Goal: Task Accomplishment & Management: Manage account settings

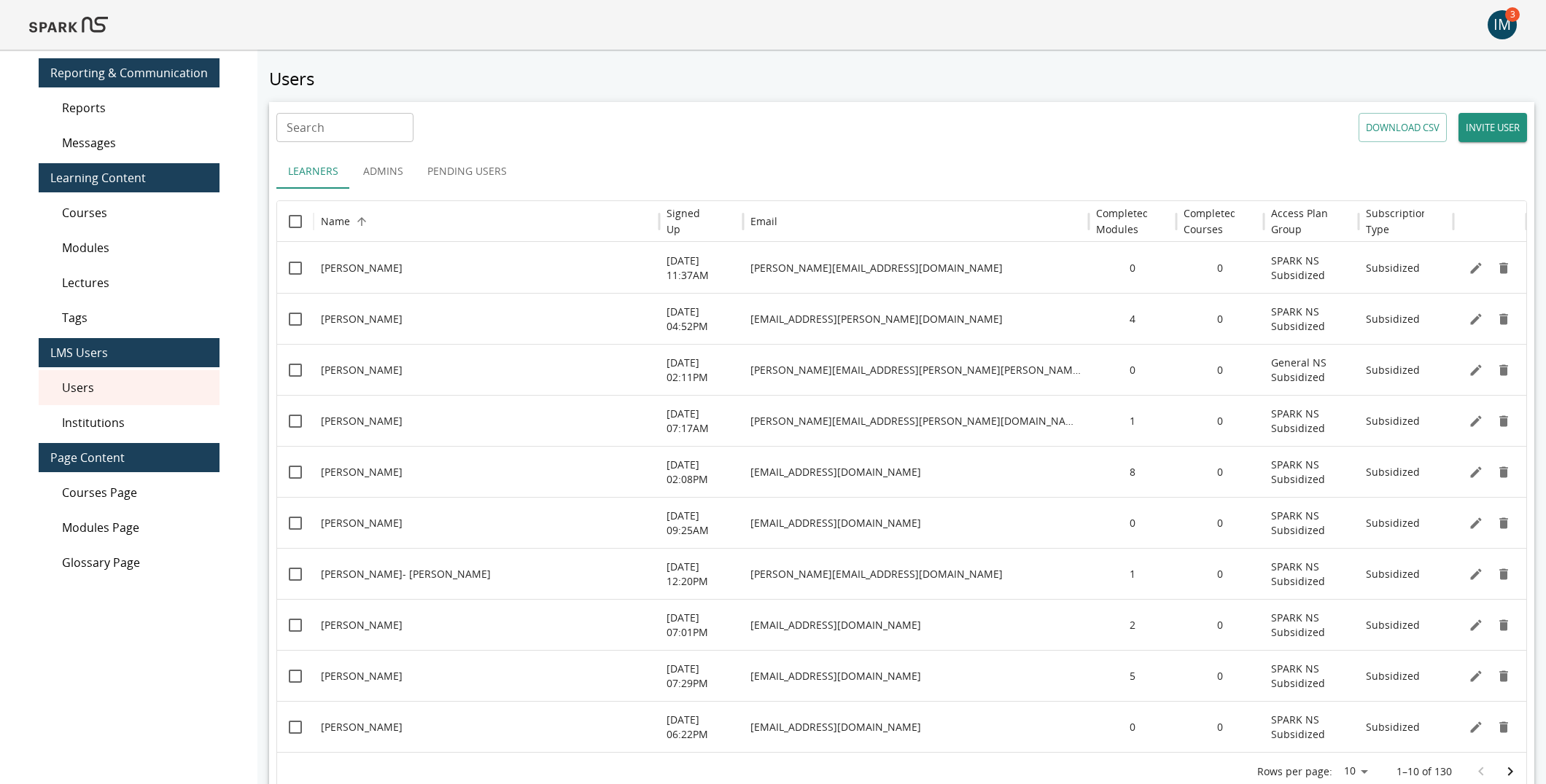
click at [1240, 29] on div "IM" at bounding box center [1503, 25] width 29 height 29
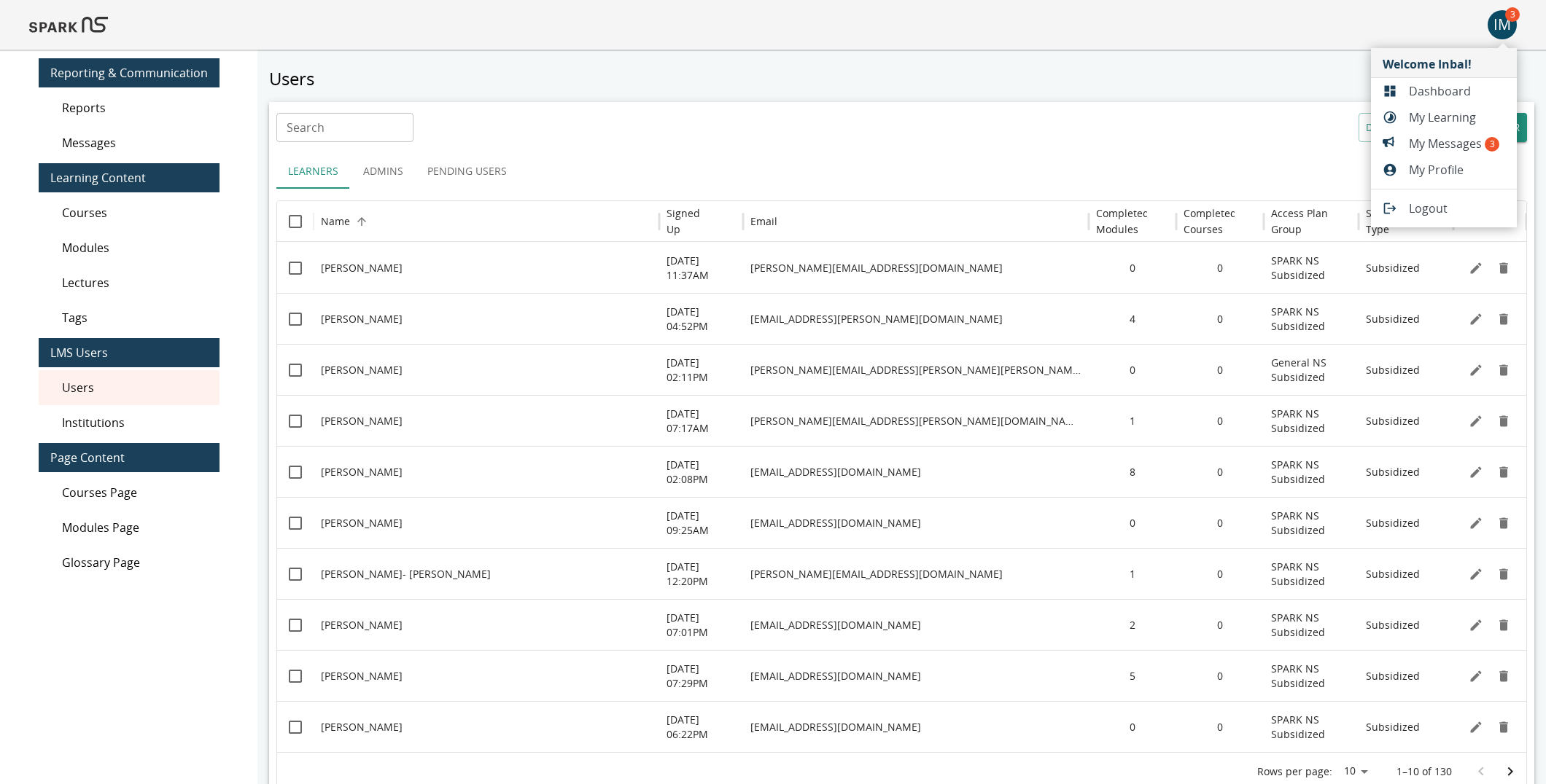
click at [1240, 144] on span "My Messages 3" at bounding box center [1457, 144] width 96 height 17
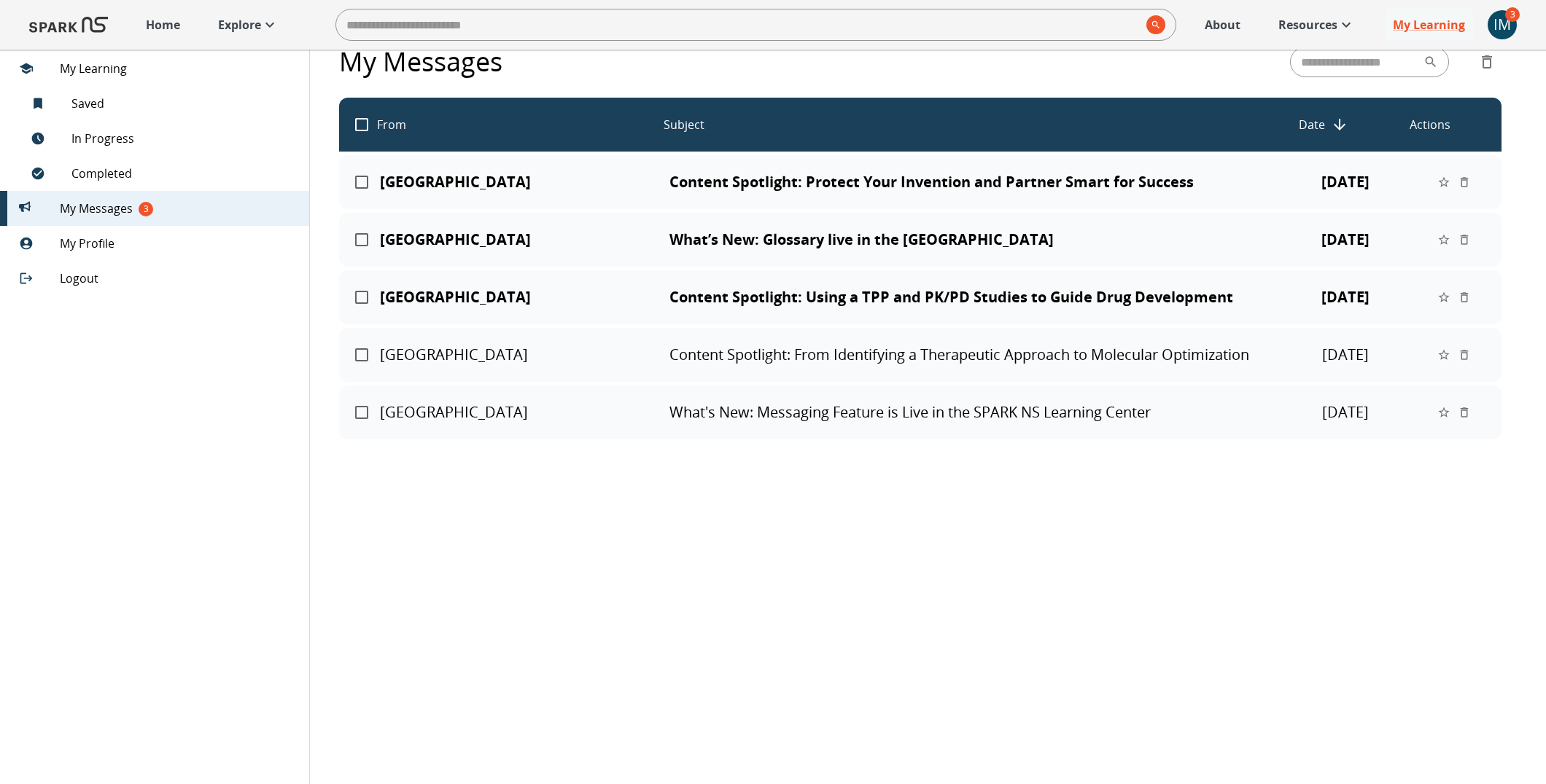
scroll to position [38, 0]
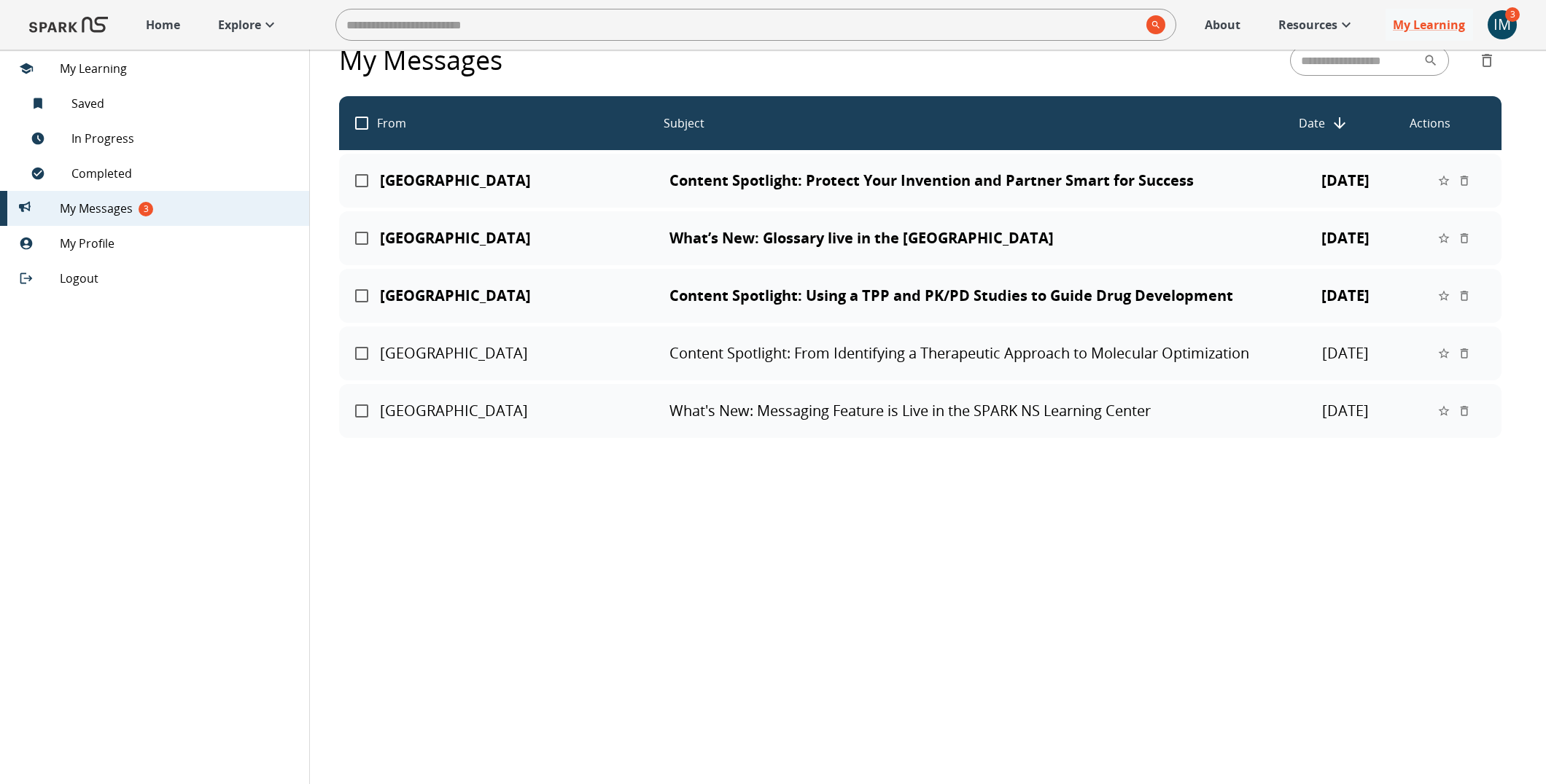
click at [957, 189] on p "Content Spotlight: Protect Your Invention and Partner Smart for Success" at bounding box center [962, 181] width 587 height 17
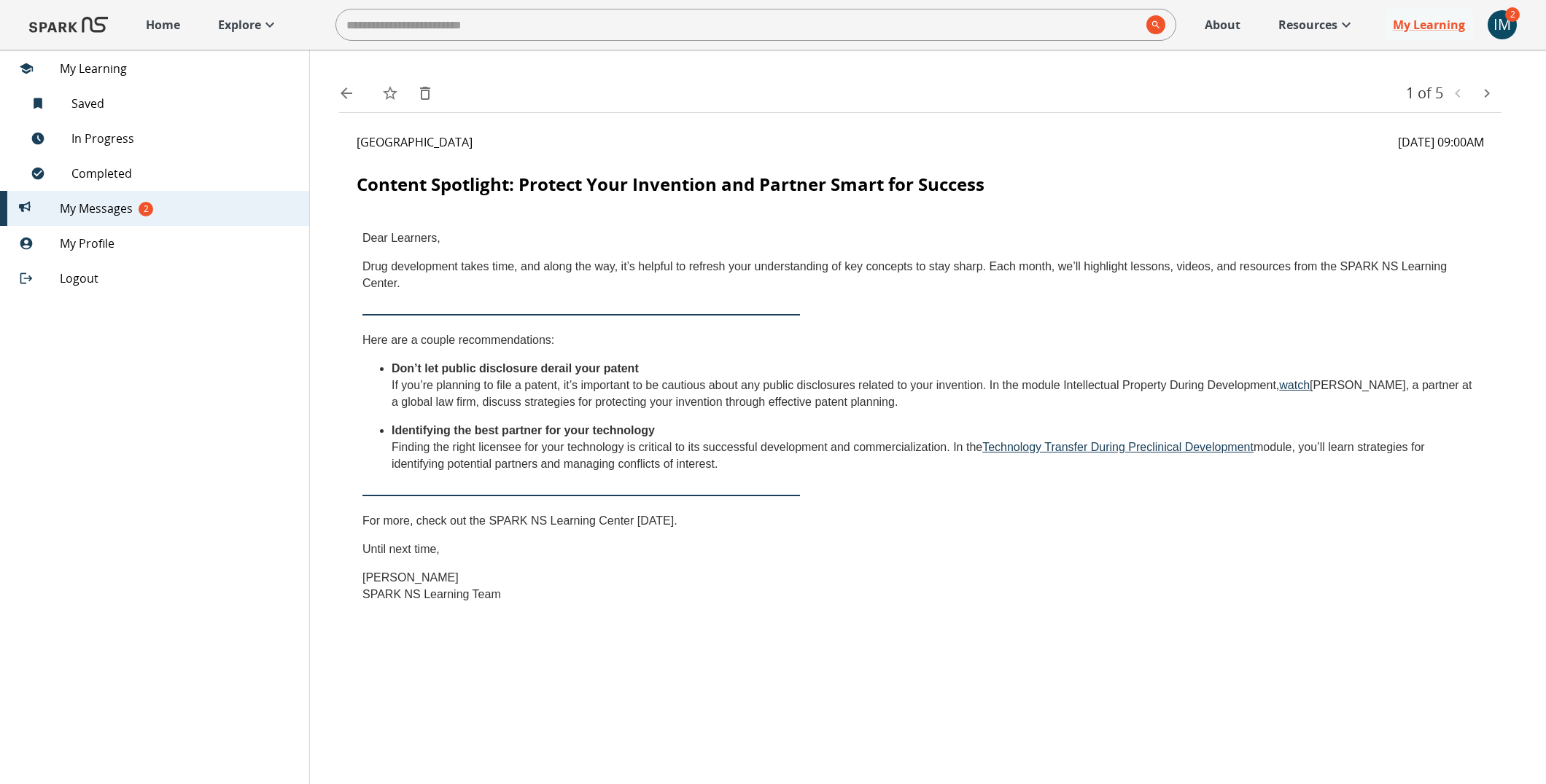
scroll to position [2, 0]
click at [352, 89] on icon "back" at bounding box center [347, 92] width 17 height 17
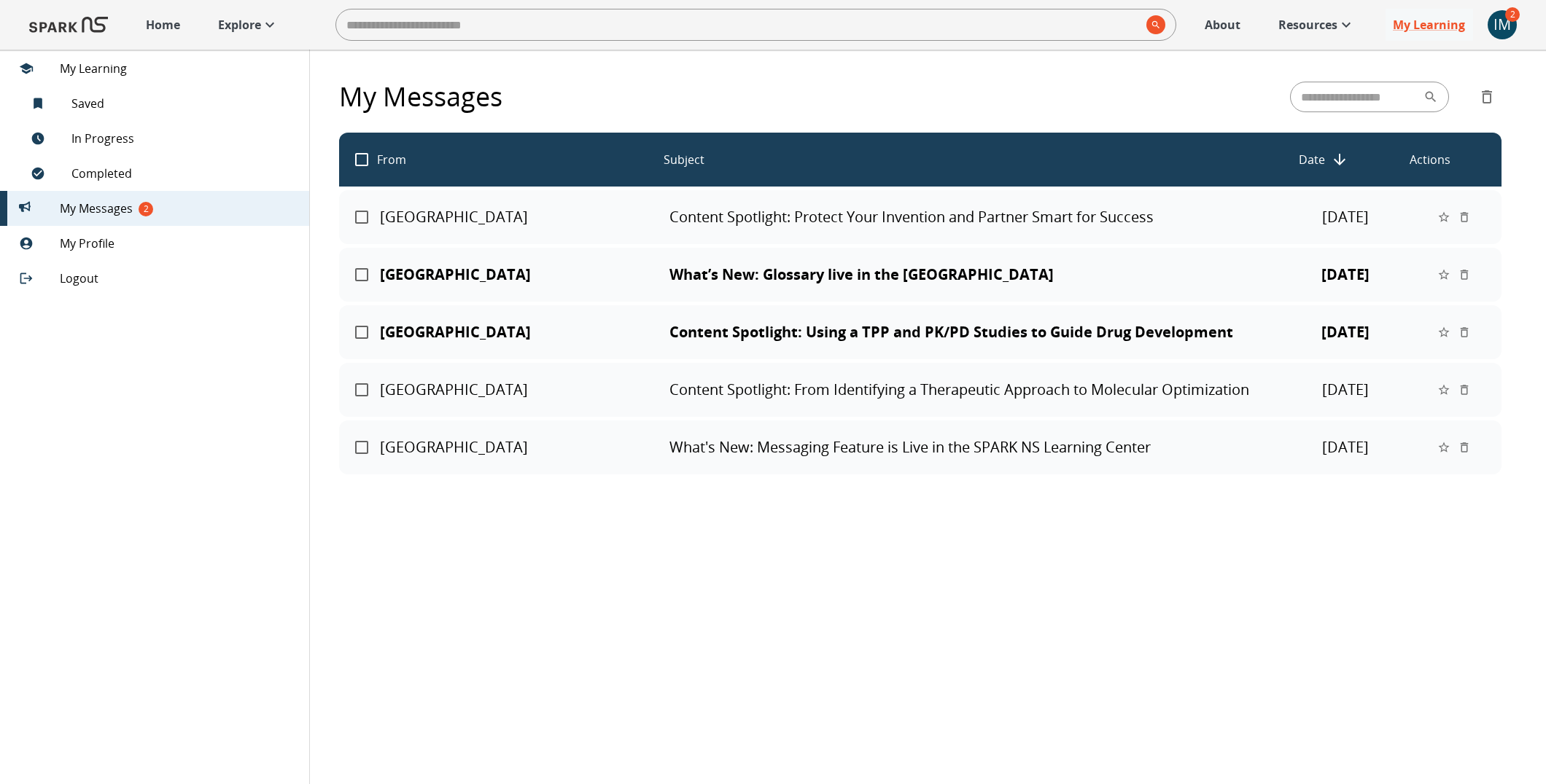
click at [743, 266] on p "What’s New: Glossary live in the [GEOGRAPHIC_DATA]" at bounding box center [962, 275] width 587 height 17
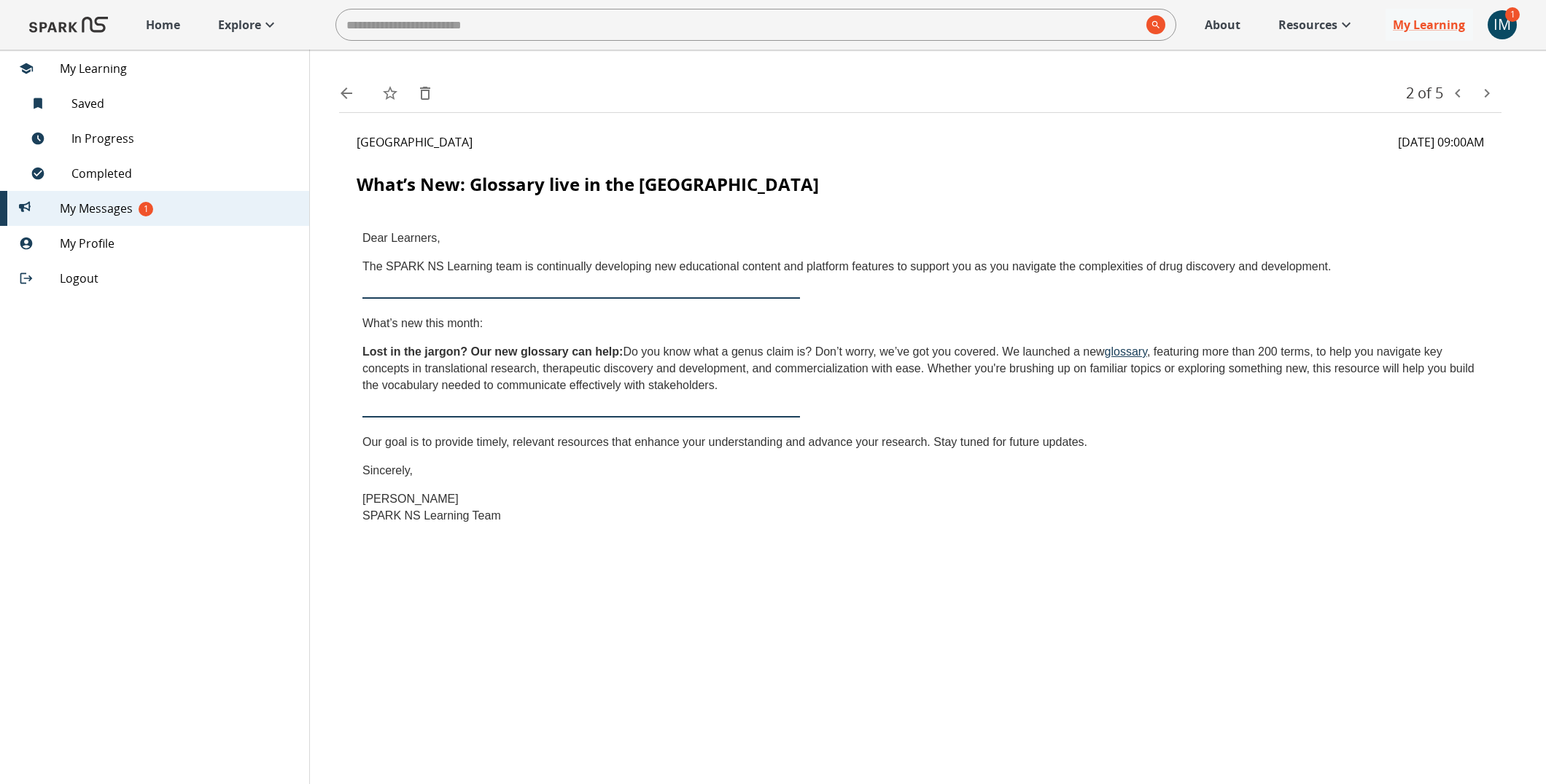
scroll to position [0, 0]
click at [348, 93] on icon "back" at bounding box center [346, 93] width 11 height 11
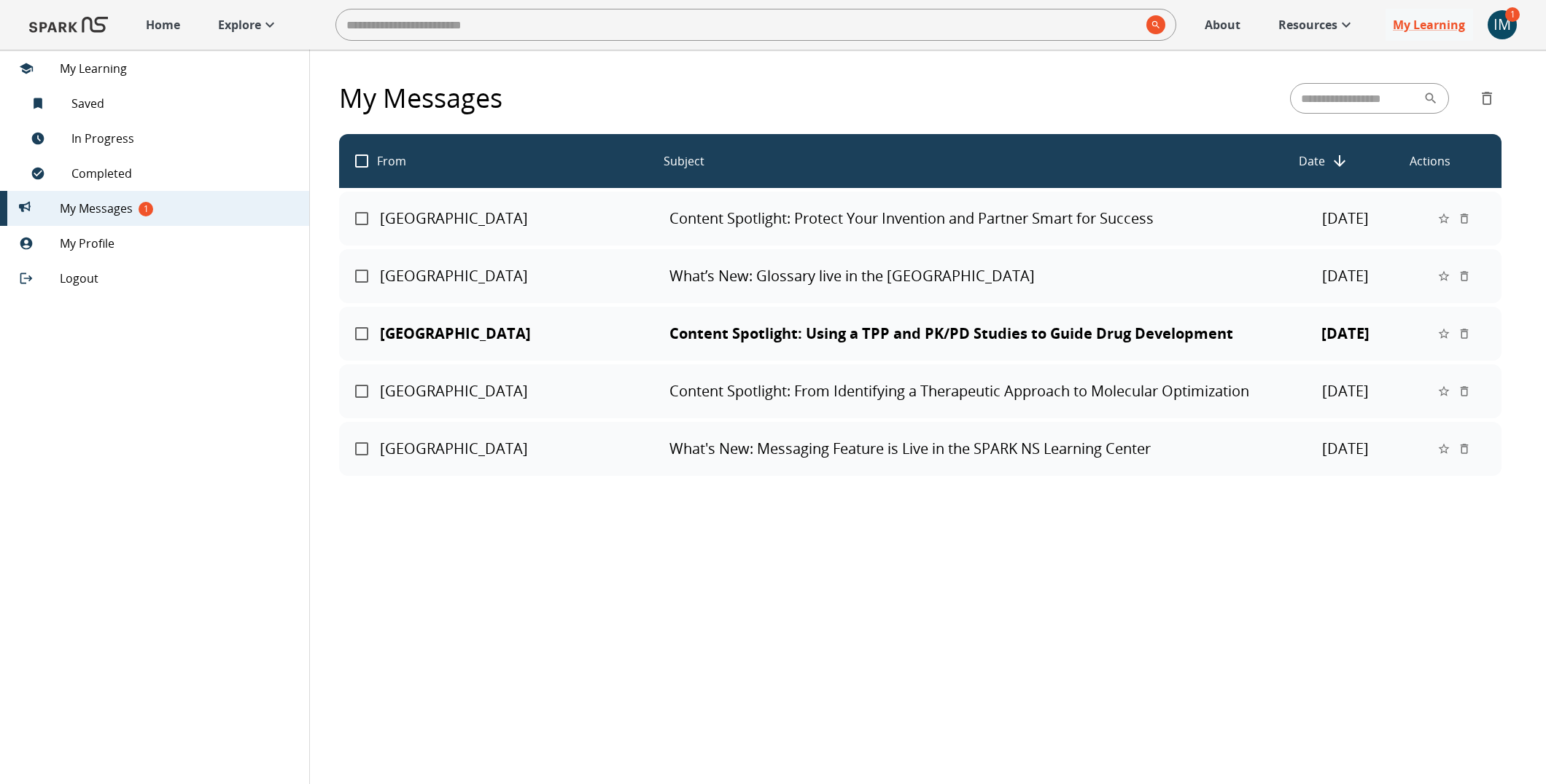
click at [759, 319] on div "SPARK NS Learning Center Content Spotlight: Using a TPP and PK/PD Studies to Gu…" at bounding box center [919, 334] width 1162 height 54
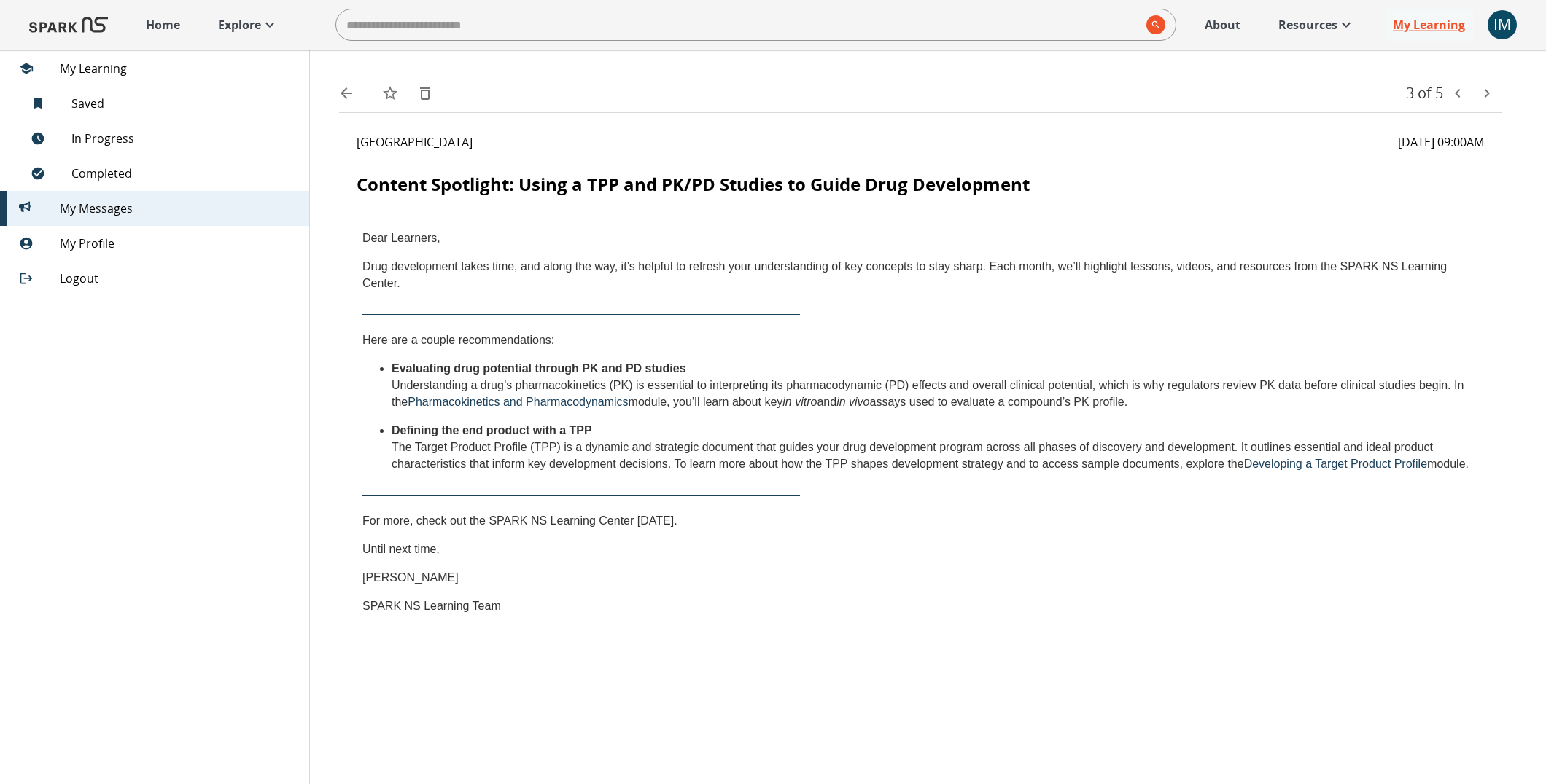
click at [332, 90] on button "back" at bounding box center [347, 94] width 29 height 29
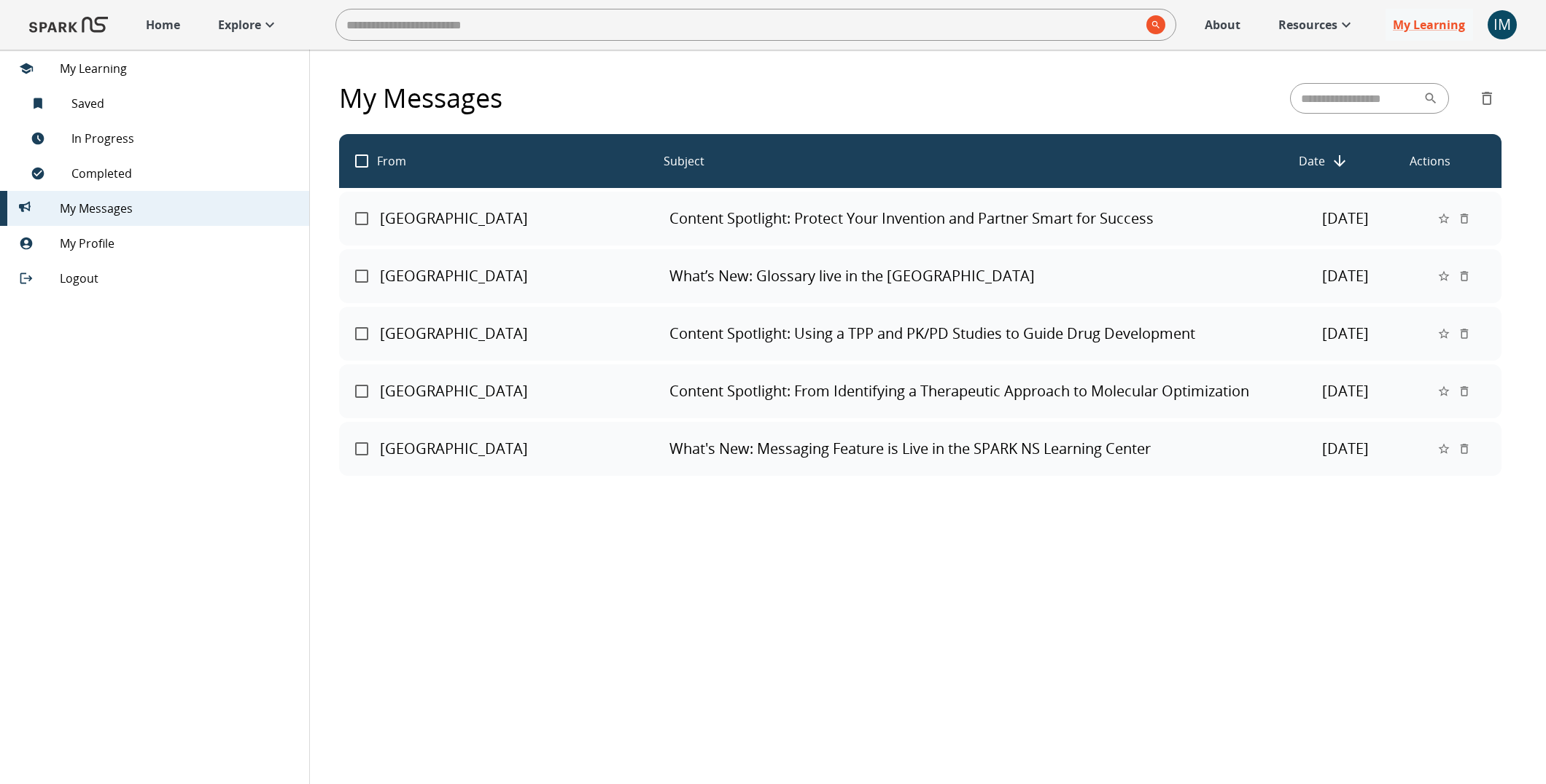
click at [1240, 28] on div "IM" at bounding box center [1503, 25] width 29 height 29
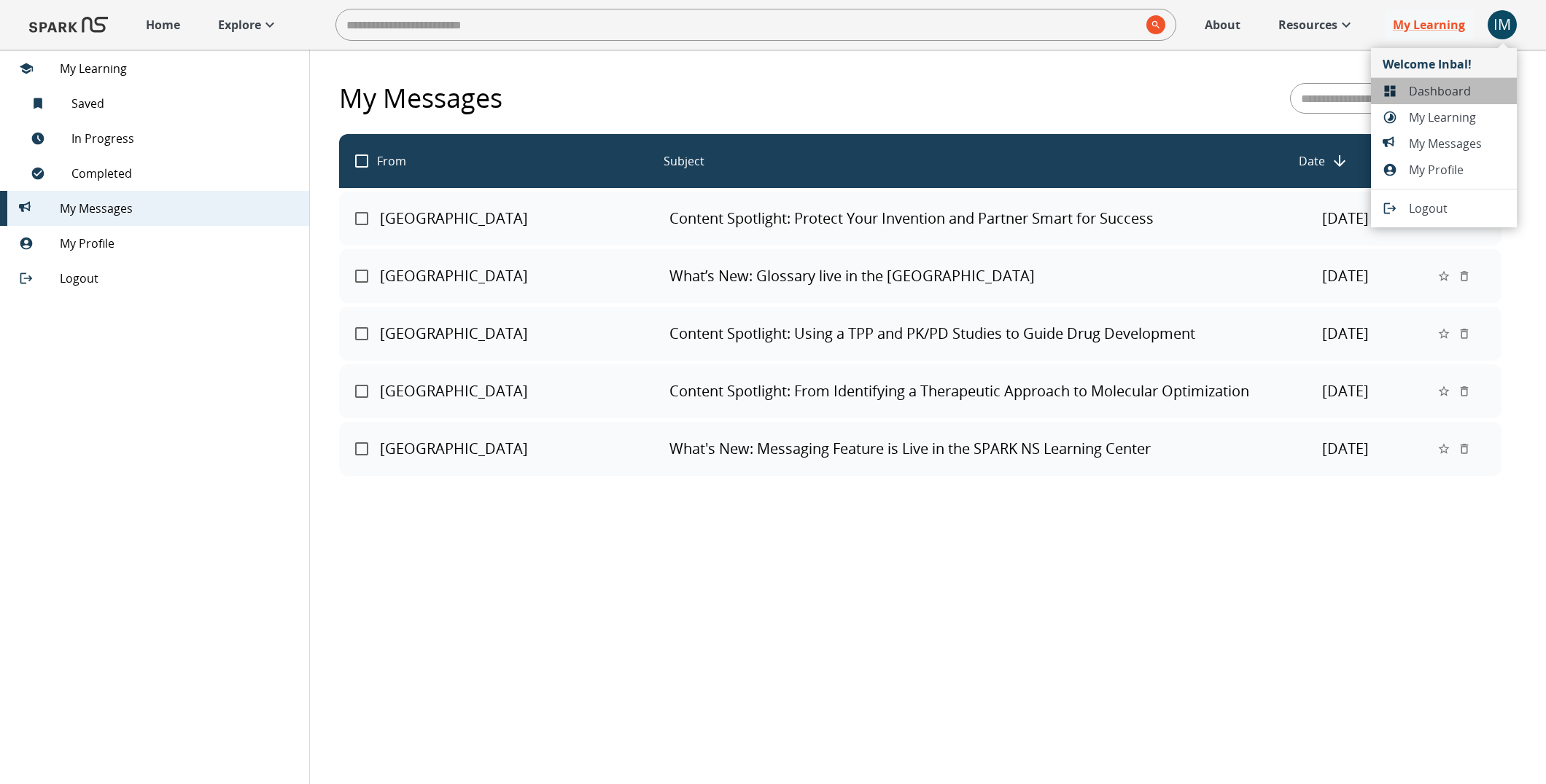
click at [1240, 87] on span "Dashboard" at bounding box center [1457, 91] width 96 height 17
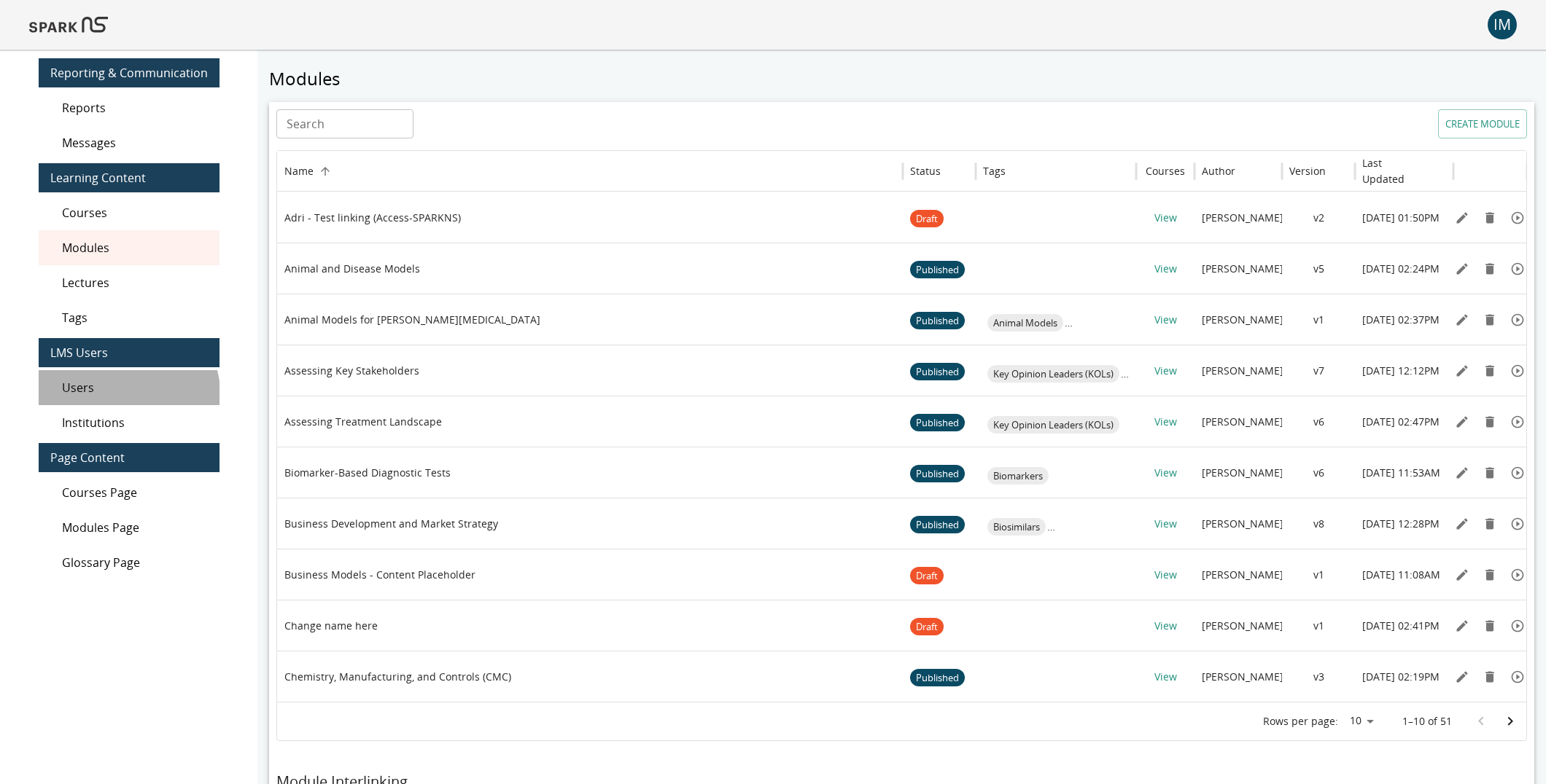
click at [129, 393] on span "Users" at bounding box center [135, 388] width 146 height 17
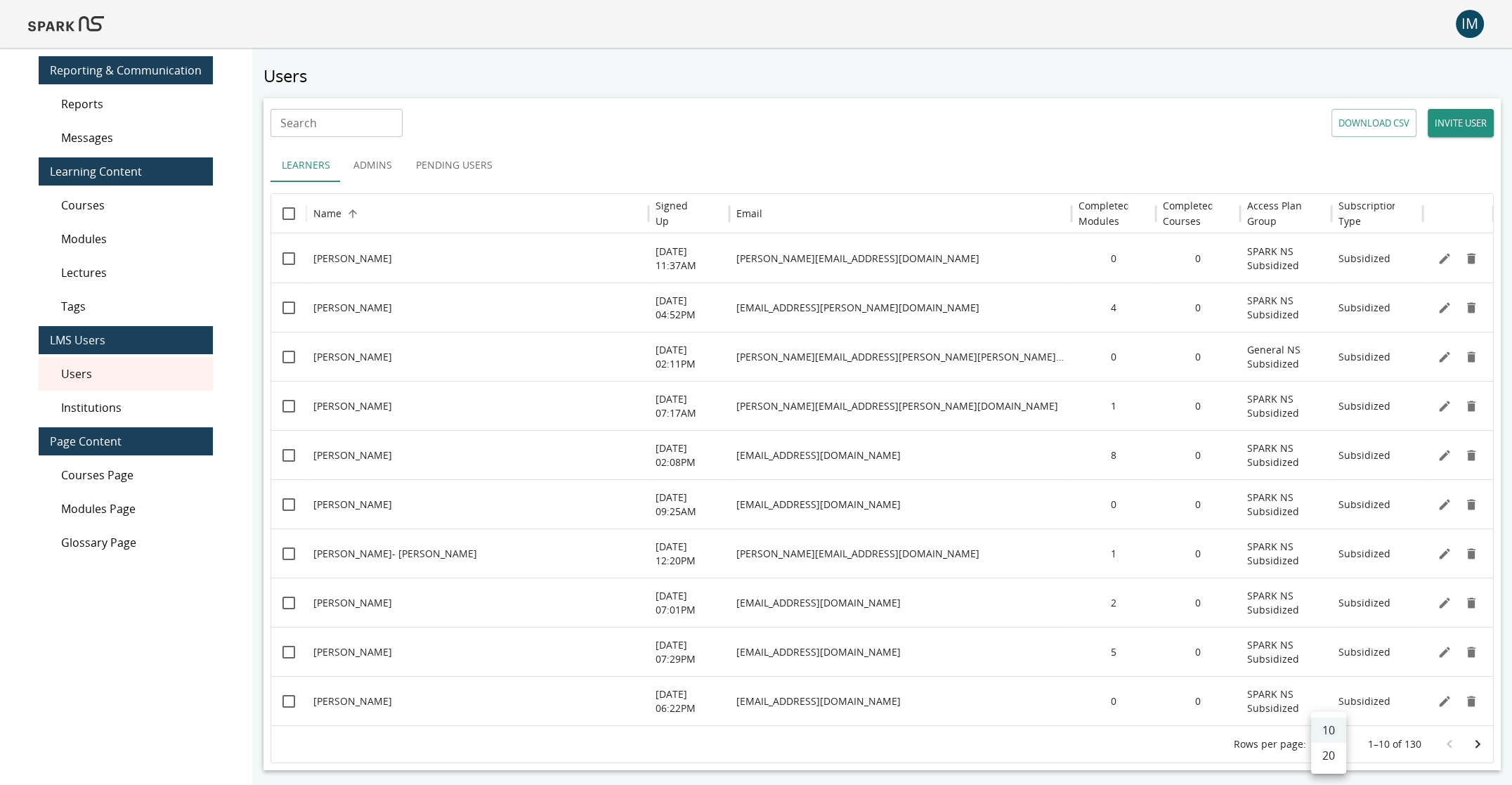
click at [1195, 745] on body "IM 0 Reporting & Communication Reports Messages Learning Content Courses Module…" at bounding box center [756, 416] width 1512 height 833
click at [1195, 756] on li "20" at bounding box center [1328, 755] width 35 height 25
type input "**"
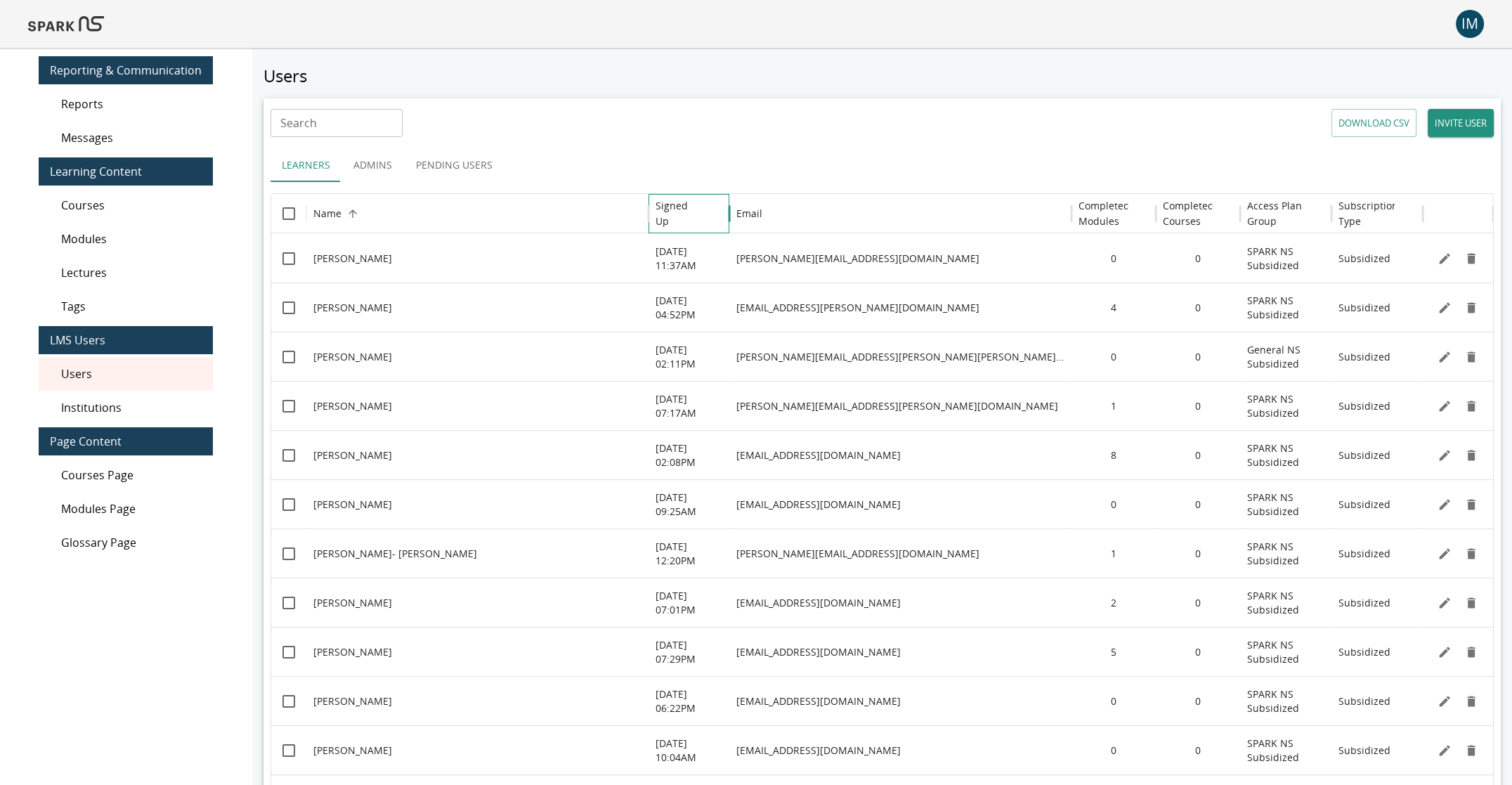
click at [686, 220] on h6 "Signed Up" at bounding box center [678, 213] width 46 height 31
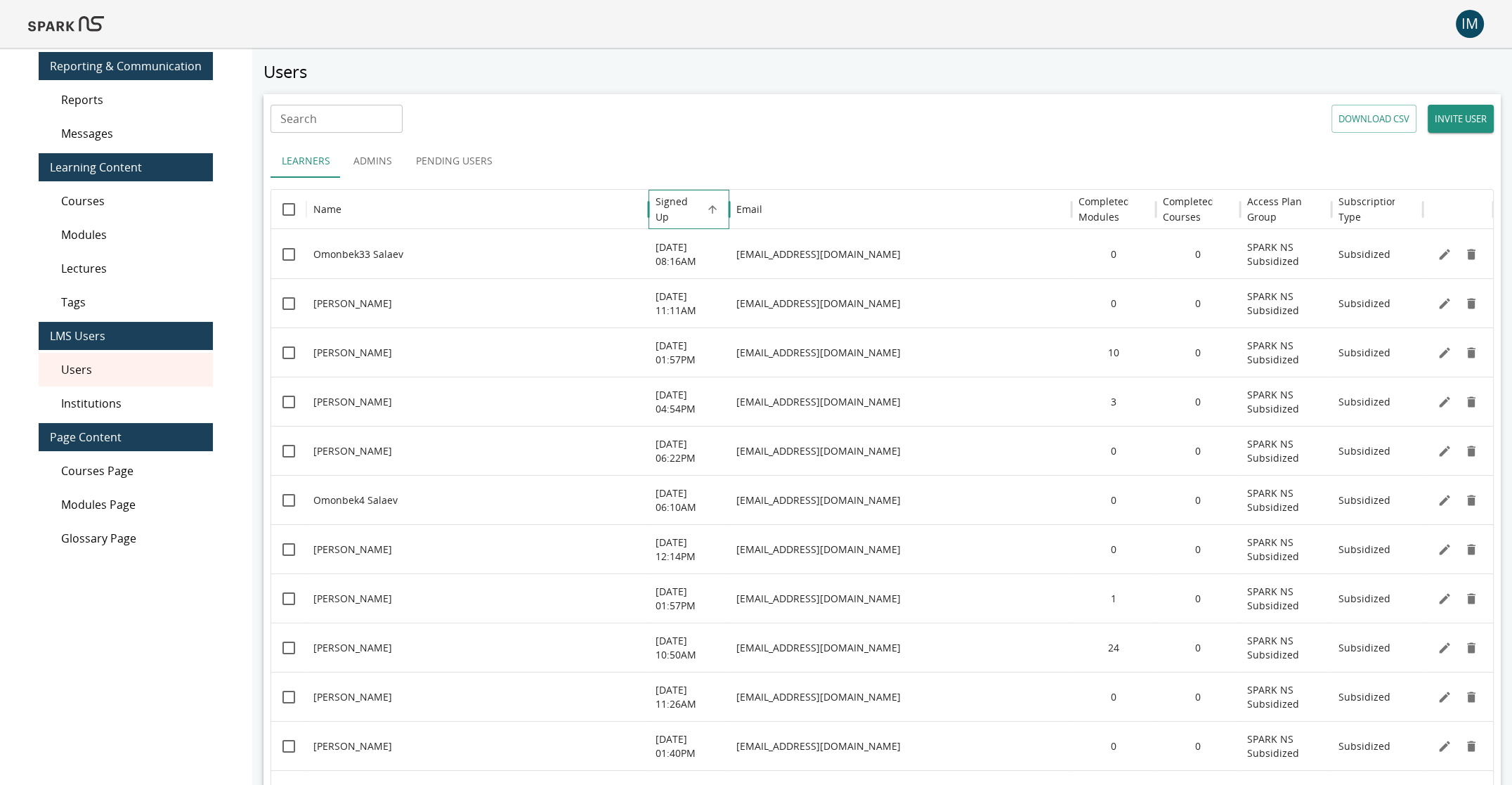
click at [687, 220] on h6 "Signed Up" at bounding box center [678, 209] width 46 height 31
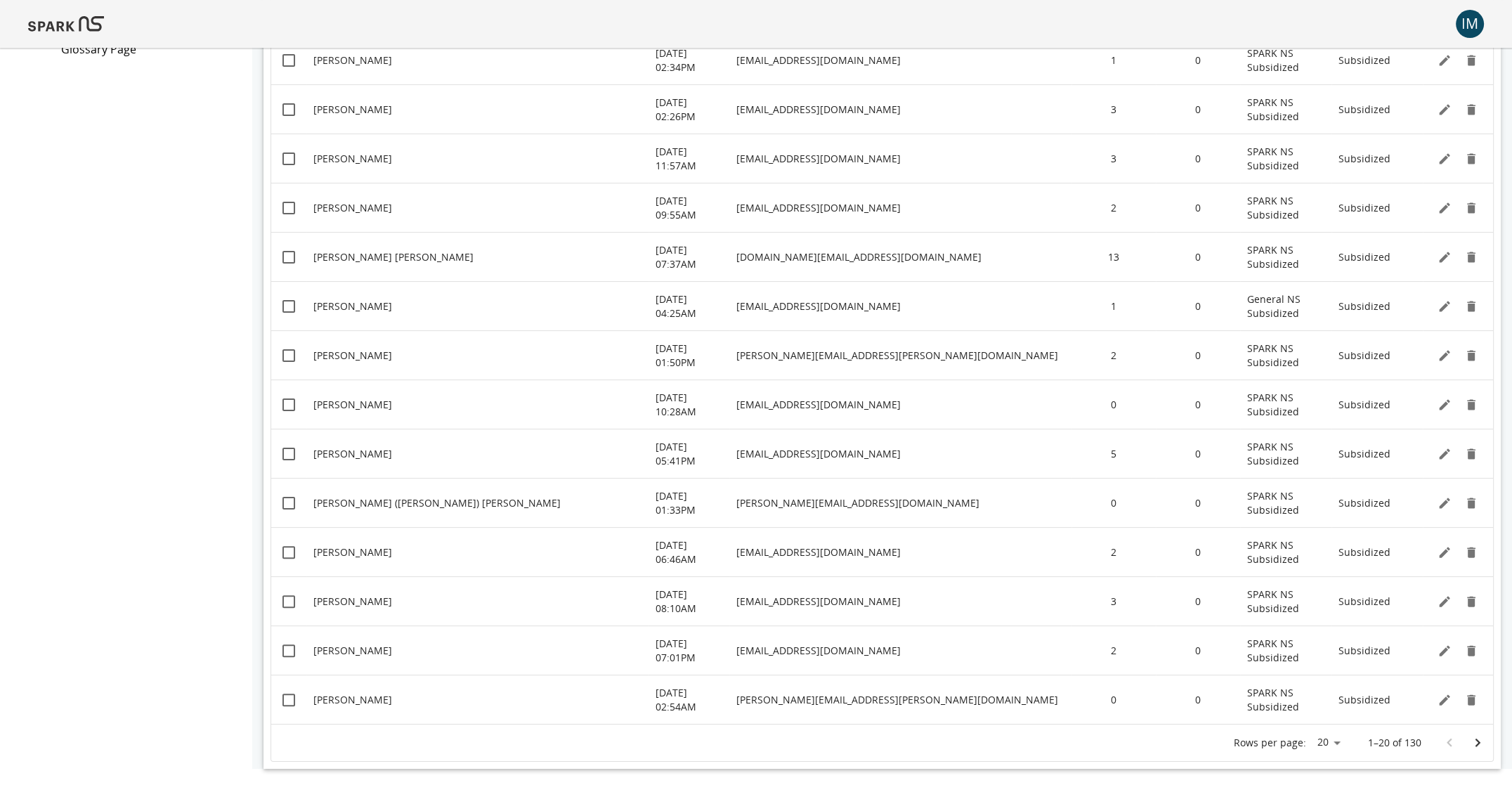
scroll to position [493, 0]
click at [1195, 744] on icon "Go to next page" at bounding box center [1478, 743] width 17 height 17
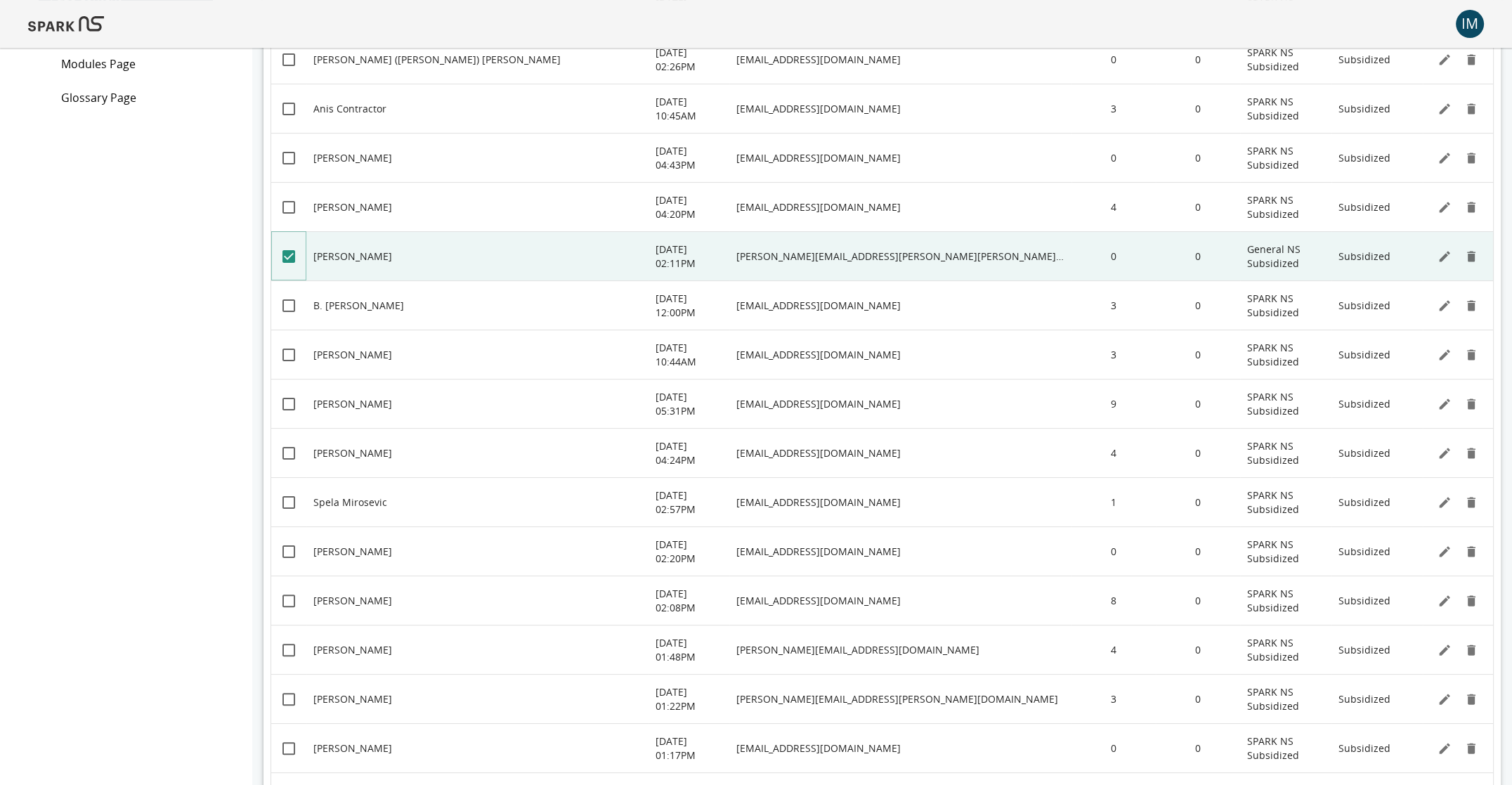
scroll to position [494, 0]
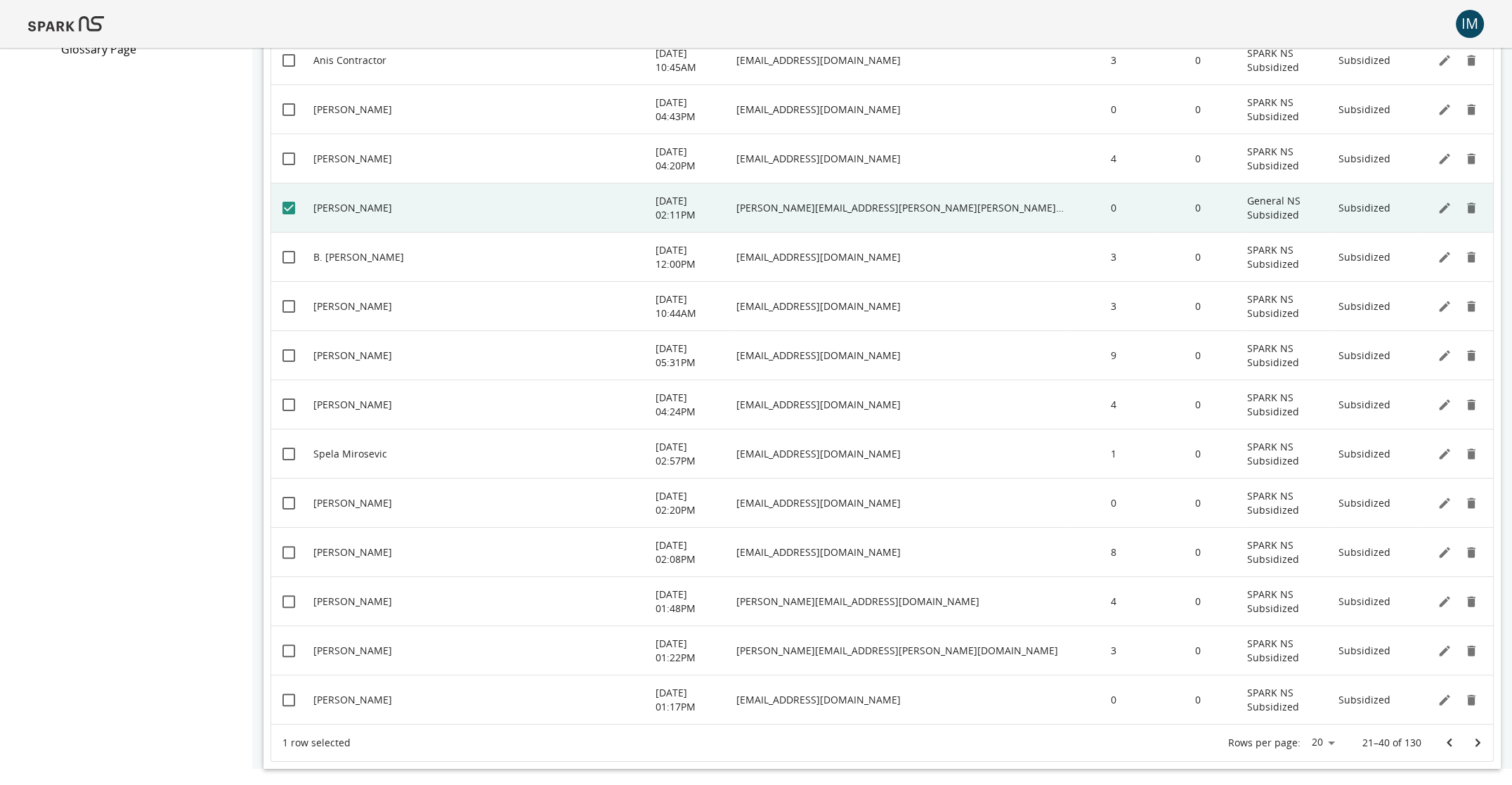
click at [1195, 737] on icon "Go to next page" at bounding box center [1478, 742] width 17 height 17
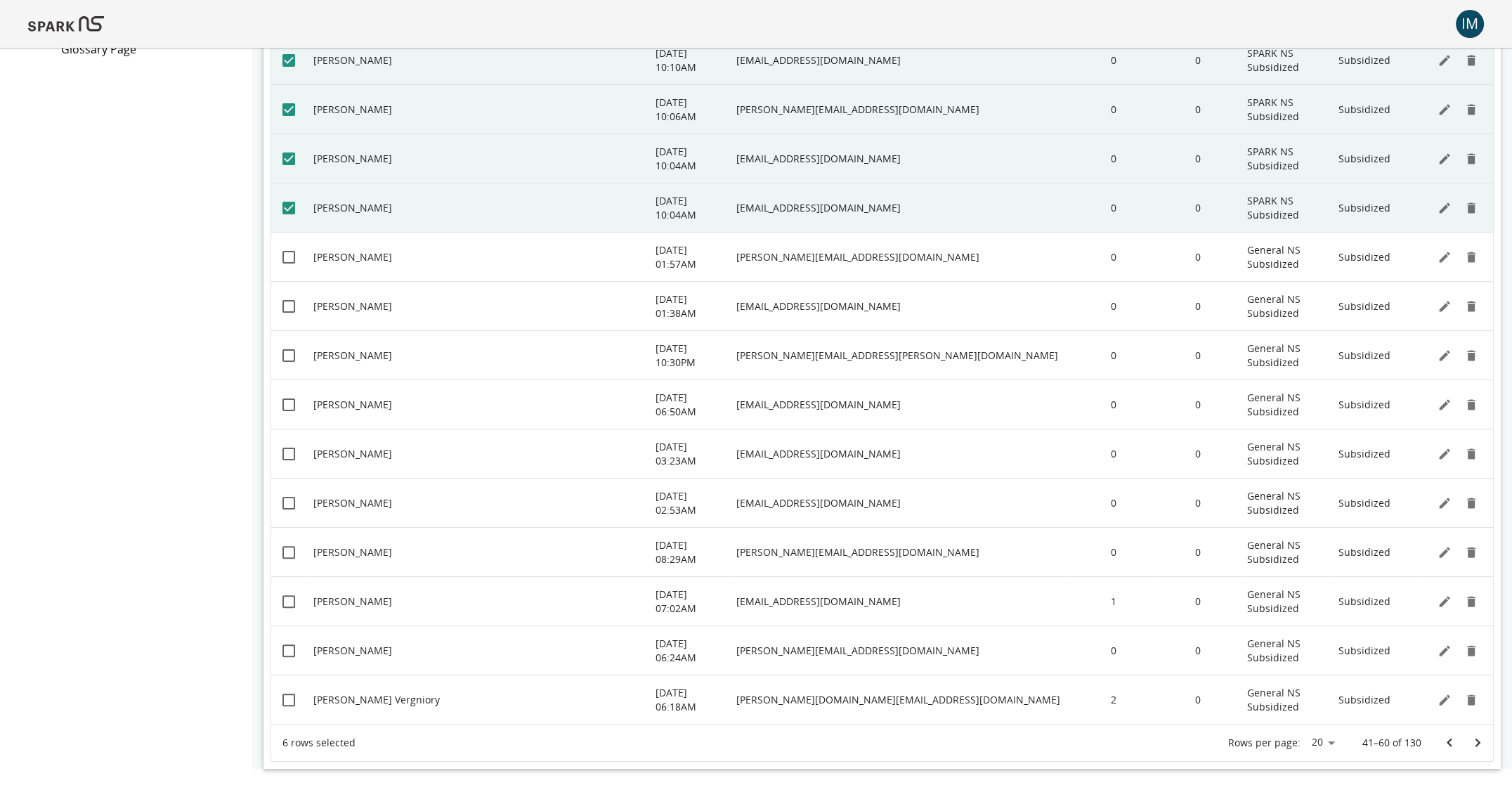
click at [1195, 740] on icon "Go to previous page" at bounding box center [1449, 742] width 17 height 17
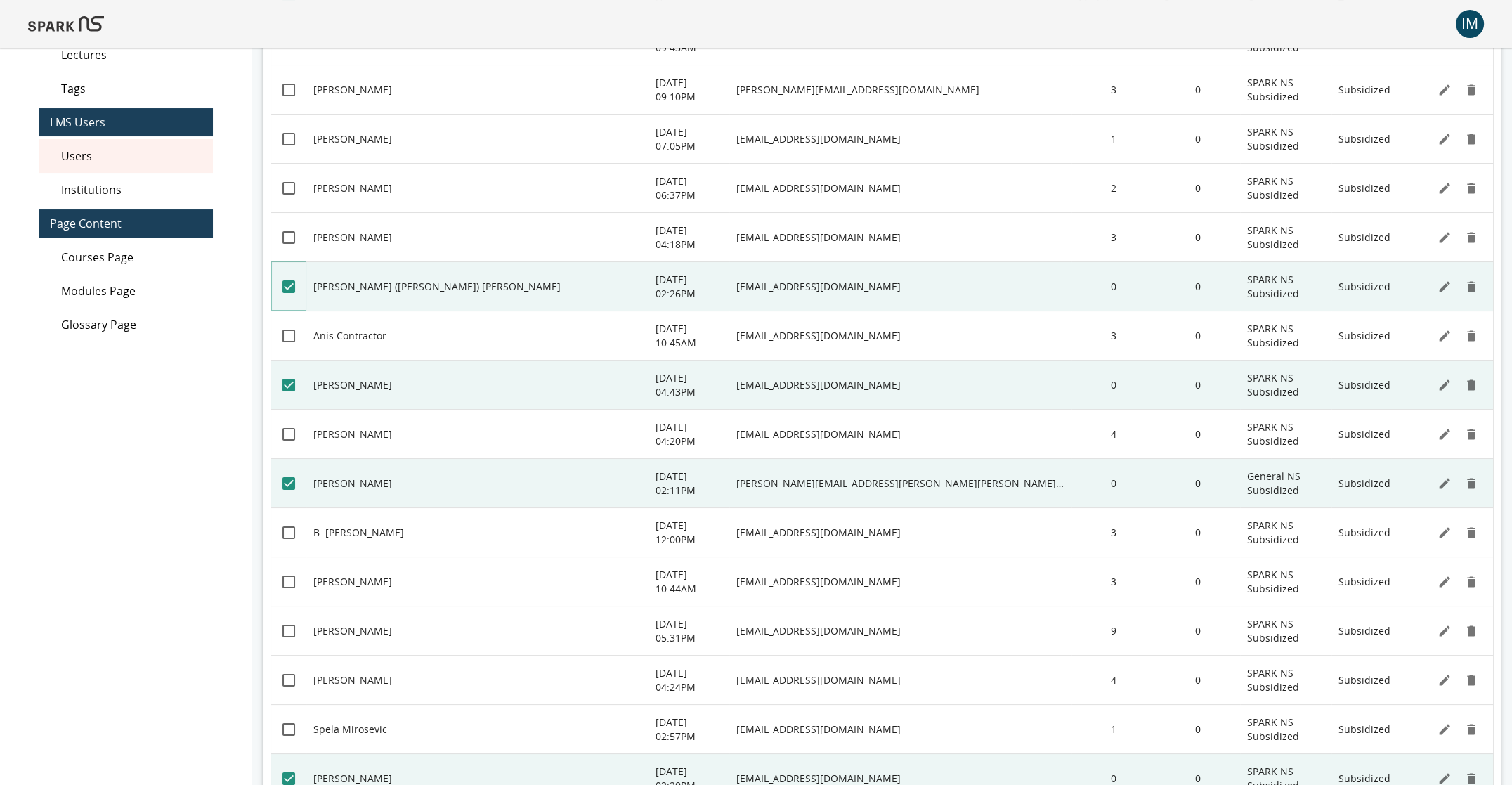
scroll to position [479, 0]
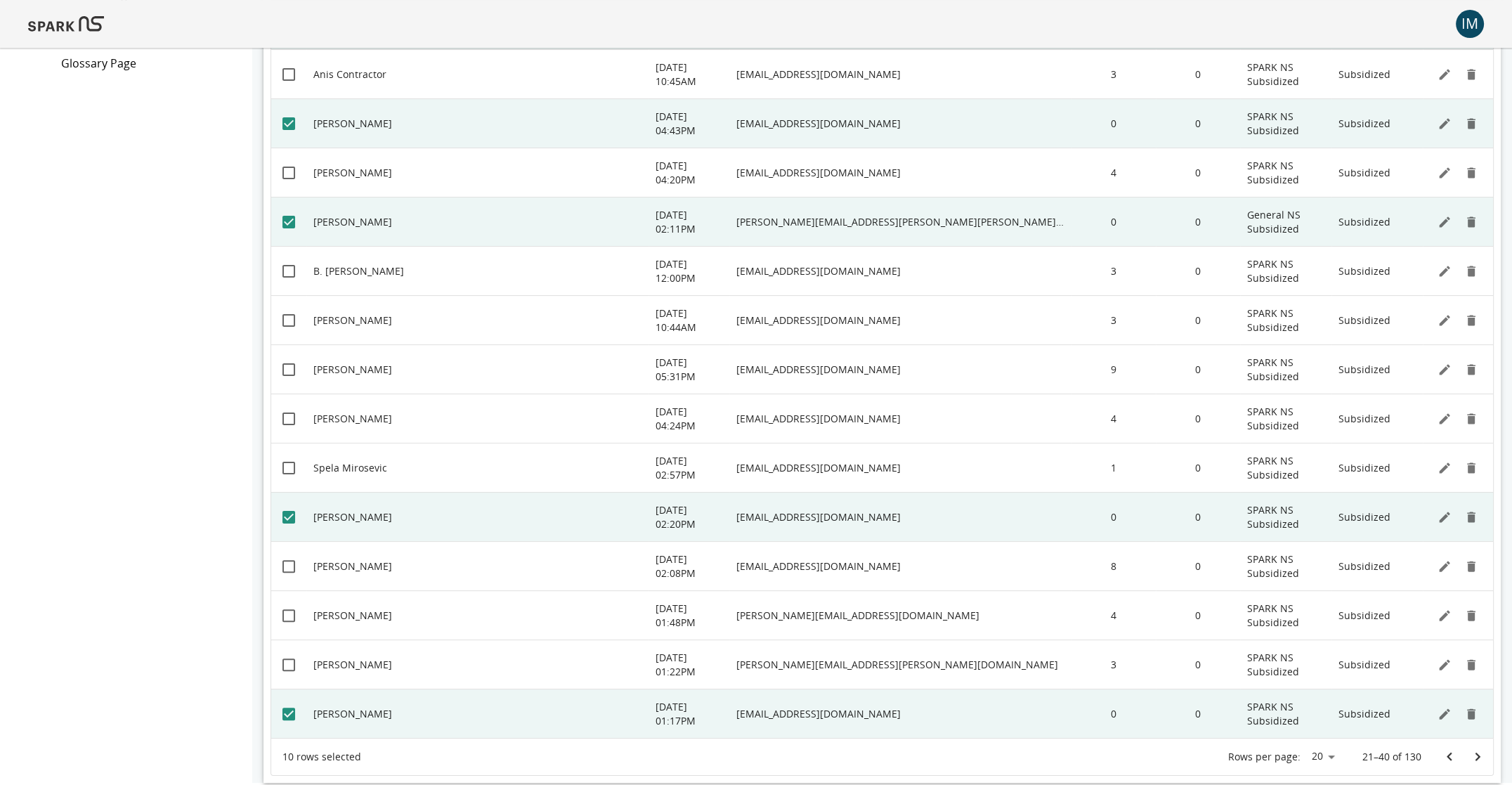
click at [1195, 756] on icon "Go to previous page" at bounding box center [1449, 757] width 17 height 17
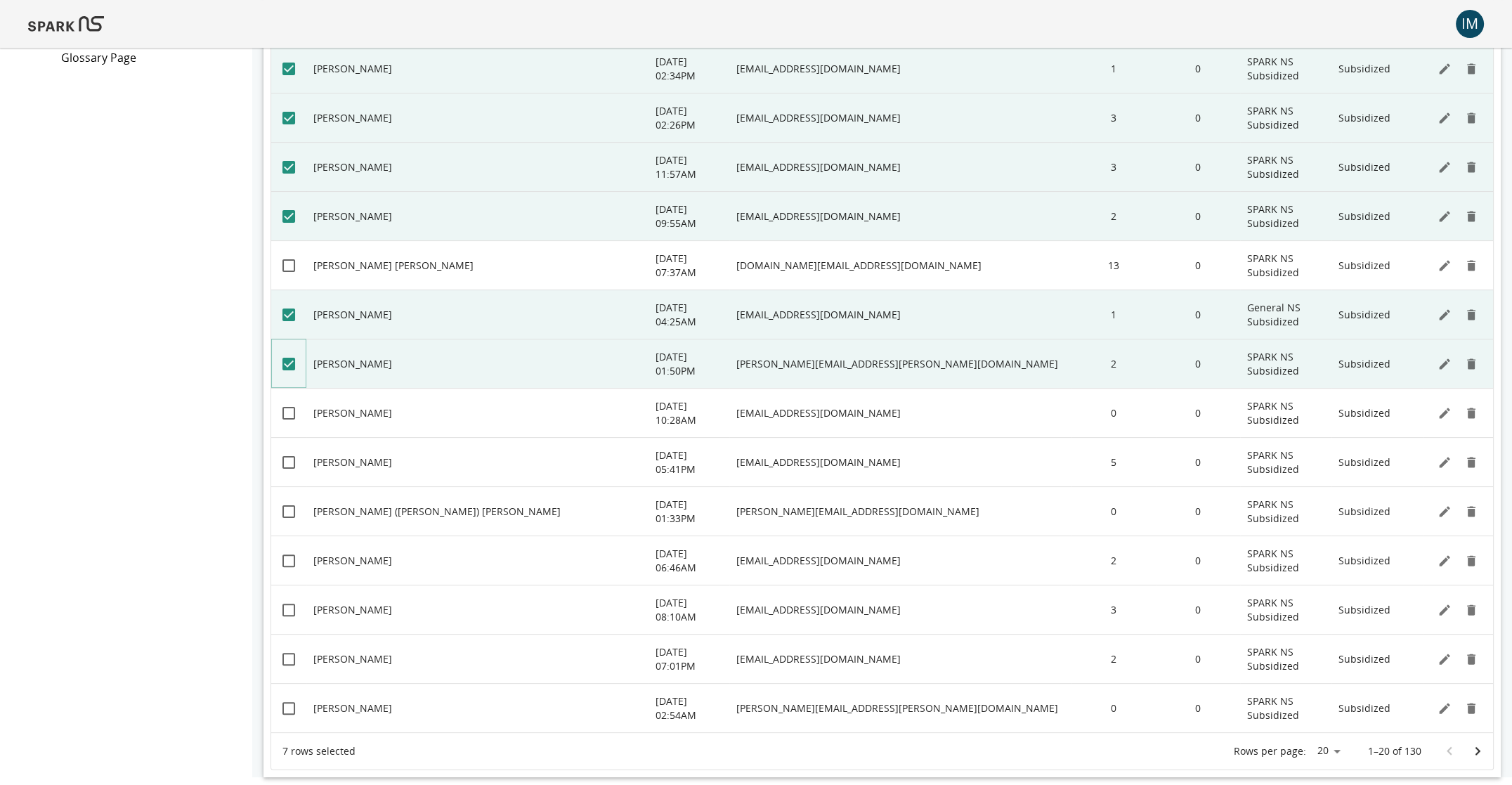
scroll to position [494, 0]
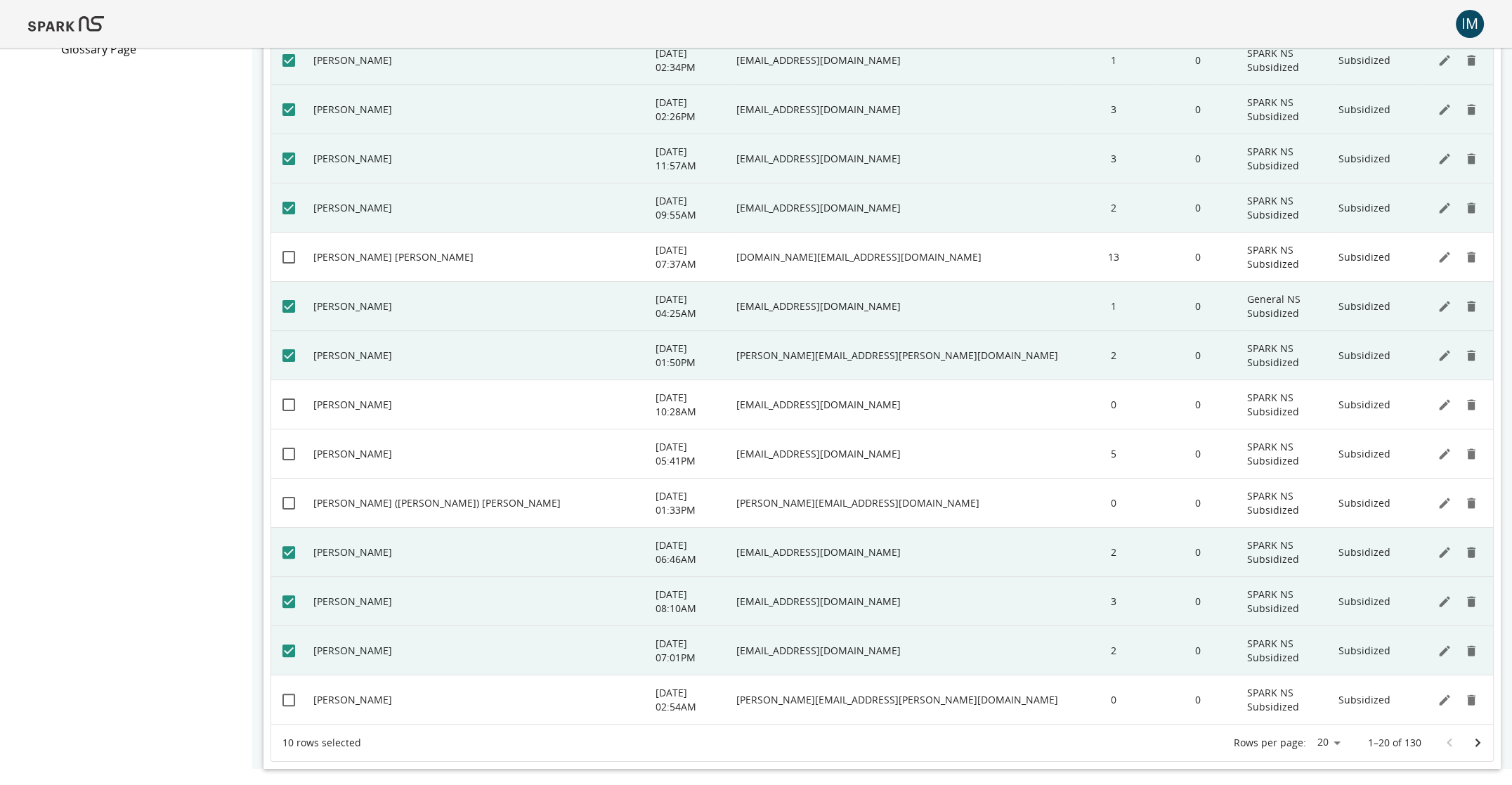
click at [1195, 734] on icon "Go to next page" at bounding box center [1478, 742] width 17 height 17
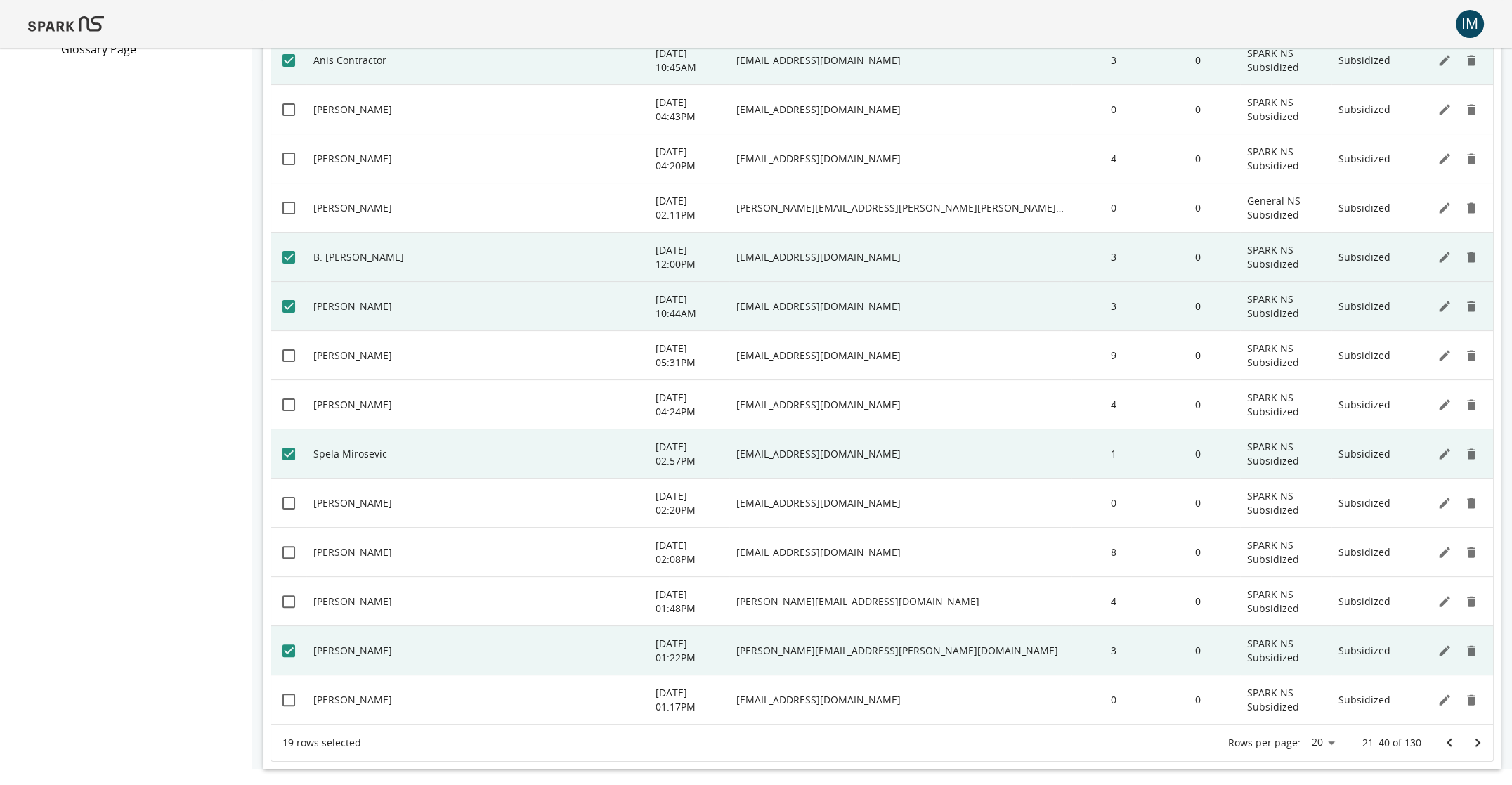
click at [1195, 742] on icon "Go to next page" at bounding box center [1478, 742] width 17 height 17
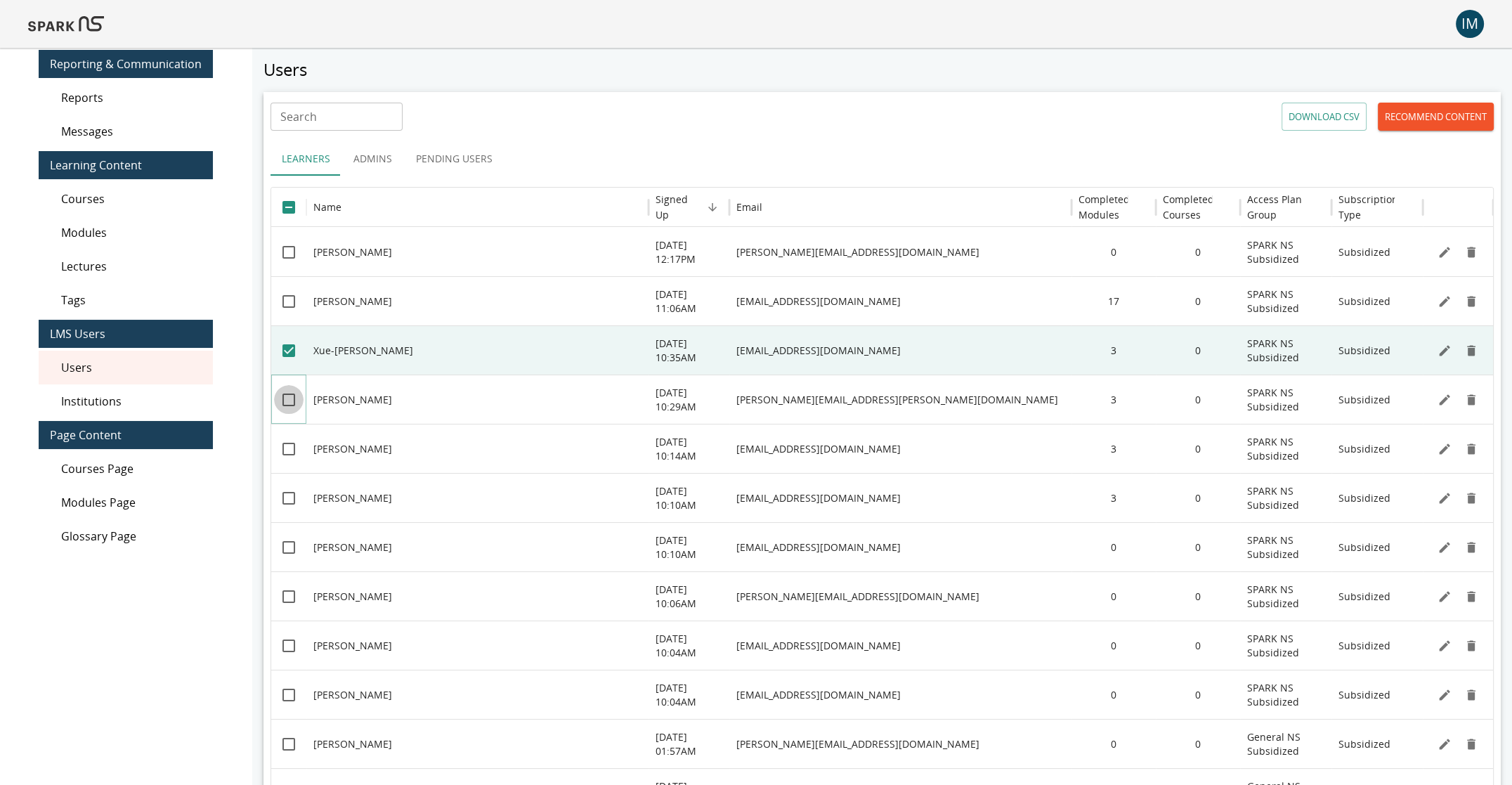
scroll to position [8, 0]
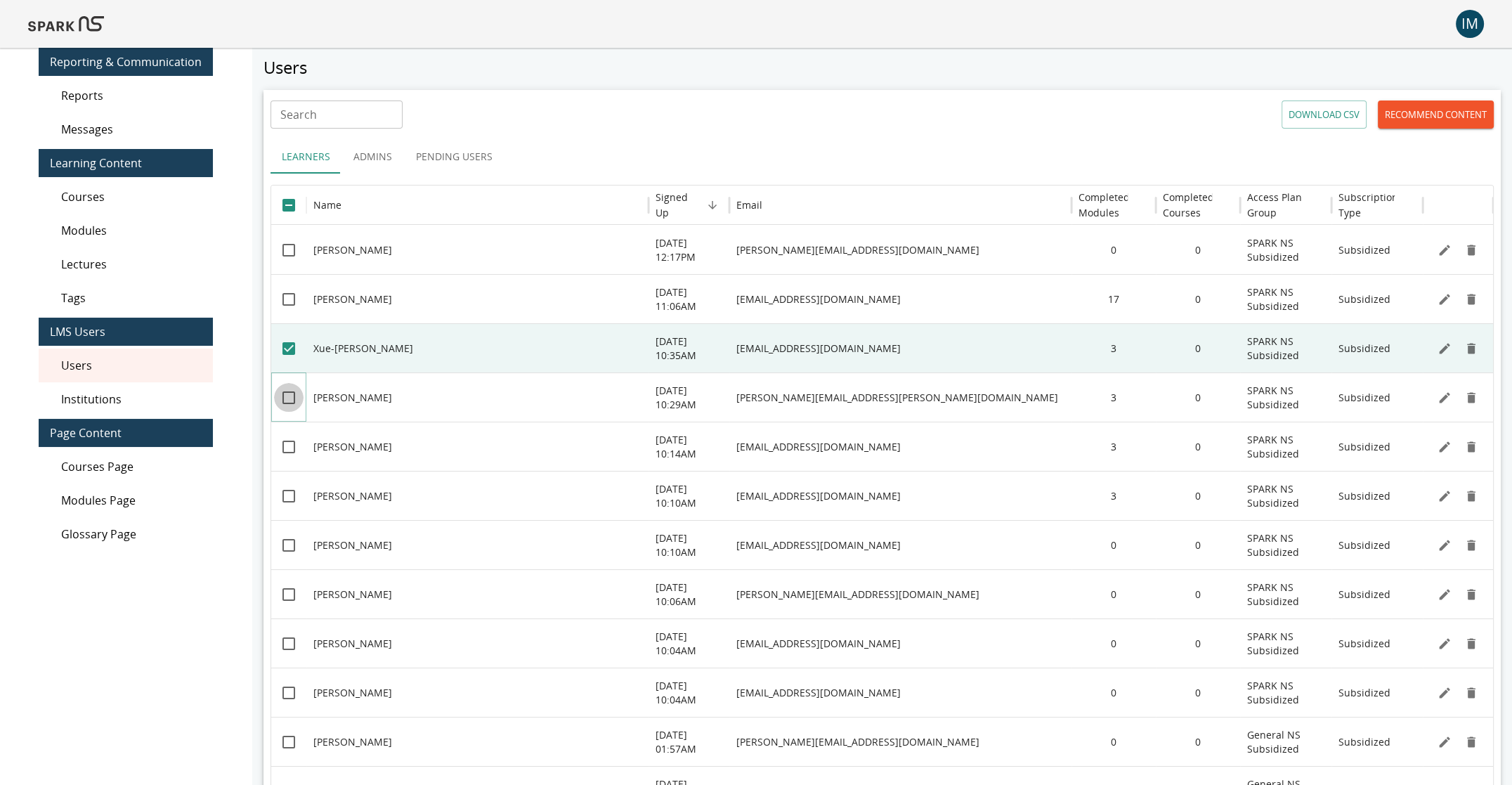
click at [292, 412] on div at bounding box center [289, 397] width 35 height 49
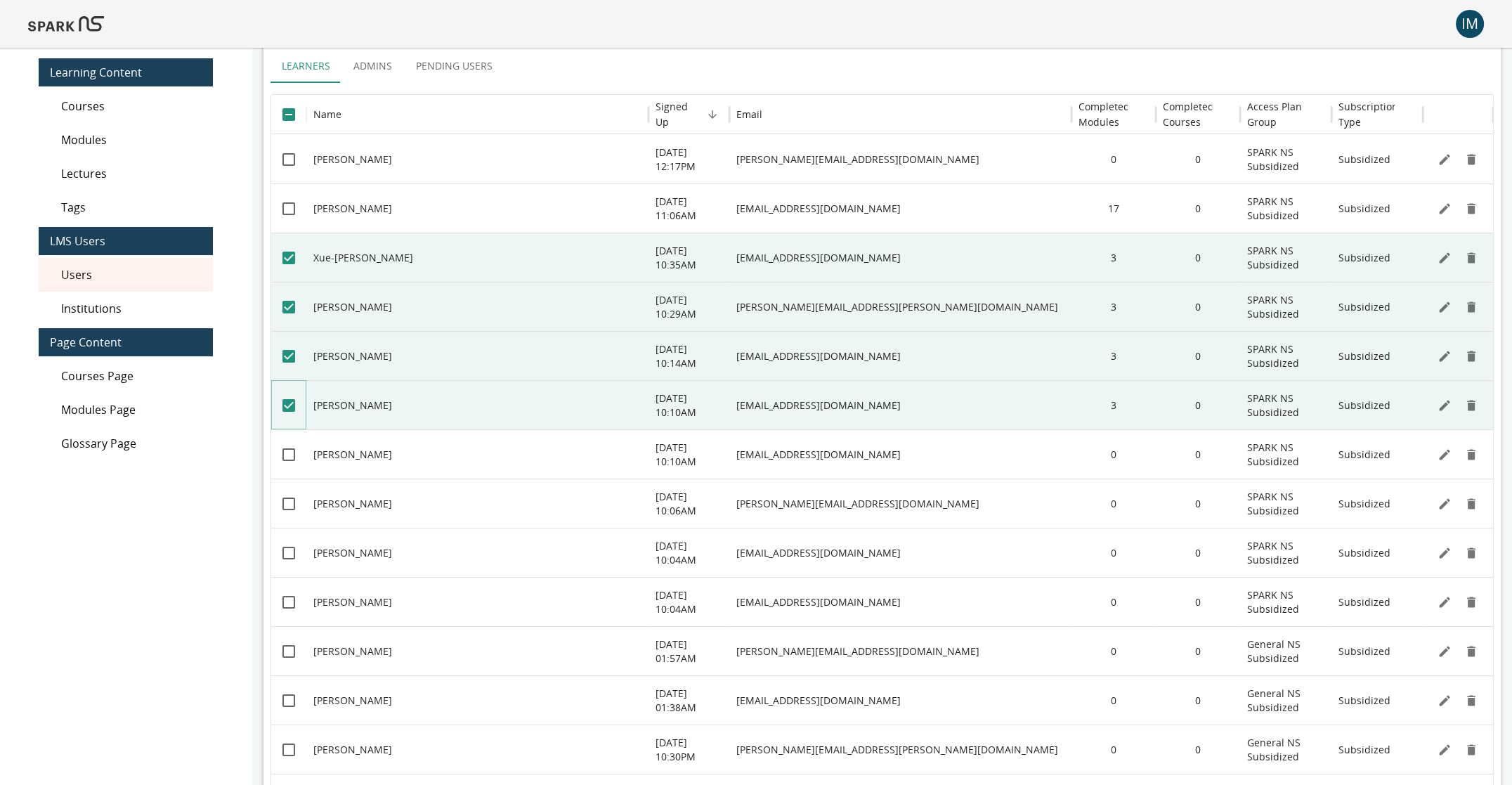
scroll to position [100, 0]
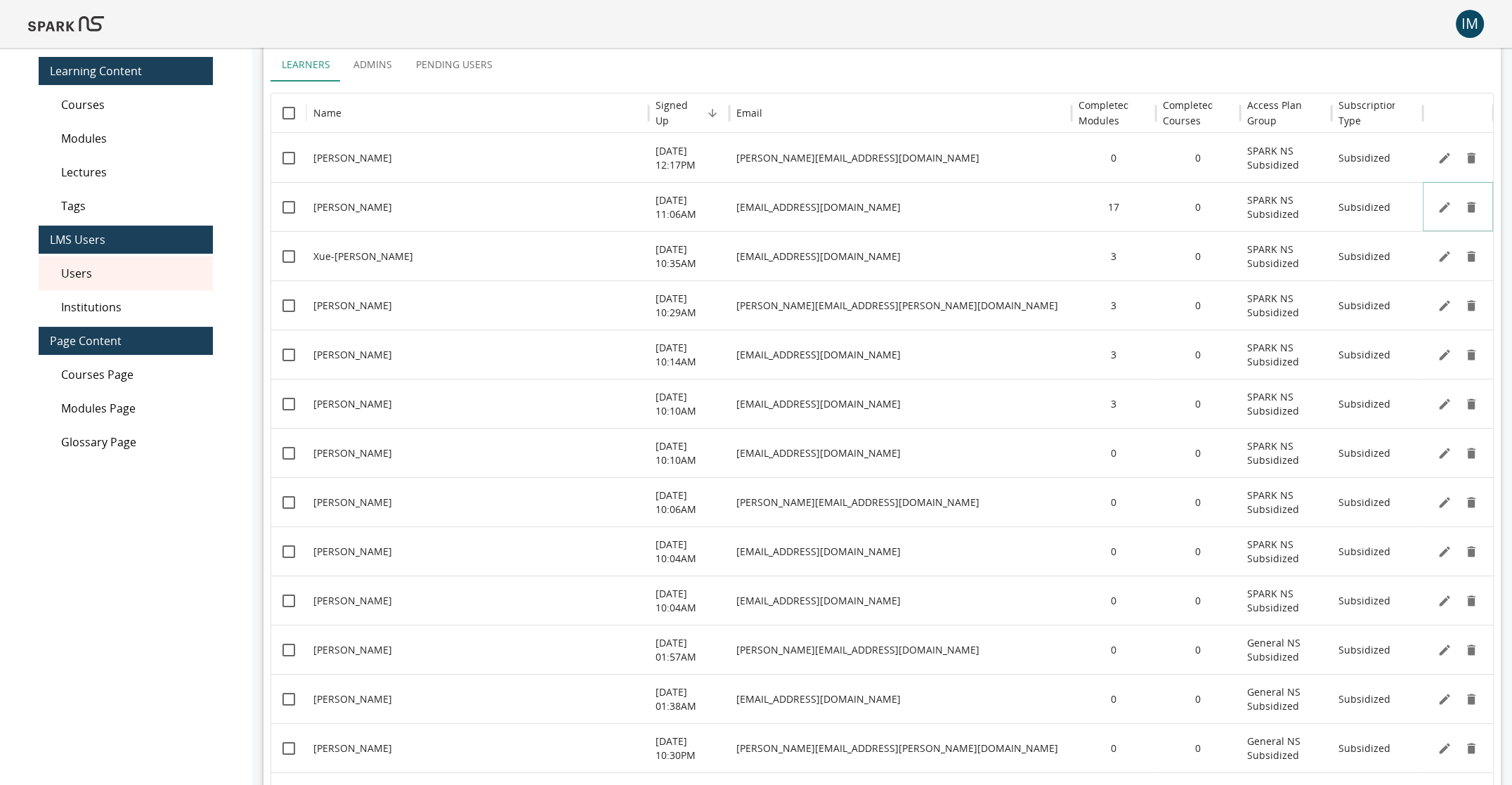
click at [1195, 210] on icon "Edit" at bounding box center [1444, 207] width 14 height 14
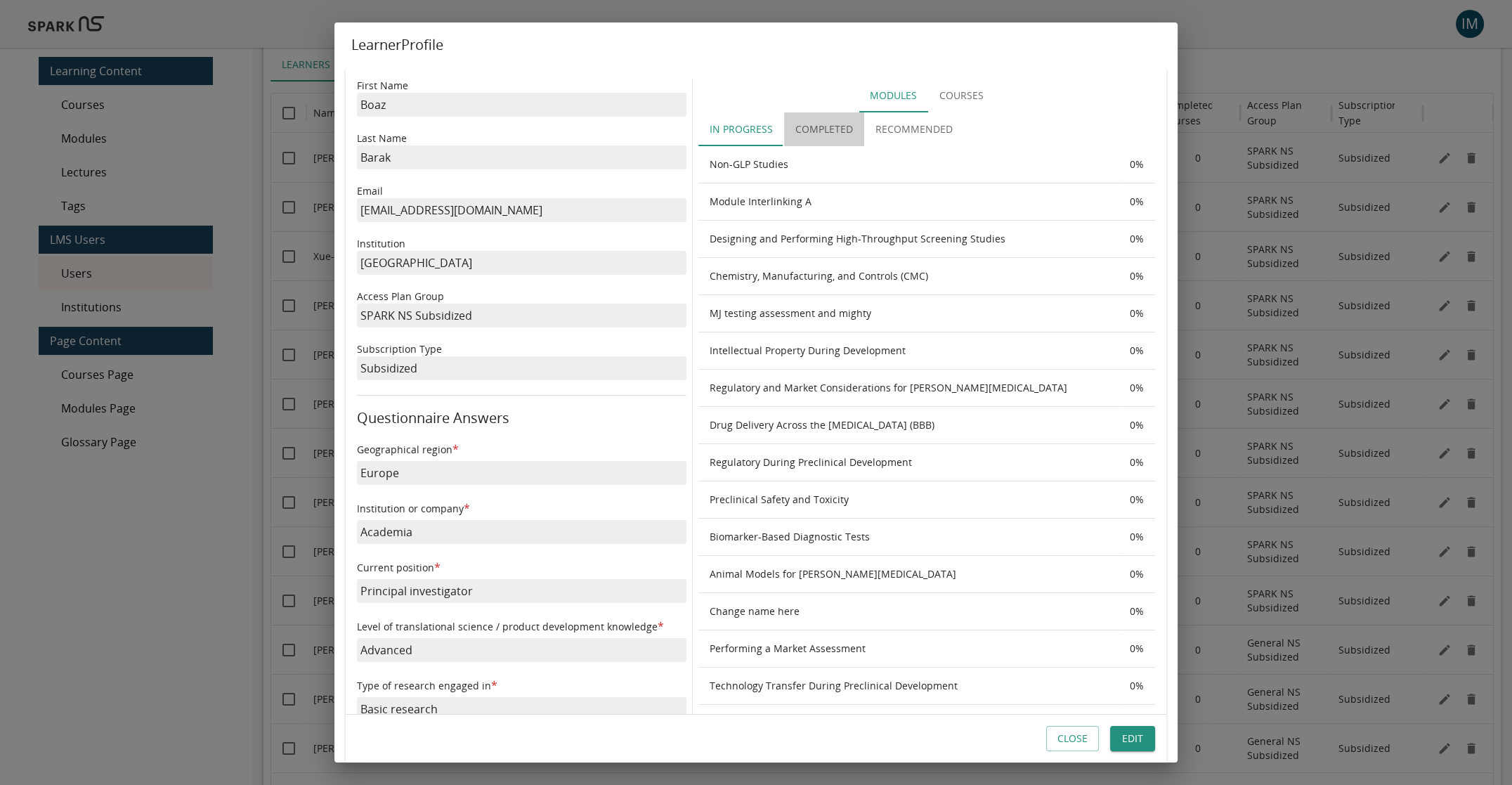
click at [827, 128] on button "Completed" at bounding box center [824, 129] width 80 height 33
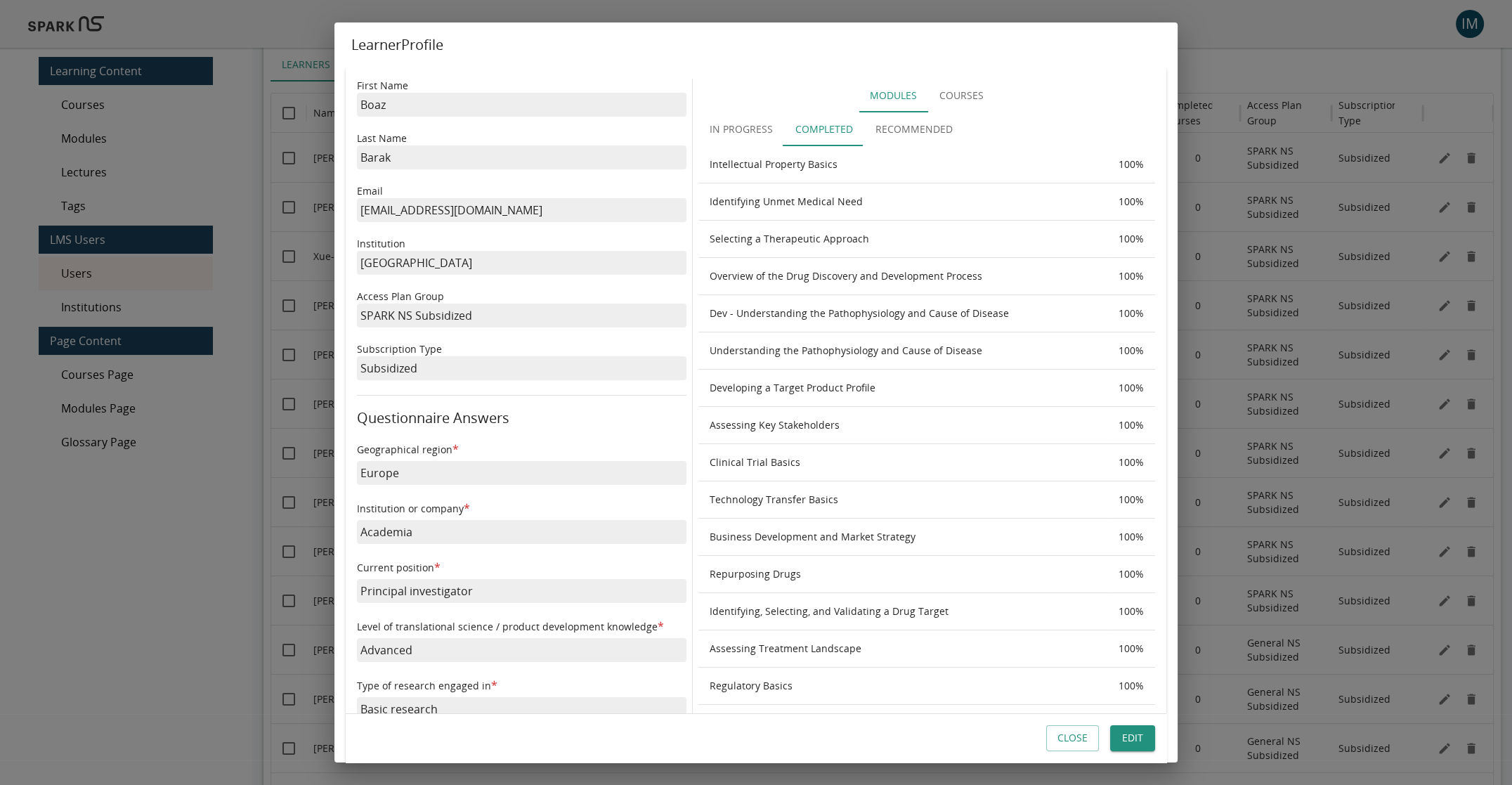
click at [908, 133] on button "Recommended" at bounding box center [913, 129] width 99 height 33
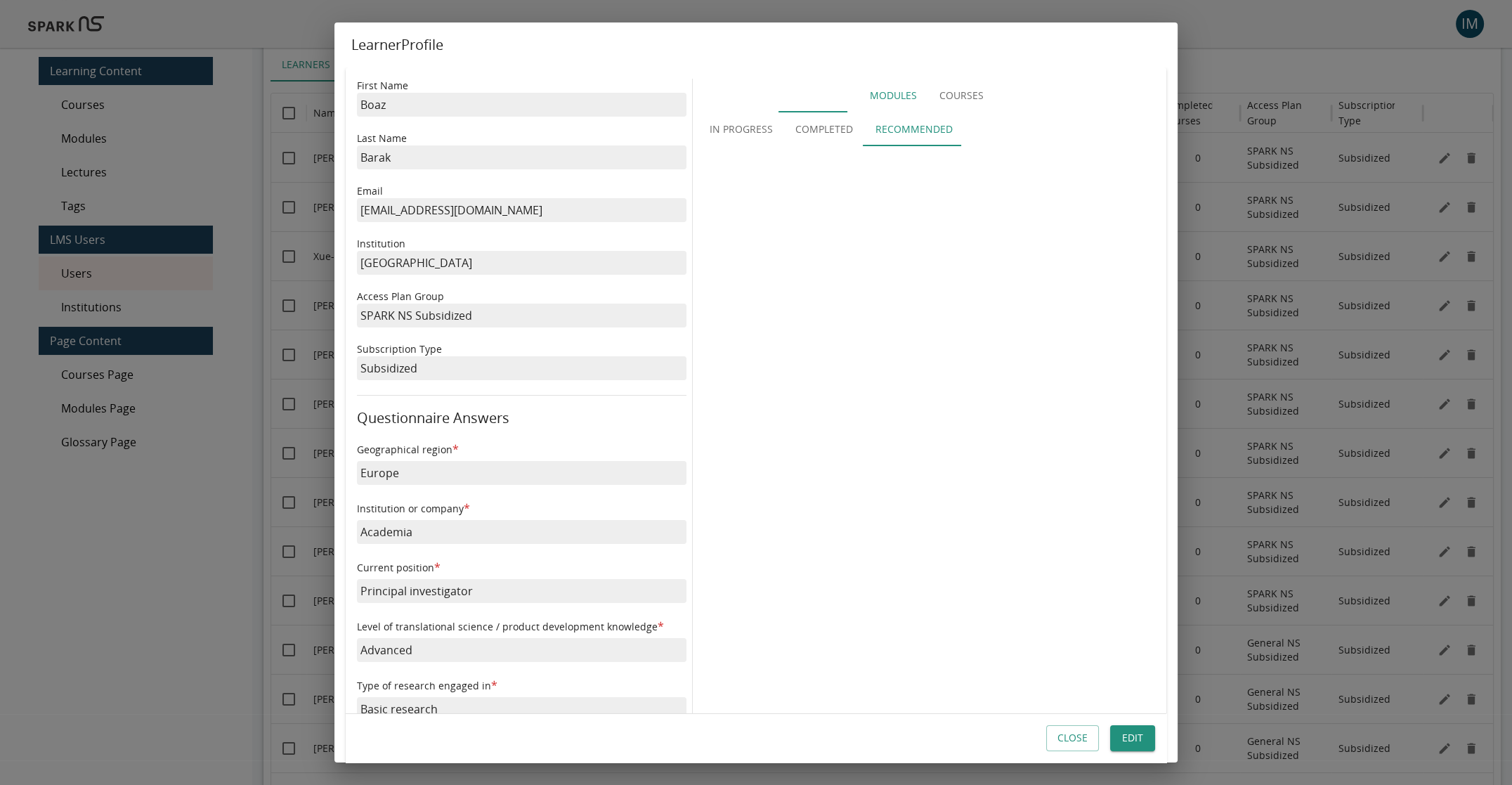
click at [741, 128] on button "In Progress" at bounding box center [741, 129] width 86 height 33
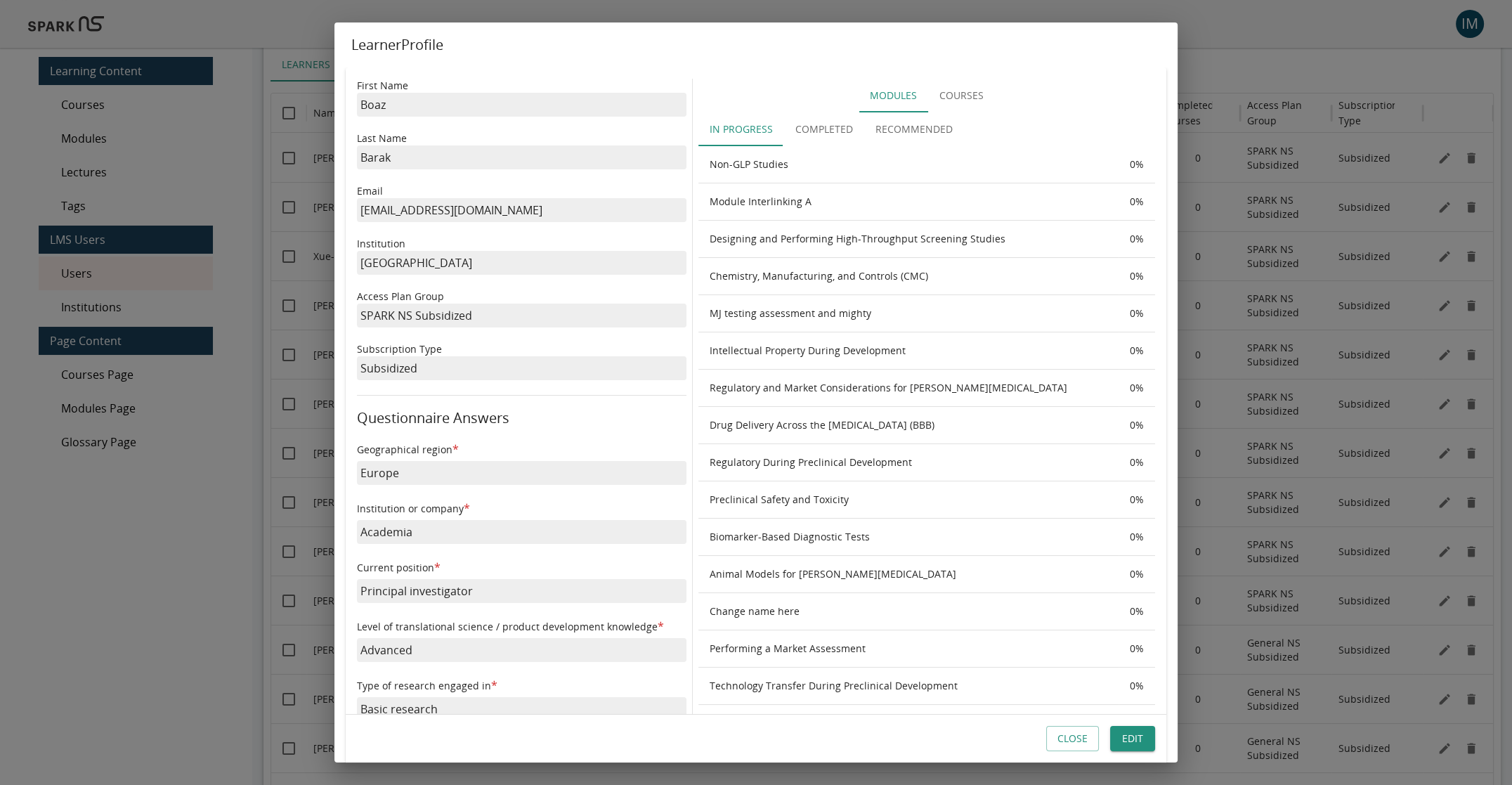
click at [1053, 742] on button "Close" at bounding box center [1072, 738] width 53 height 26
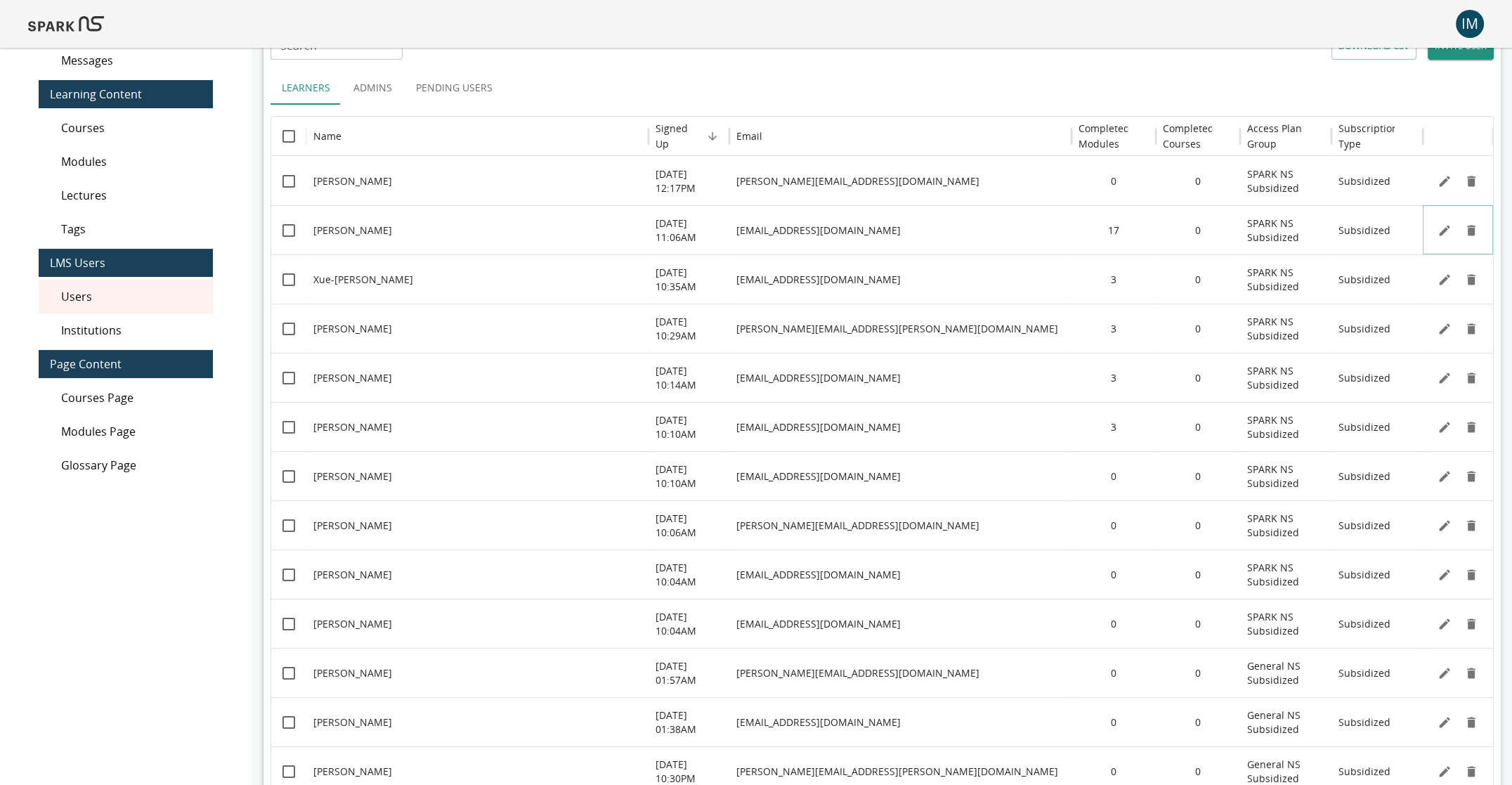
scroll to position [73, 0]
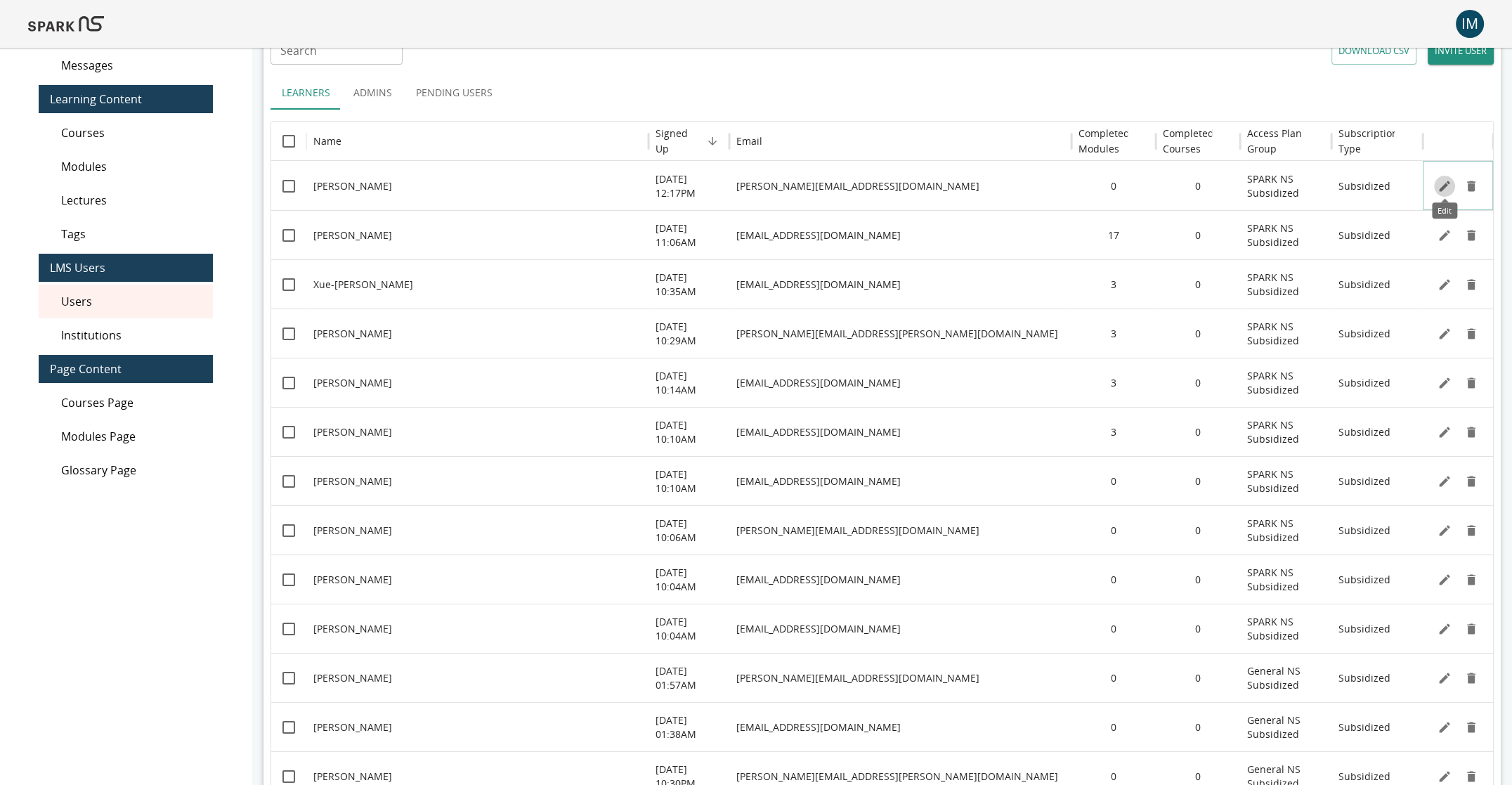
click at [1195, 185] on icon "Edit" at bounding box center [1444, 186] width 14 height 14
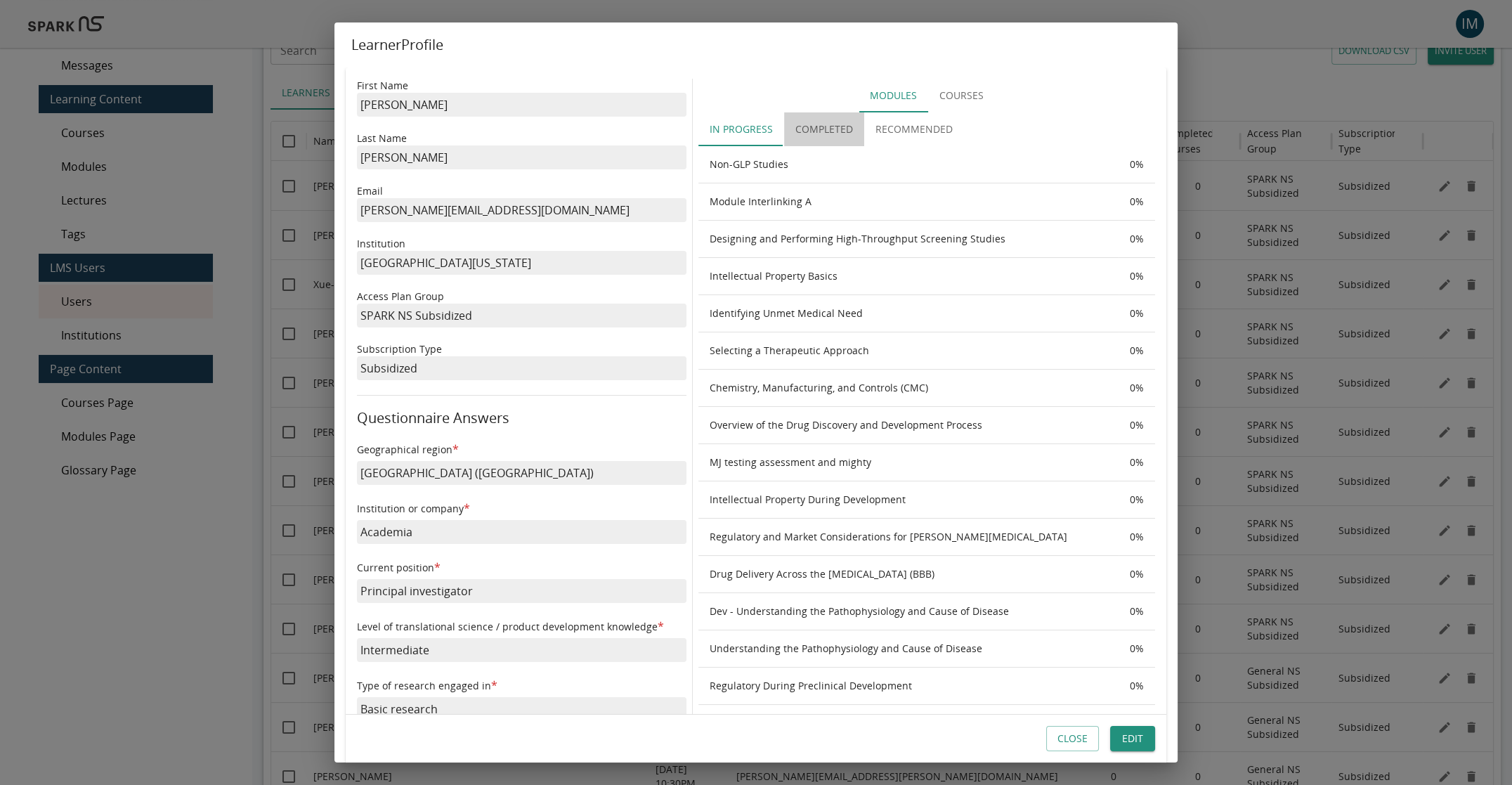
click at [831, 131] on button "Completed" at bounding box center [824, 129] width 80 height 33
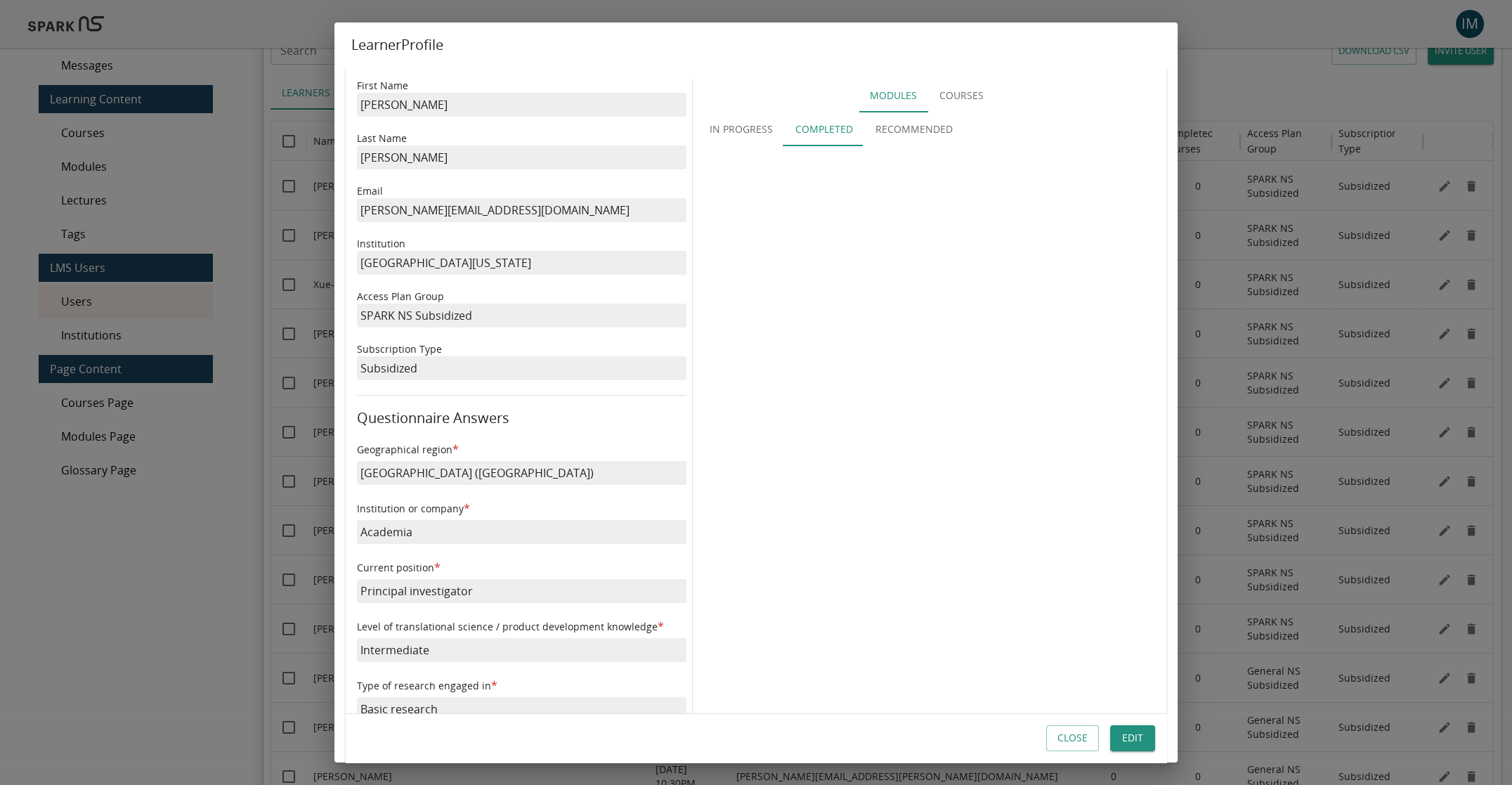
click at [765, 130] on button "In Progress" at bounding box center [741, 129] width 86 height 33
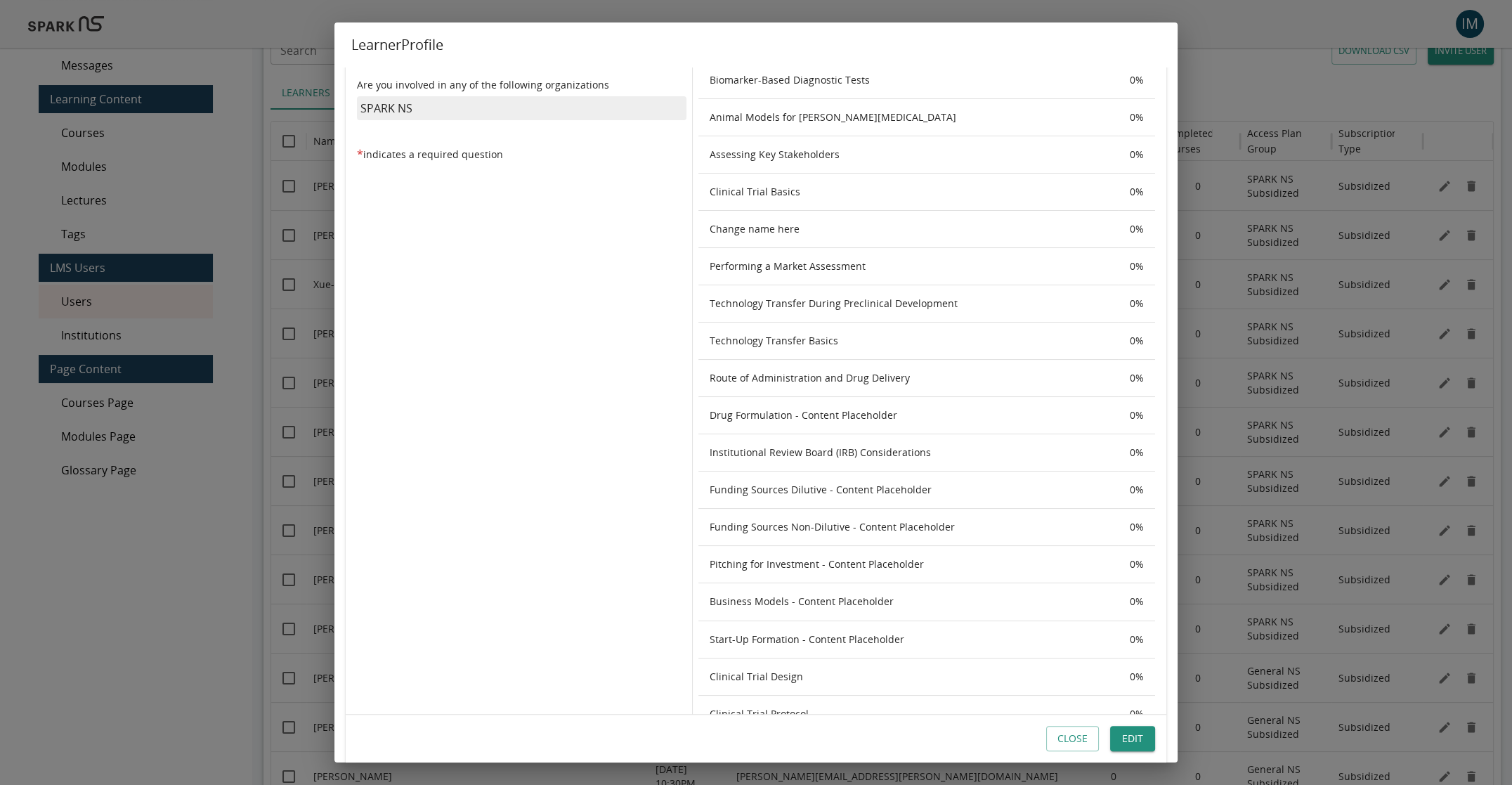
scroll to position [0, 0]
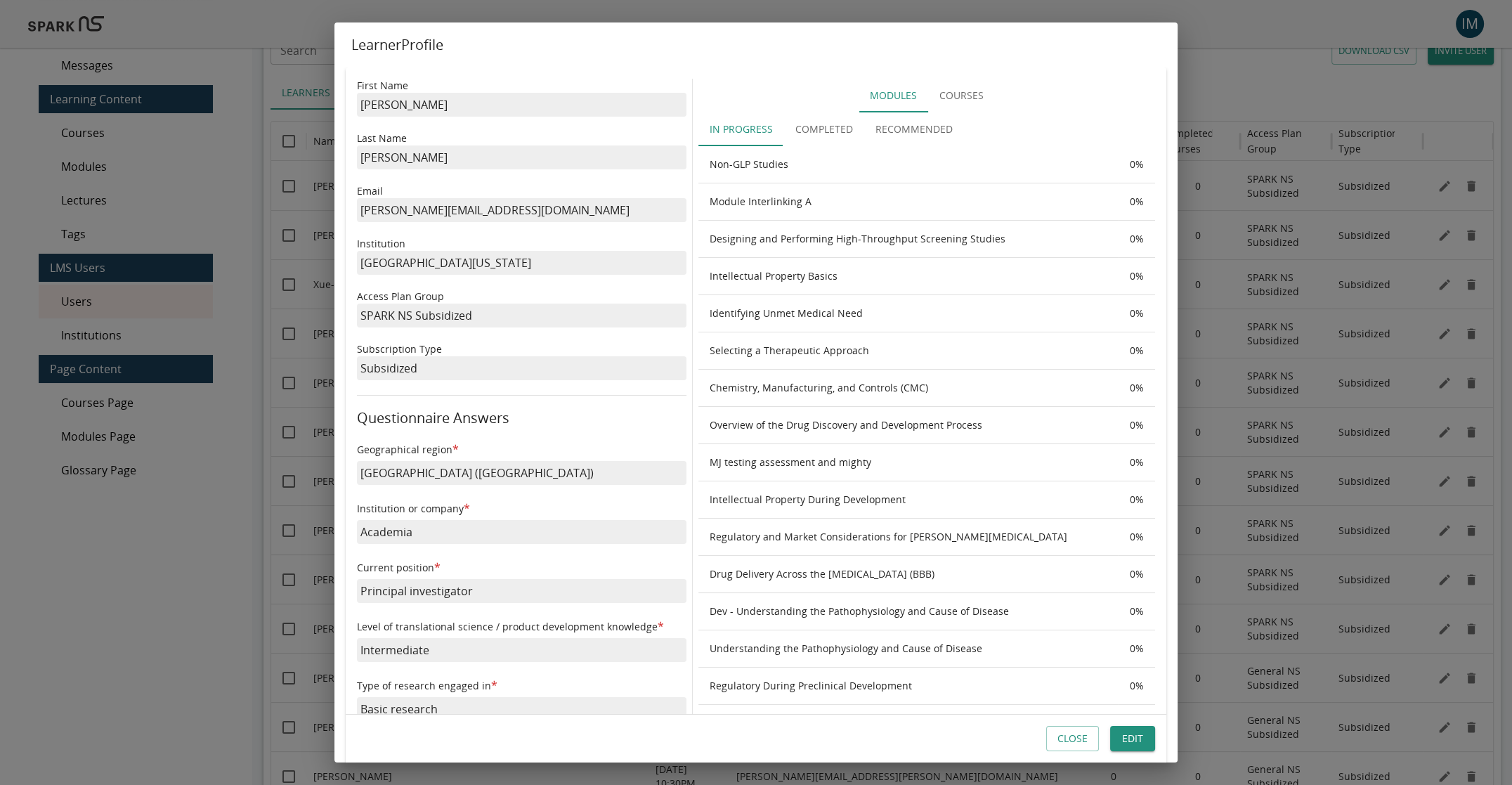
click at [1075, 735] on button "Close" at bounding box center [1072, 738] width 53 height 26
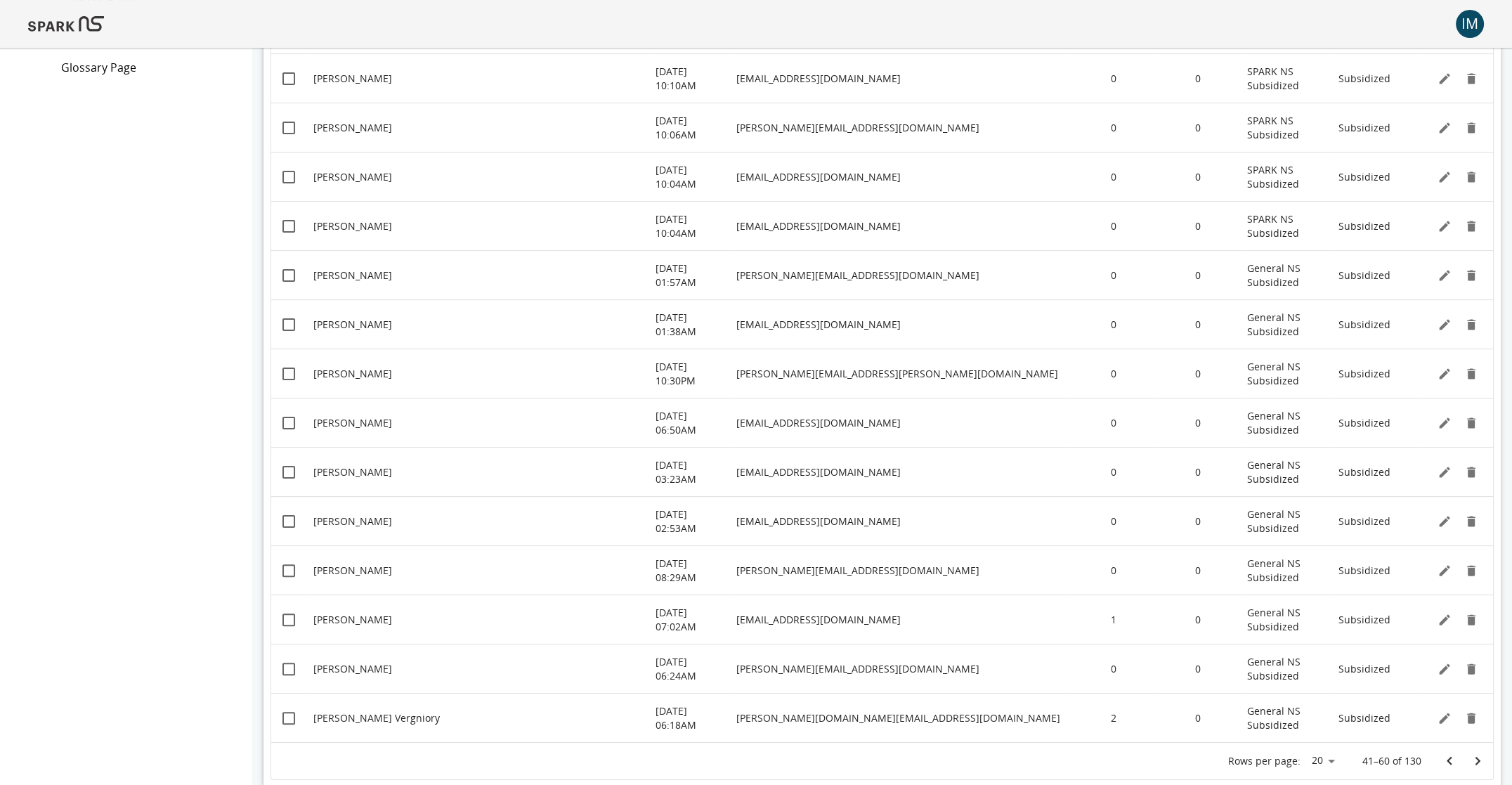
scroll to position [494, 0]
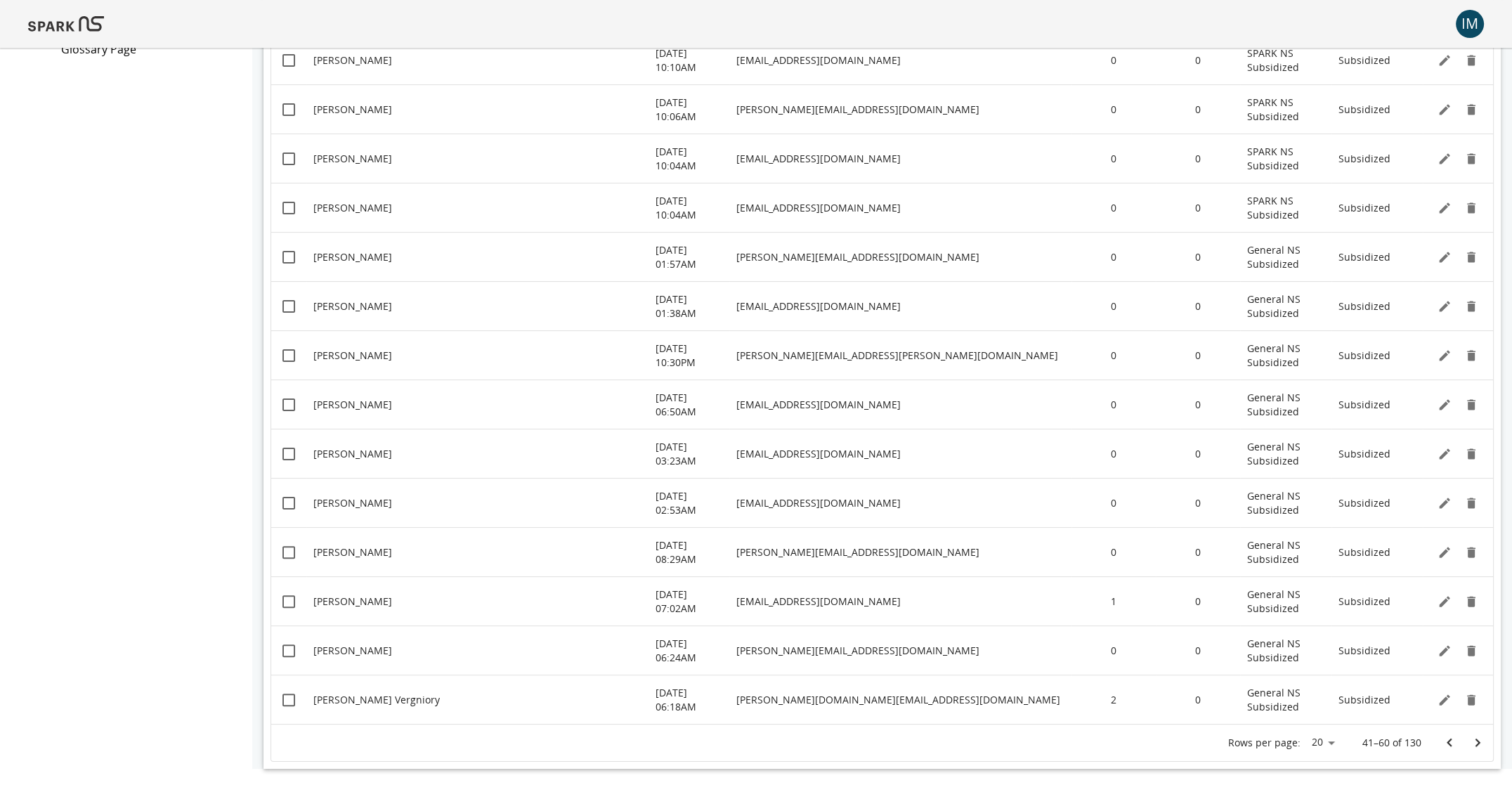
click at [1195, 742] on icon "Go to previous page" at bounding box center [1449, 742] width 17 height 17
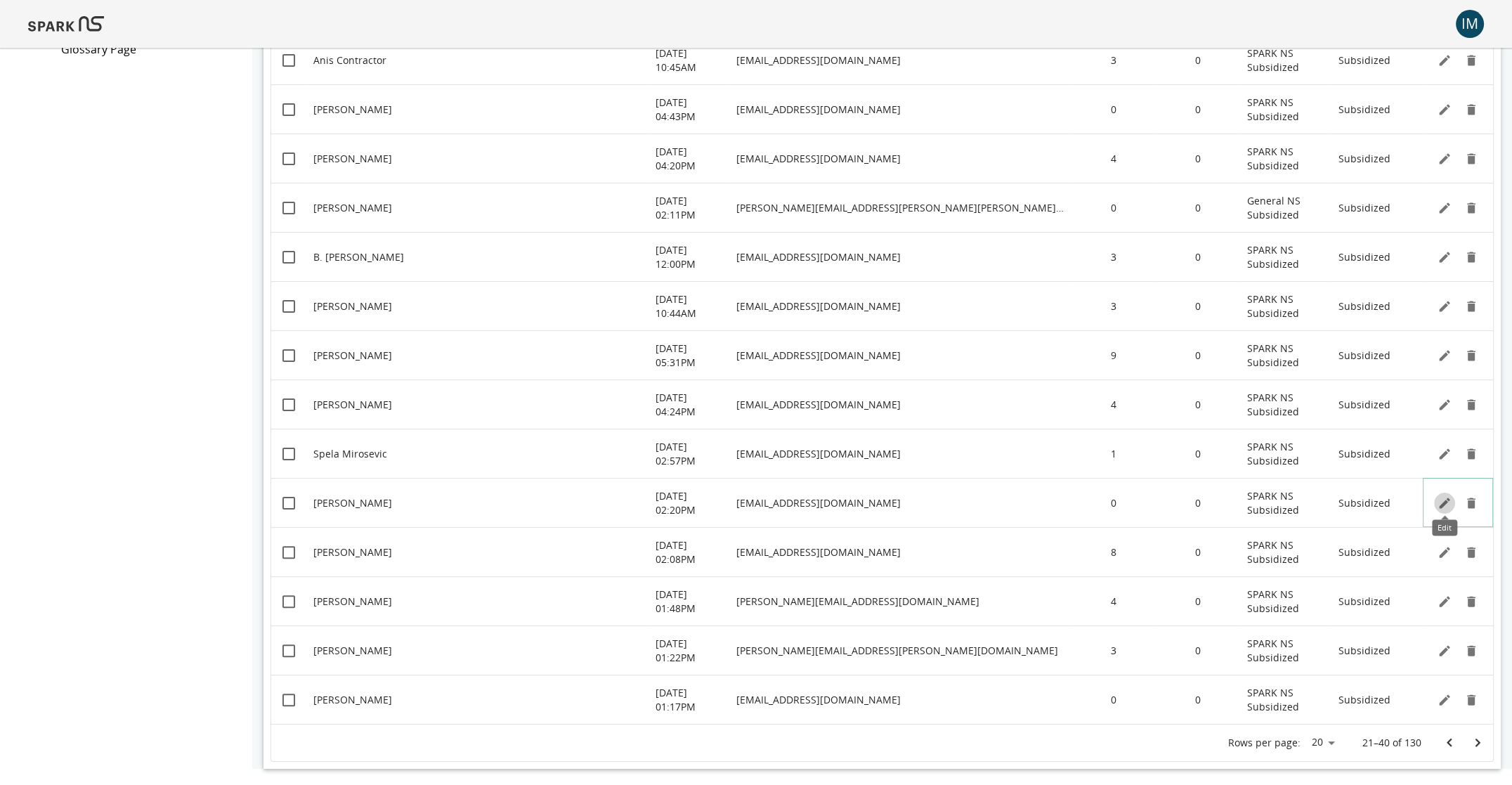
click at [1195, 503] on icon "Edit" at bounding box center [1444, 503] width 11 height 11
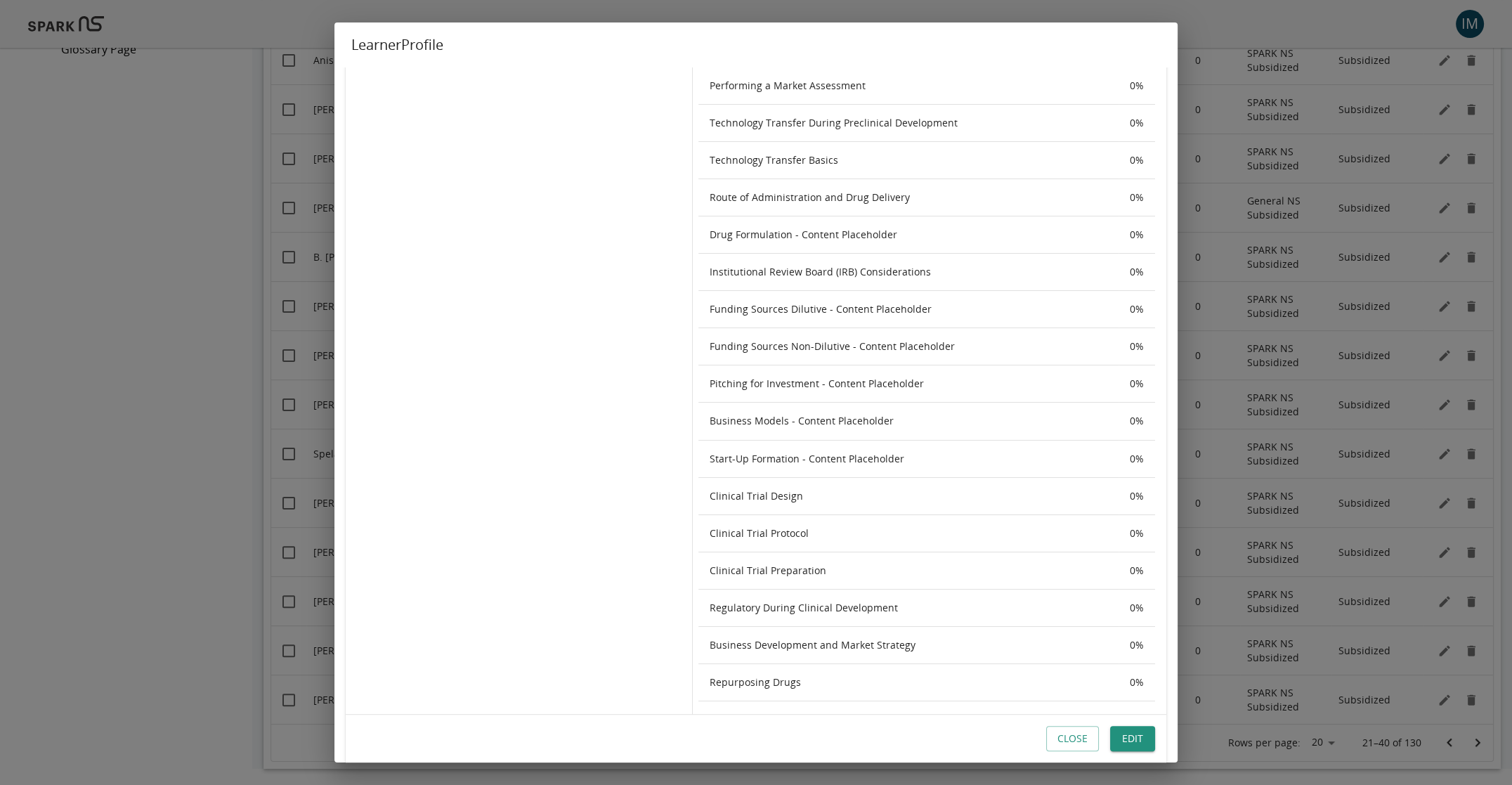
scroll to position [384, 0]
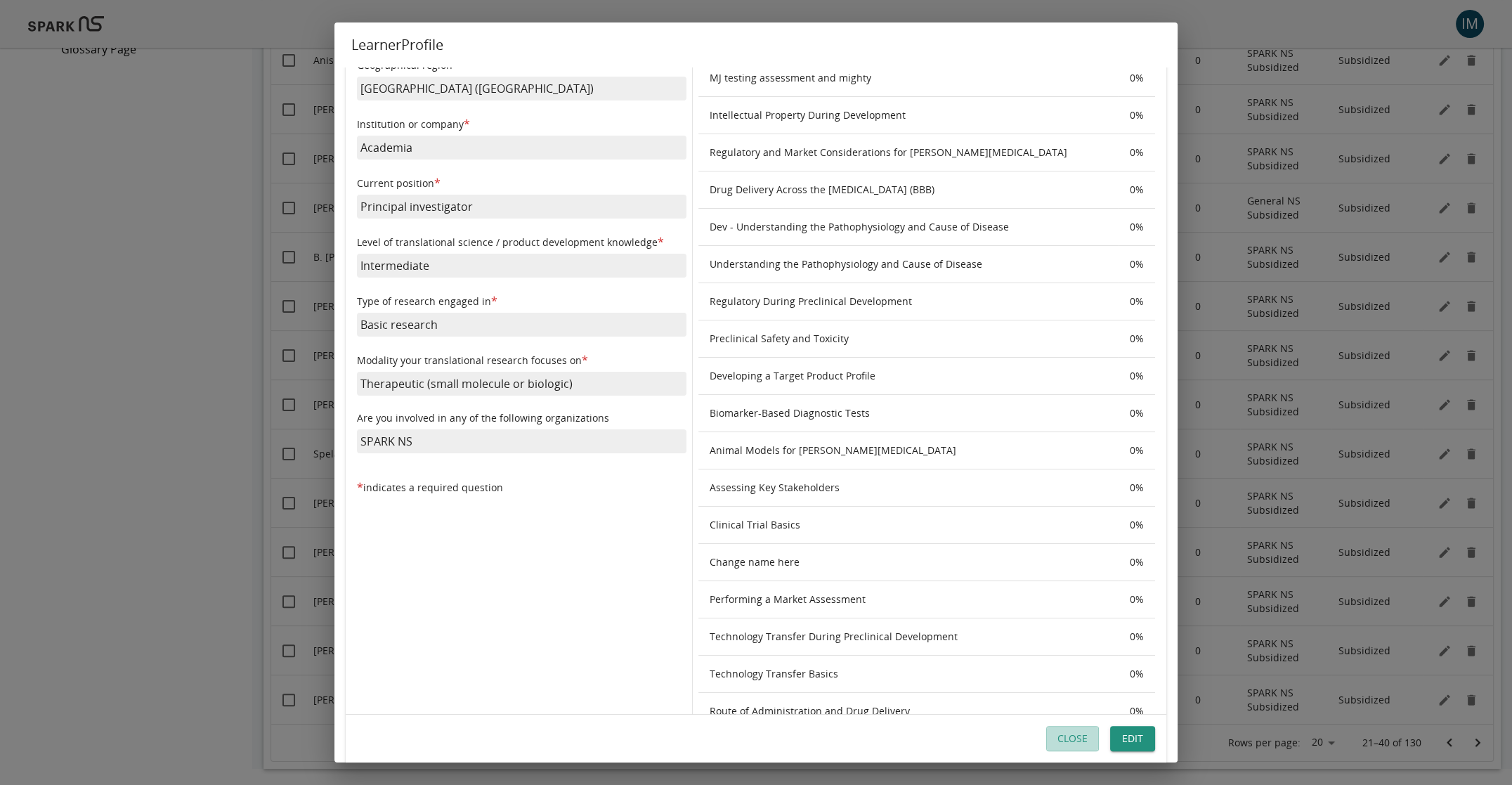
click at [1078, 742] on button "Close" at bounding box center [1072, 738] width 53 height 26
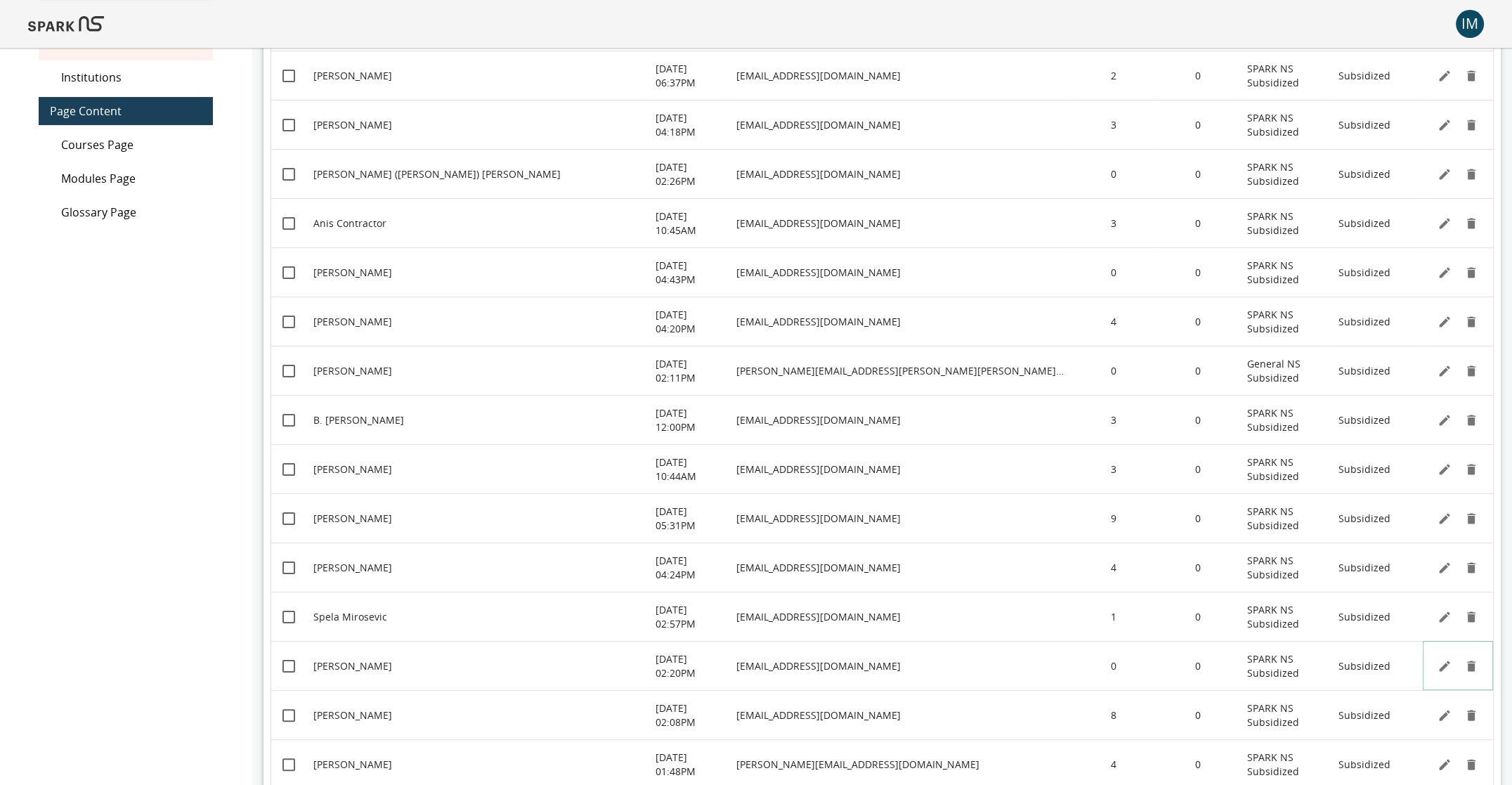
scroll to position [0, 0]
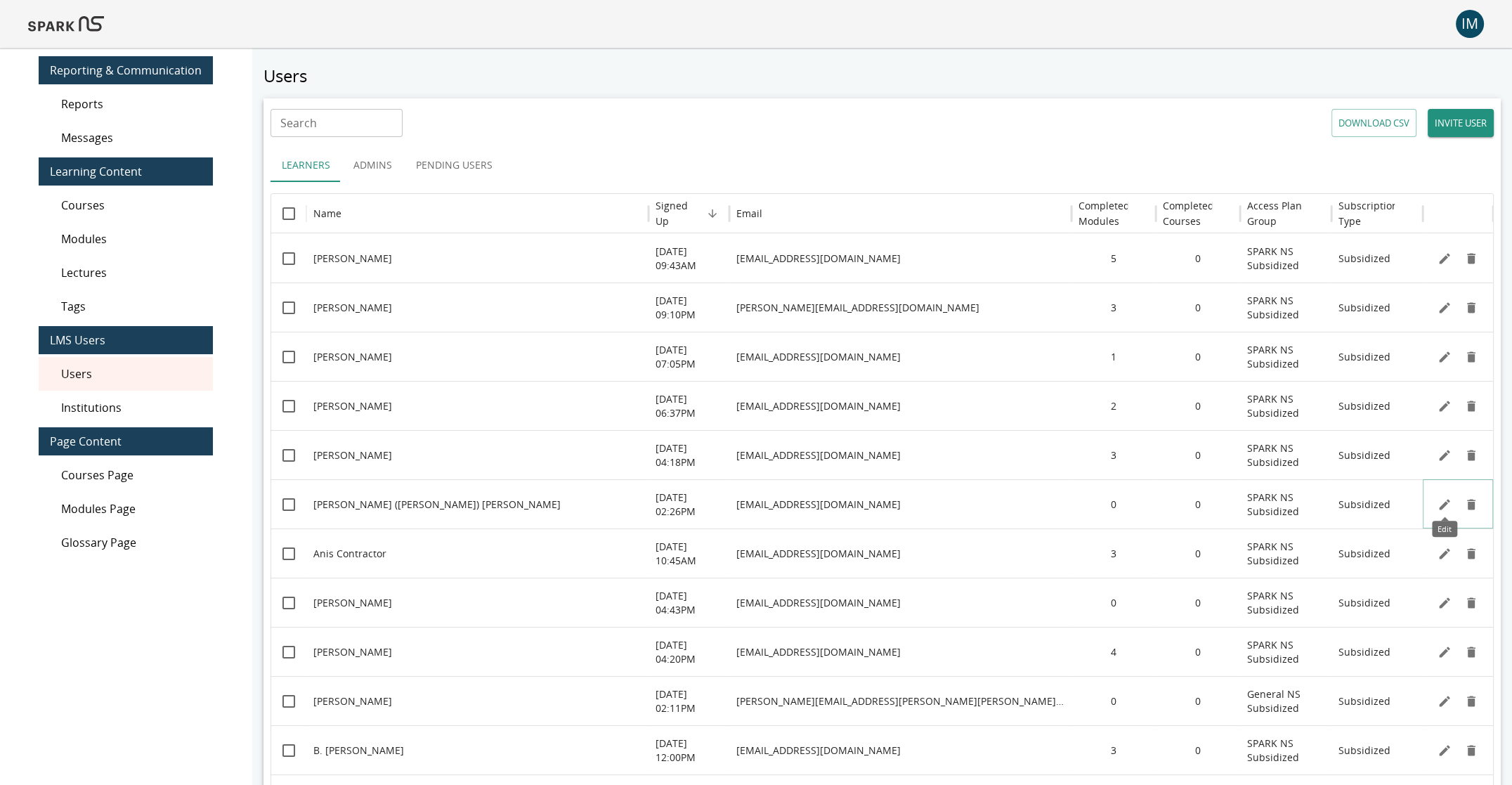
click at [1195, 500] on icon "Edit" at bounding box center [1444, 504] width 14 height 14
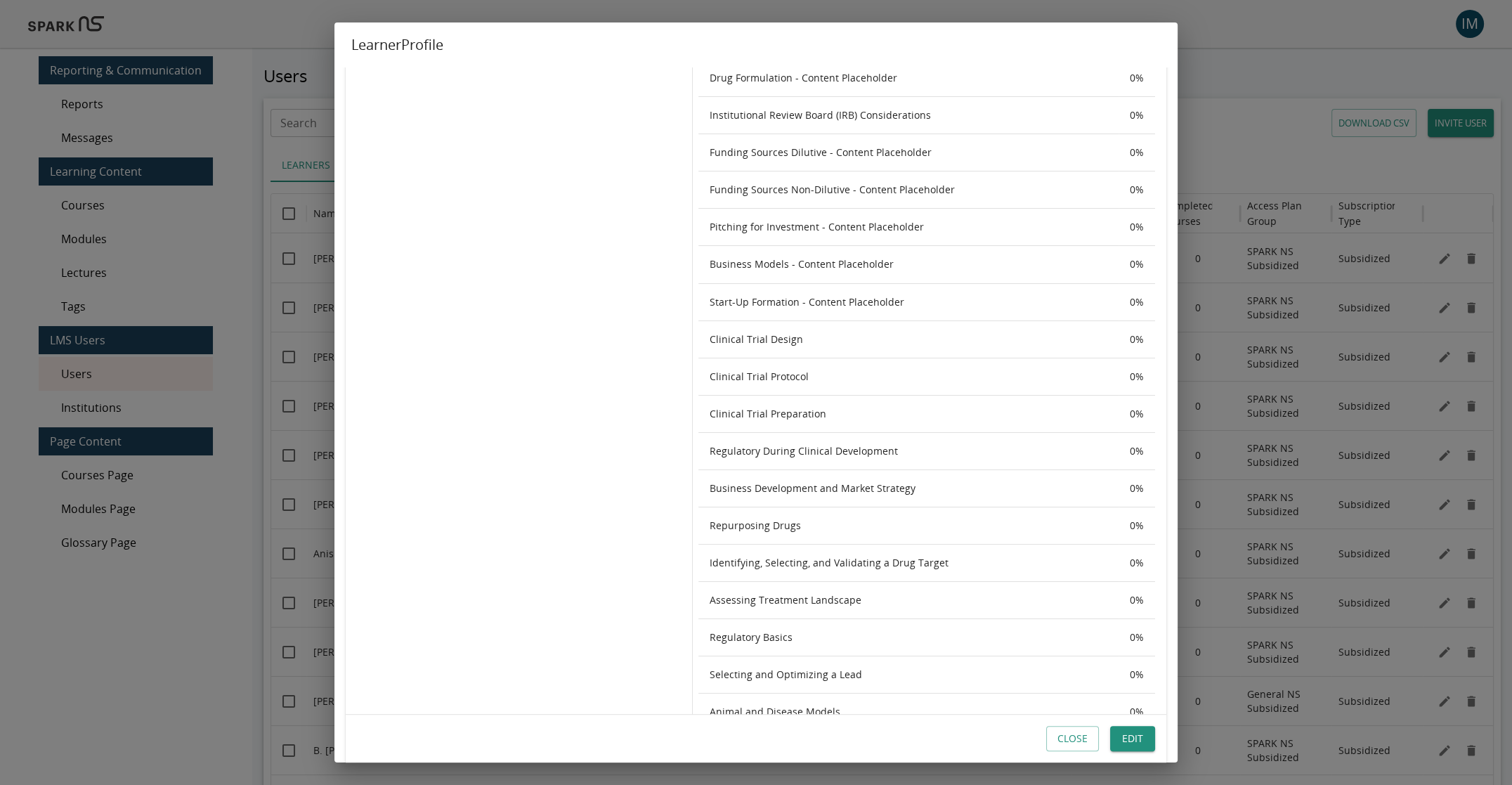
scroll to position [838, 0]
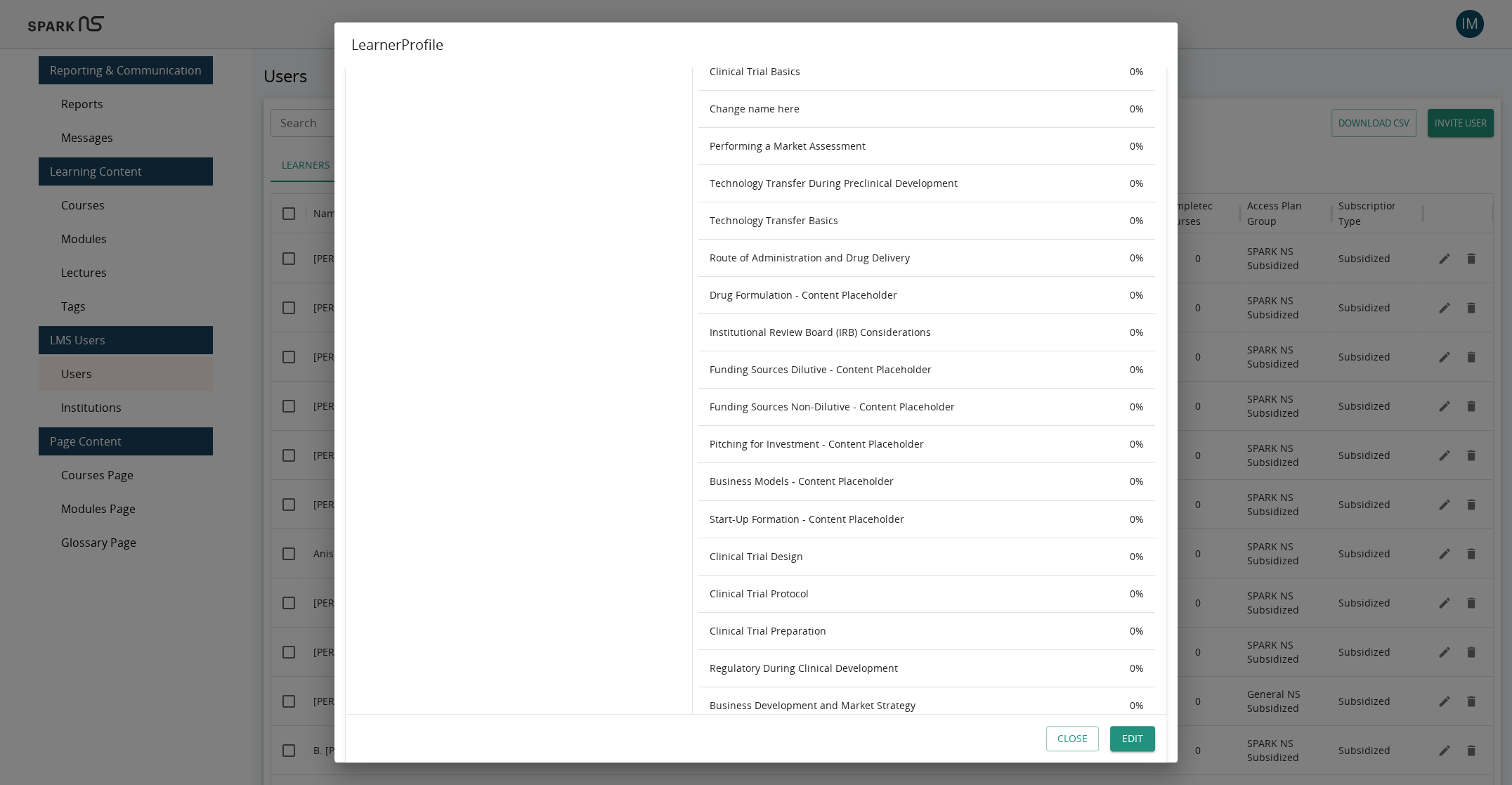
click at [1088, 741] on button "Close" at bounding box center [1072, 738] width 53 height 26
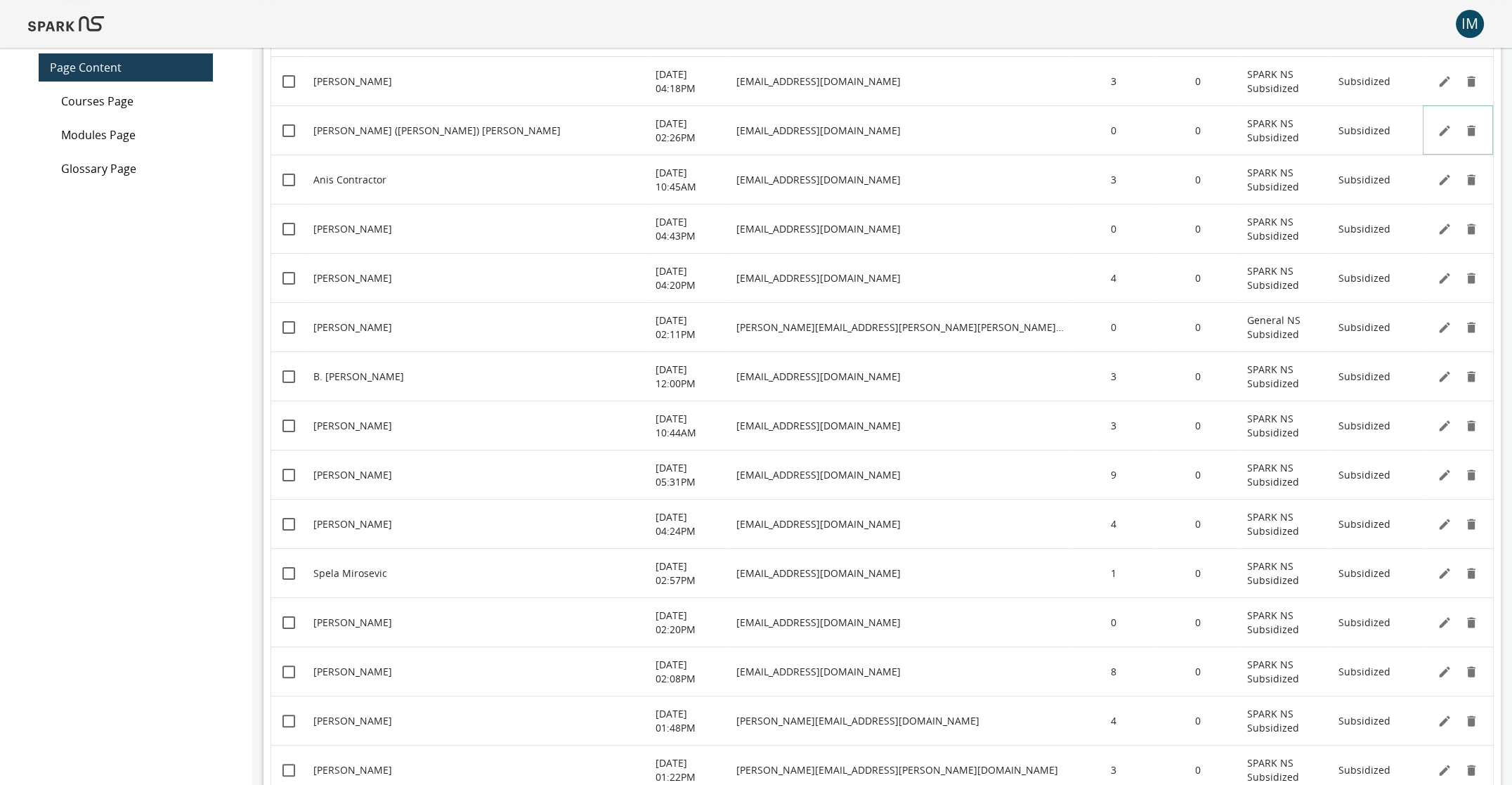
scroll to position [494, 0]
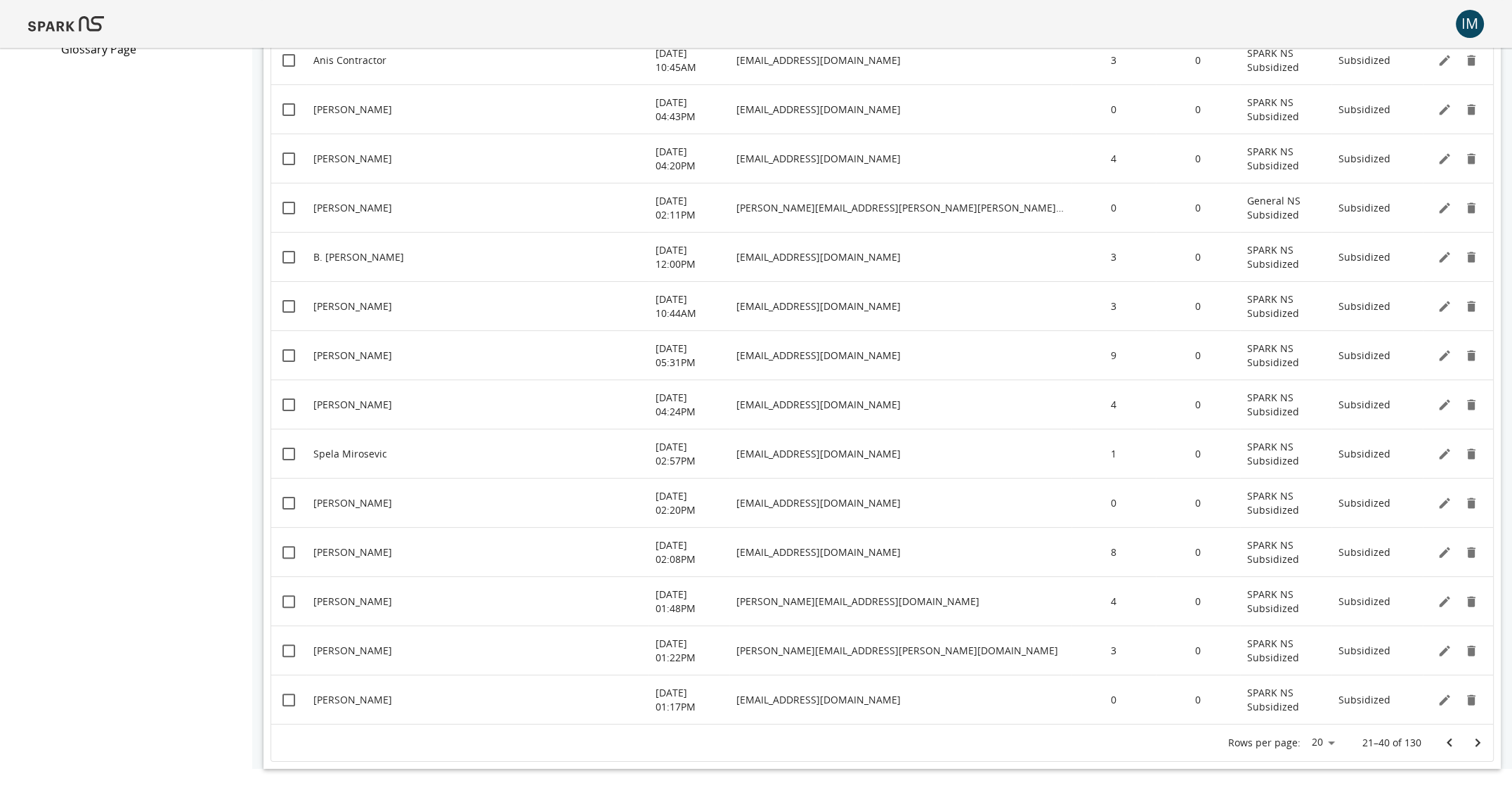
click at [1195, 741] on icon "Go to previous page" at bounding box center [1449, 742] width 5 height 8
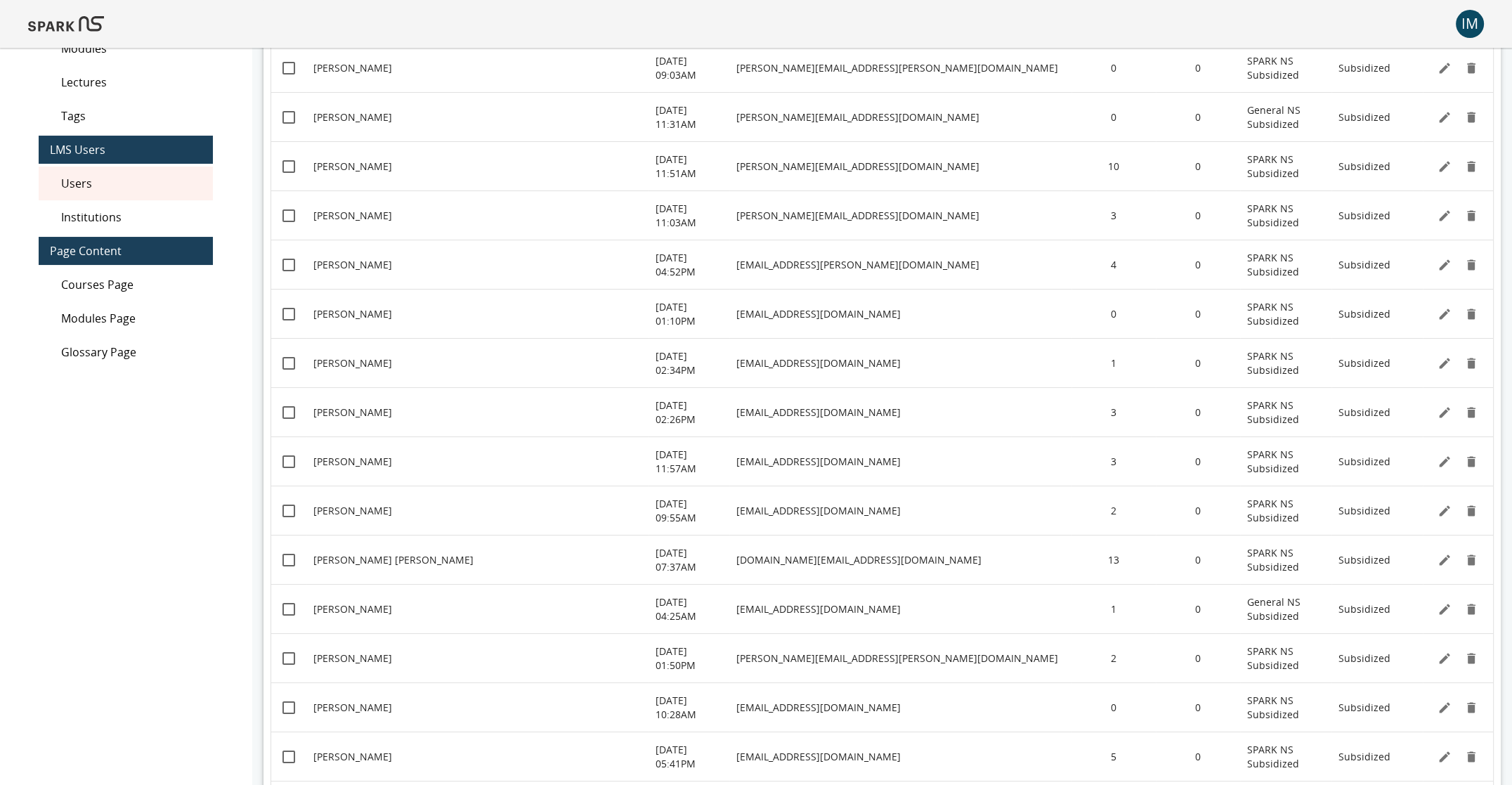
scroll to position [0, 0]
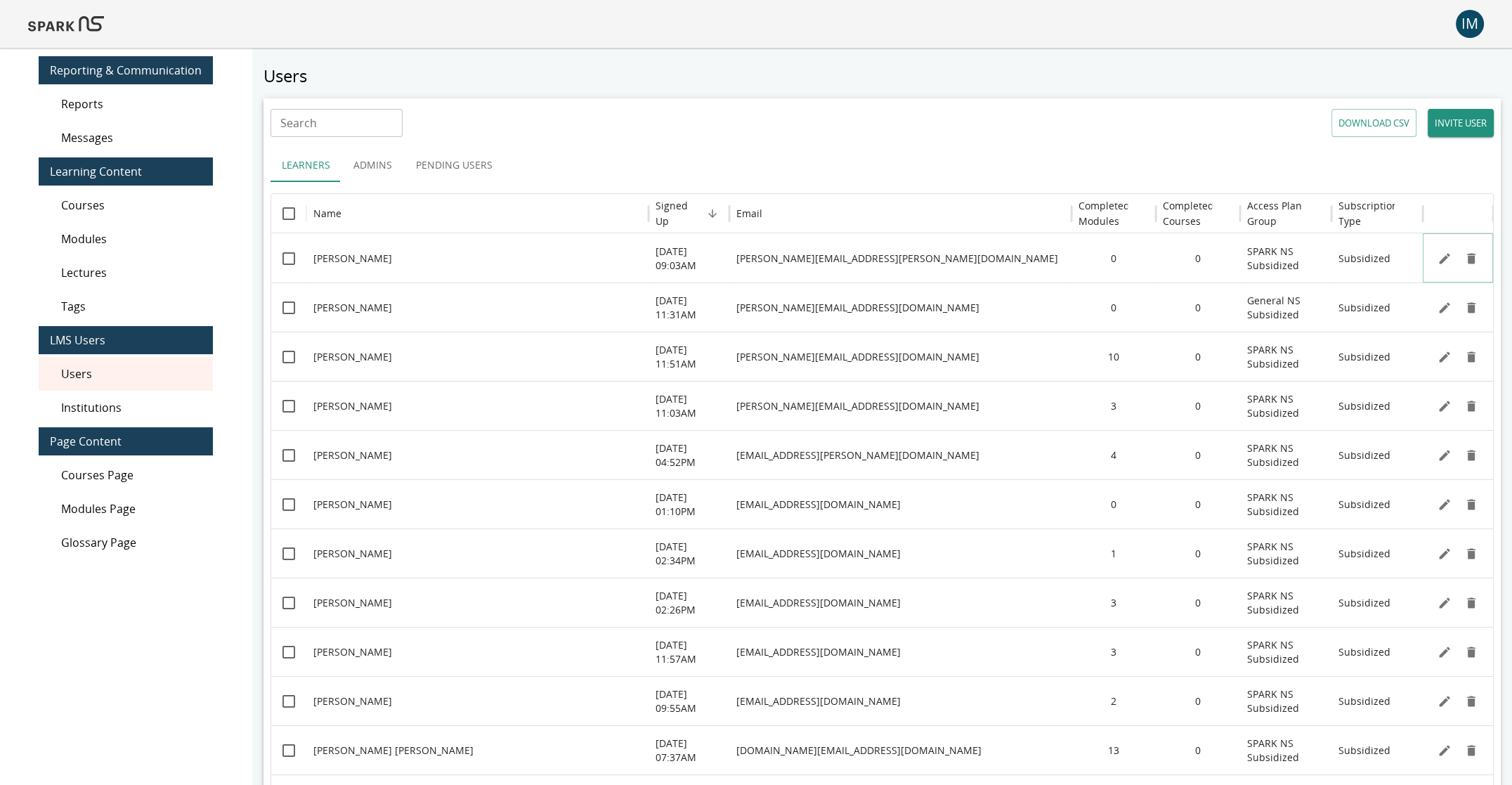
click at [1195, 260] on icon "Edit" at bounding box center [1444, 258] width 14 height 14
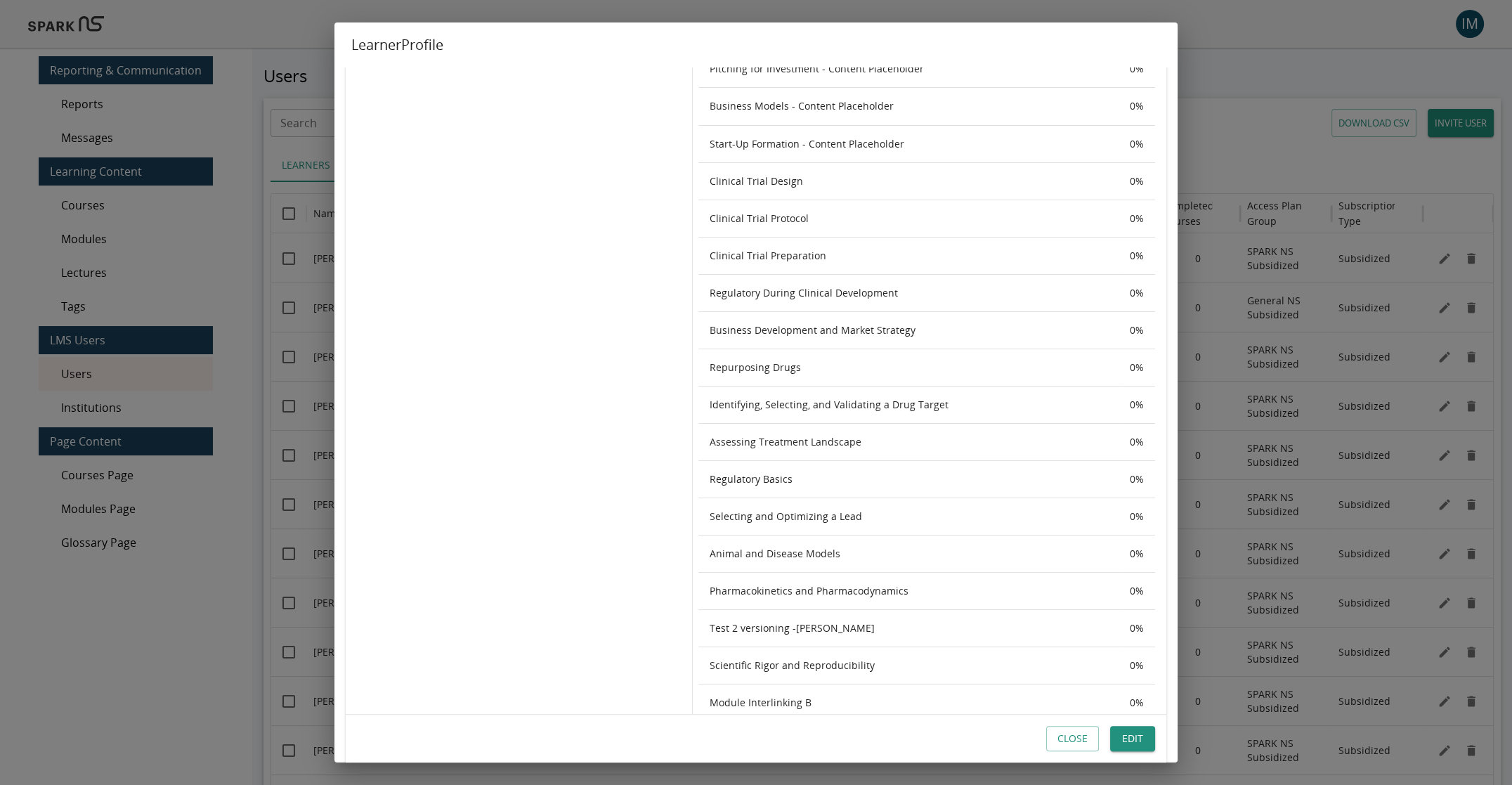
scroll to position [811, 0]
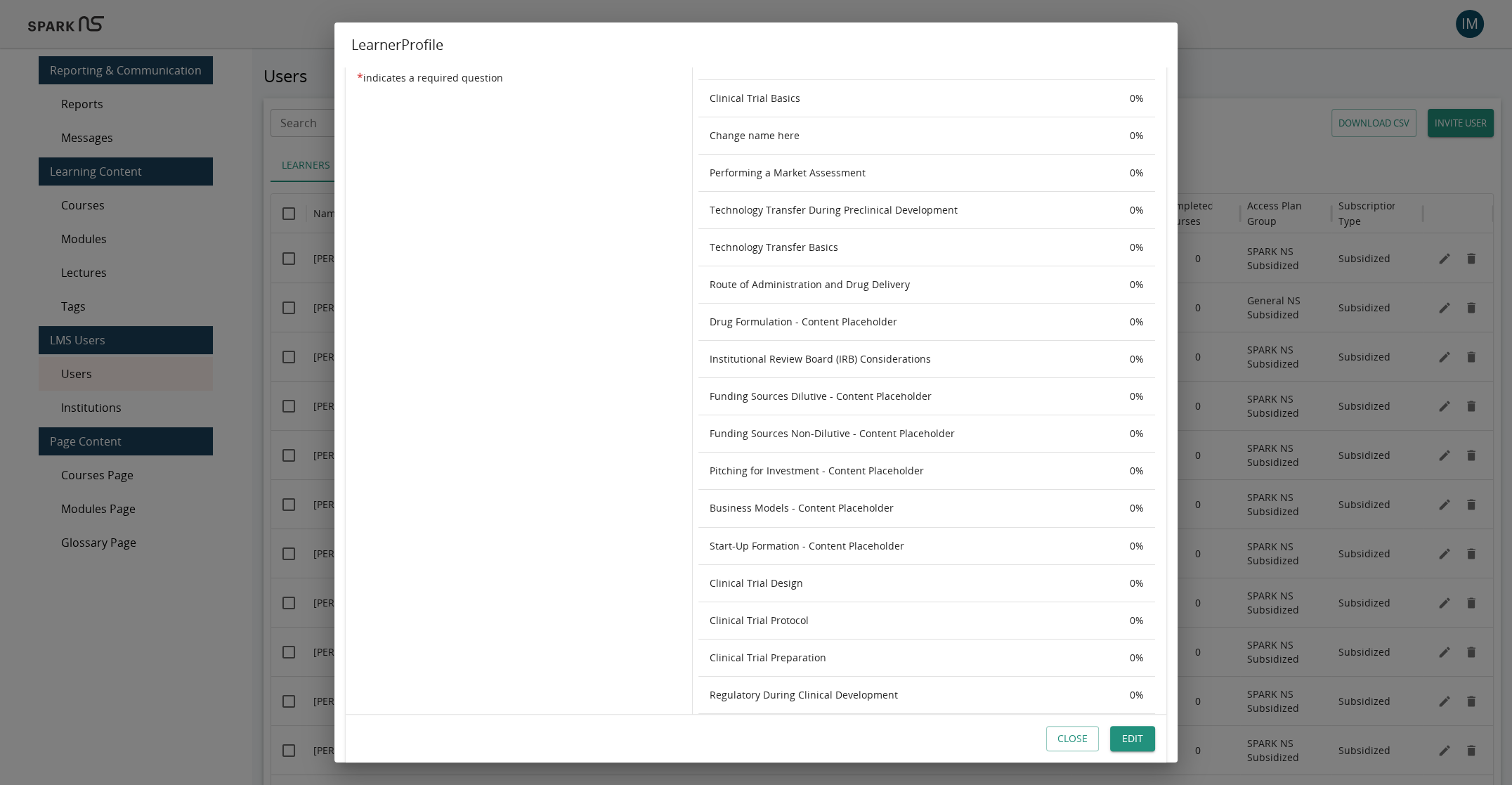
click at [1071, 736] on button "Close" at bounding box center [1072, 738] width 53 height 26
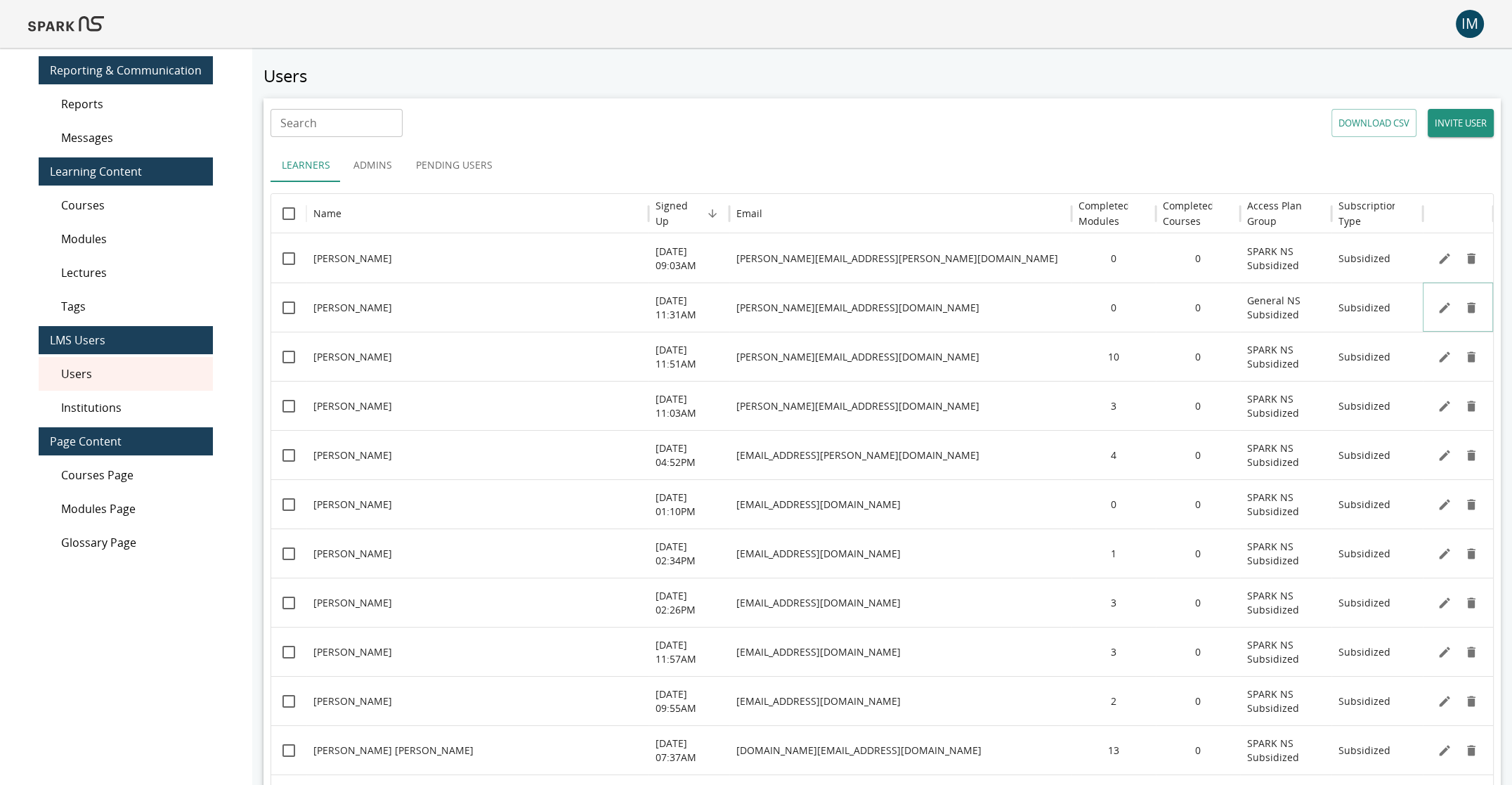
click at [1195, 317] on div at bounding box center [1457, 307] width 48 height 21
click at [1195, 311] on icon "Edit" at bounding box center [1444, 307] width 14 height 14
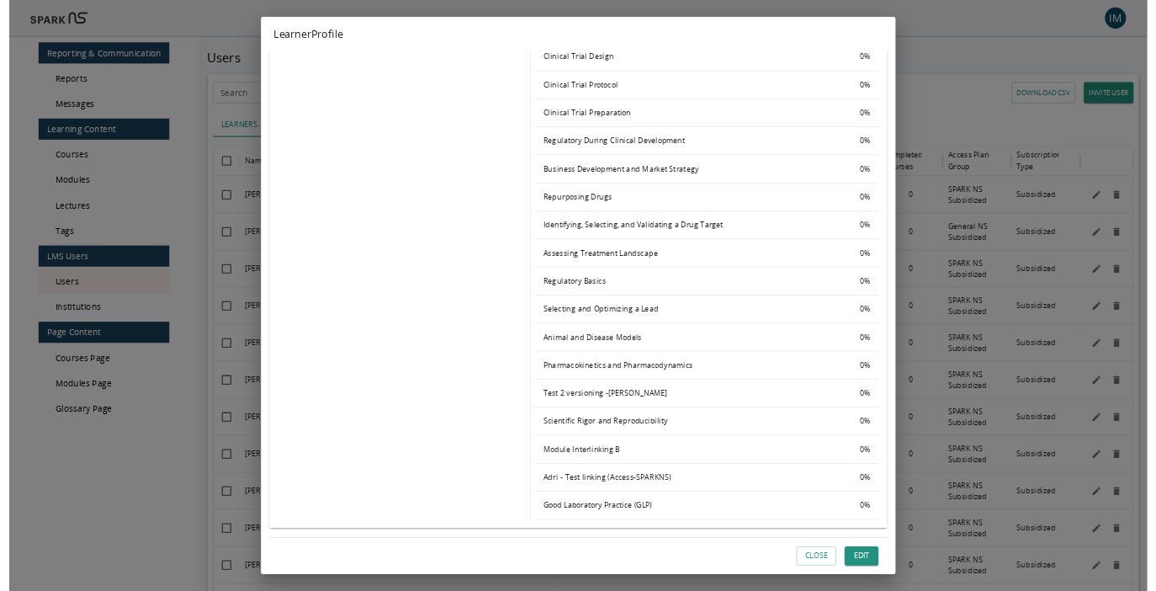
scroll to position [1022, 0]
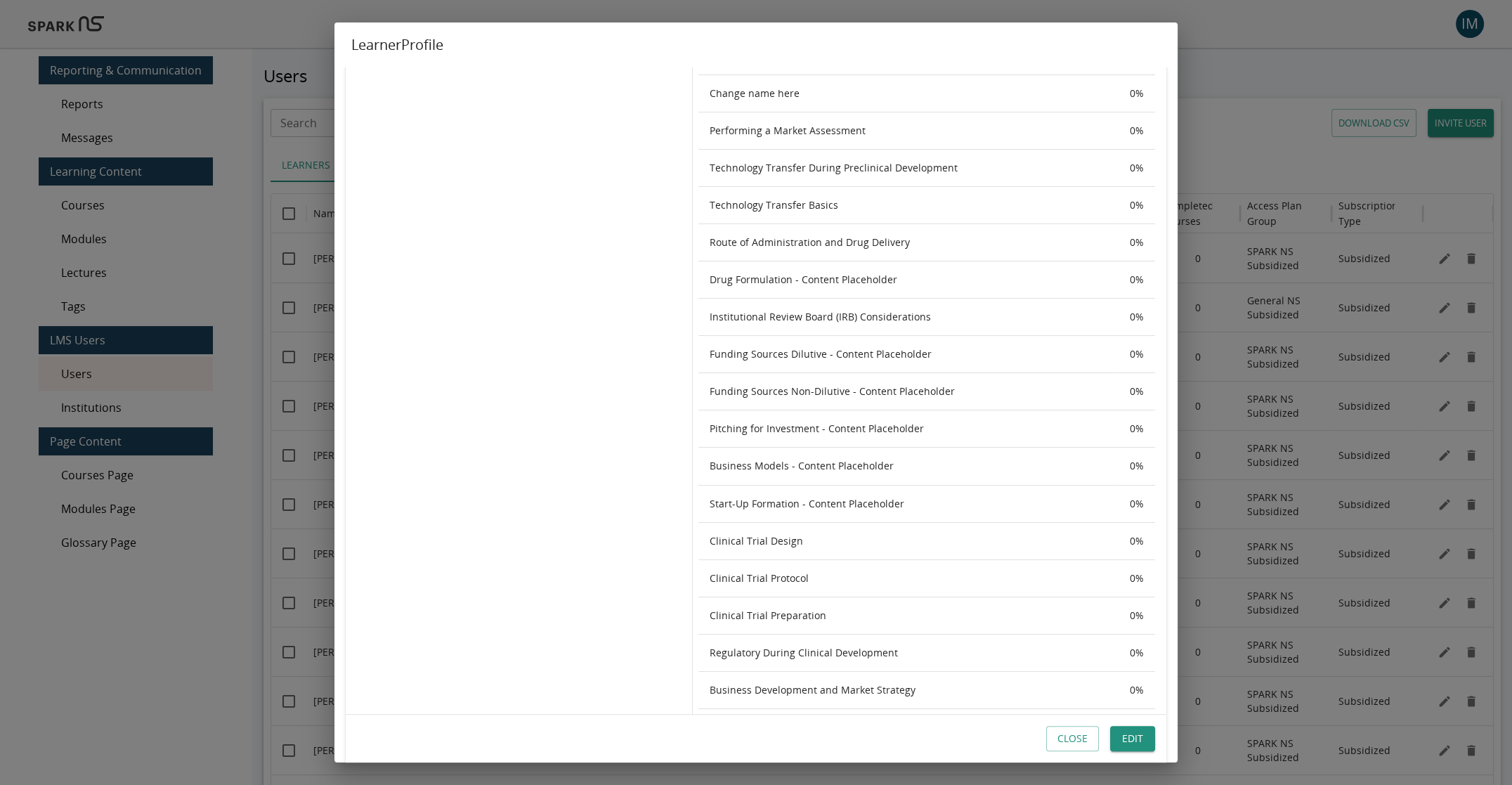
click at [1059, 737] on button "Close" at bounding box center [1072, 738] width 53 height 26
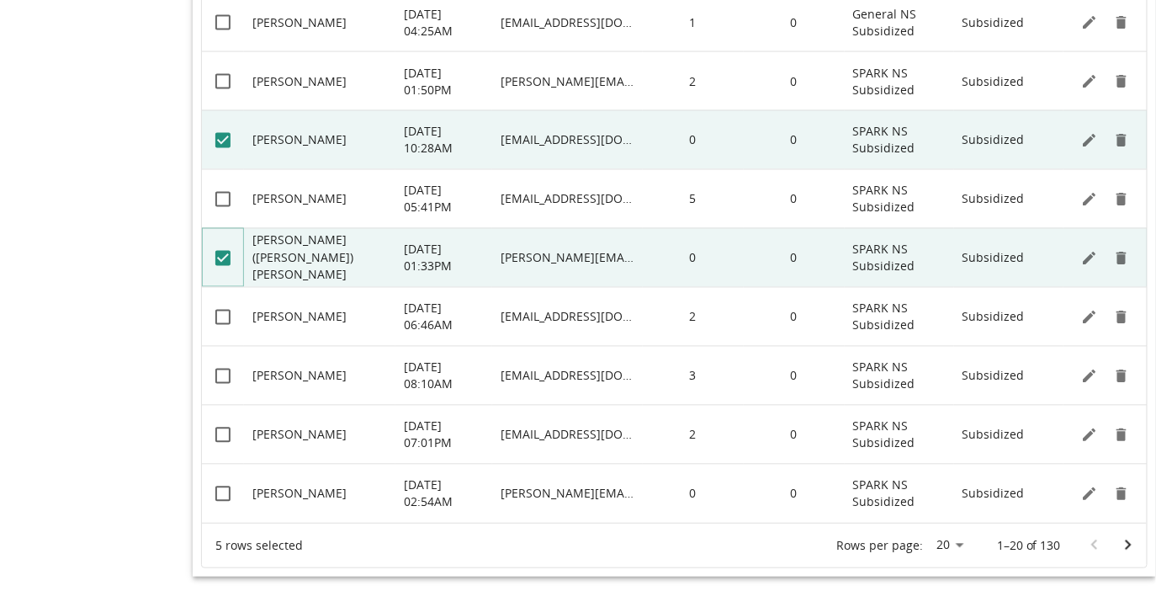
scroll to position [940, 0]
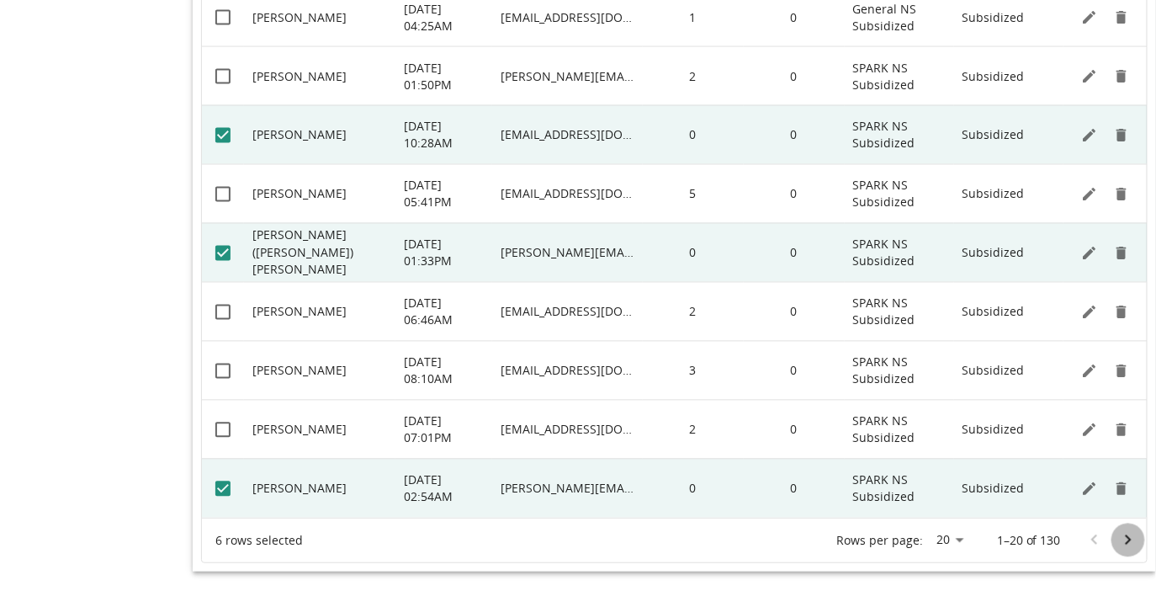
click at [1132, 543] on icon "Go to next page" at bounding box center [1128, 540] width 20 height 20
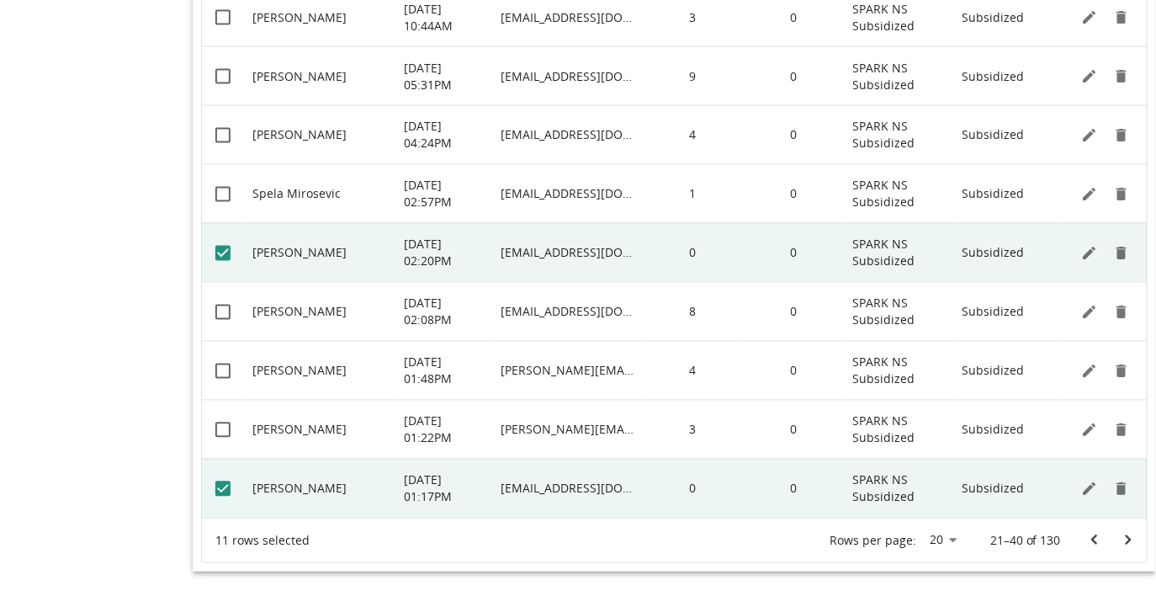
click at [1126, 541] on icon "Go to next page" at bounding box center [1128, 540] width 20 height 20
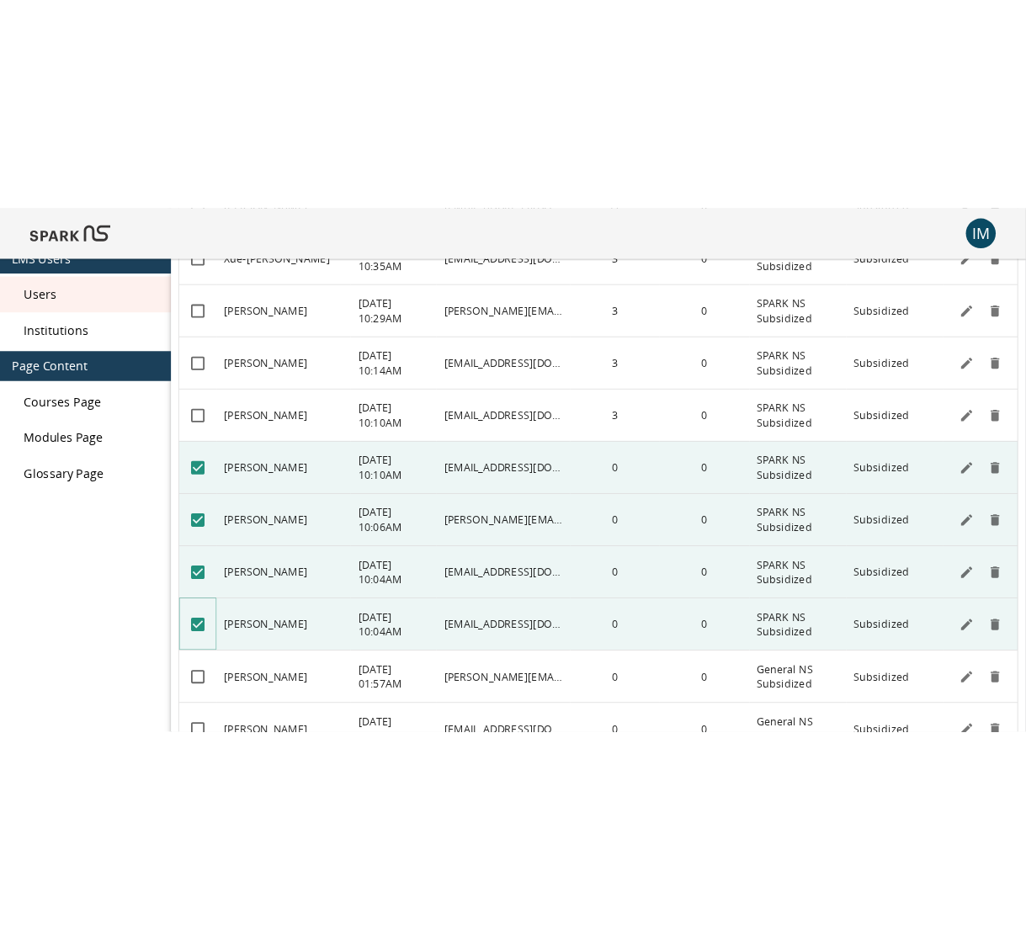
scroll to position [0, 0]
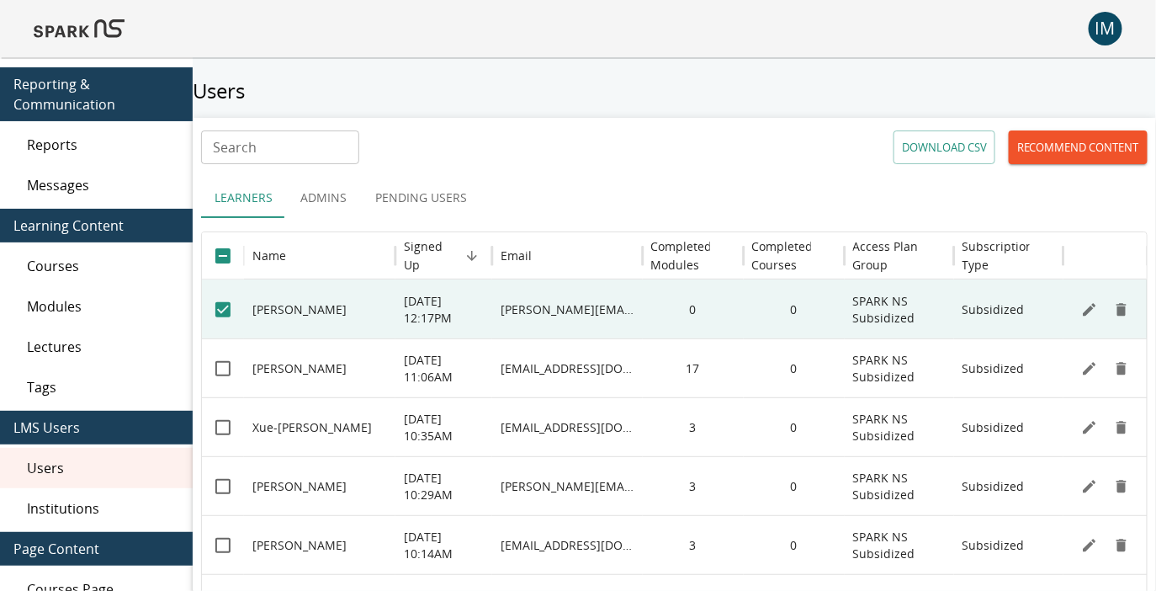
click at [961, 158] on button "DOWNLOAD CSV" at bounding box center [945, 147] width 102 height 34
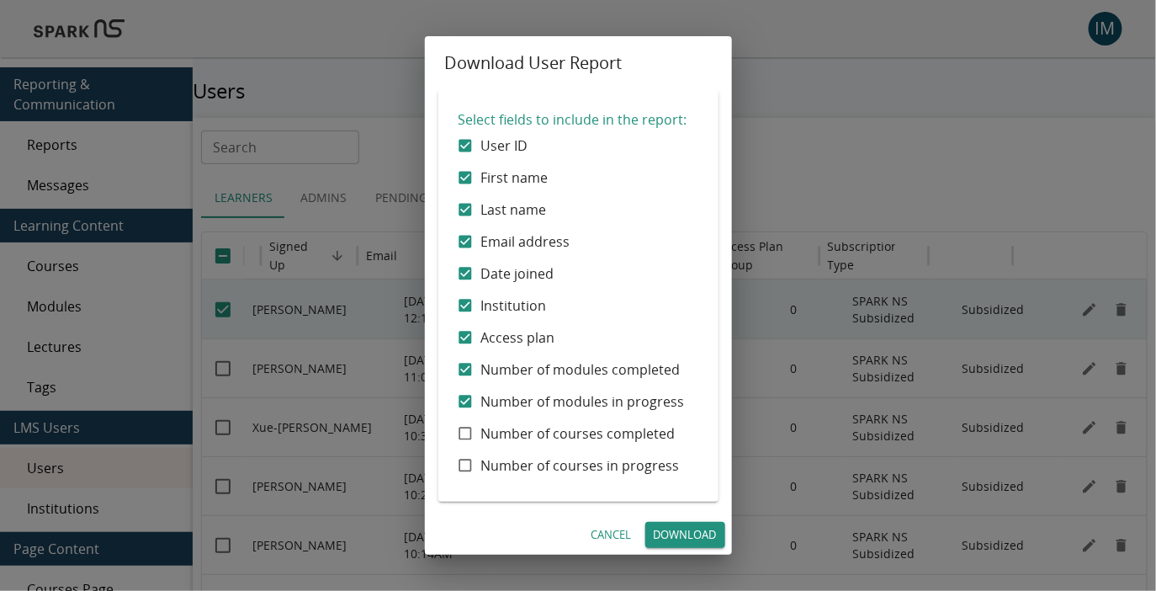
click at [672, 530] on link "Download" at bounding box center [685, 535] width 80 height 26
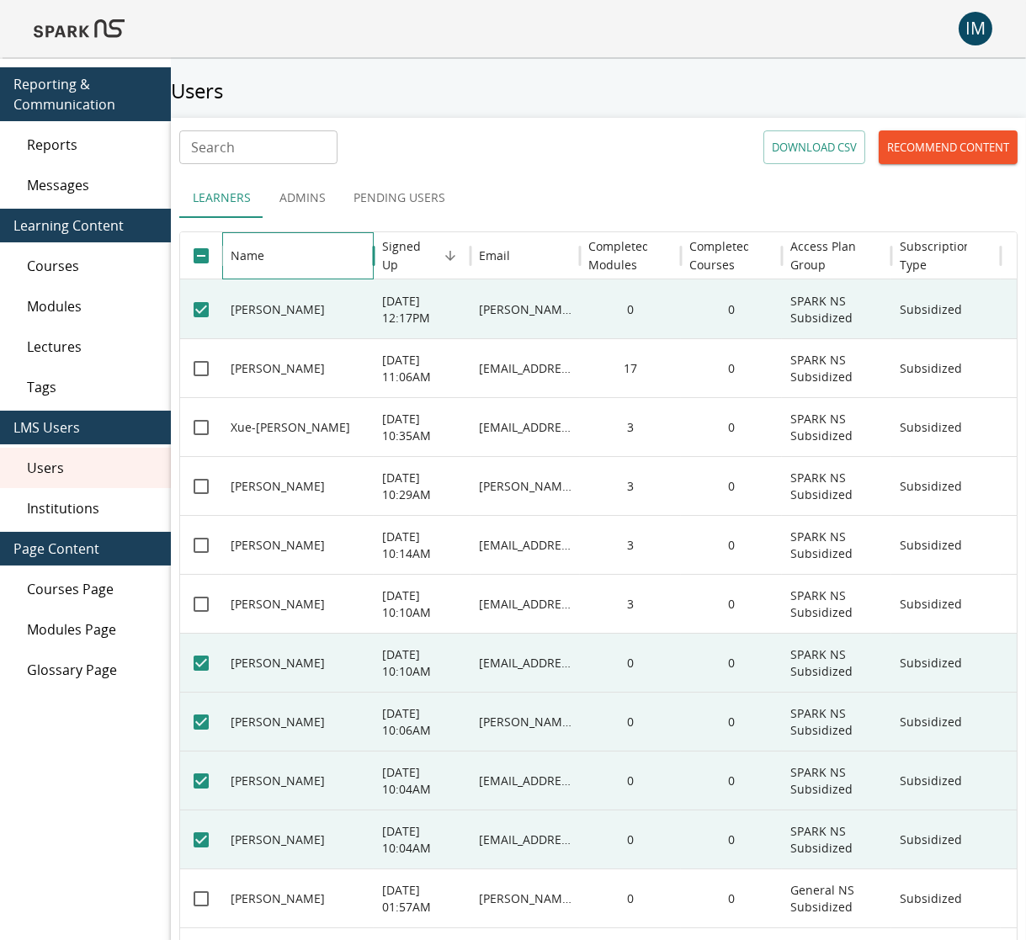
click at [239, 249] on div "Name" at bounding box center [248, 255] width 34 height 16
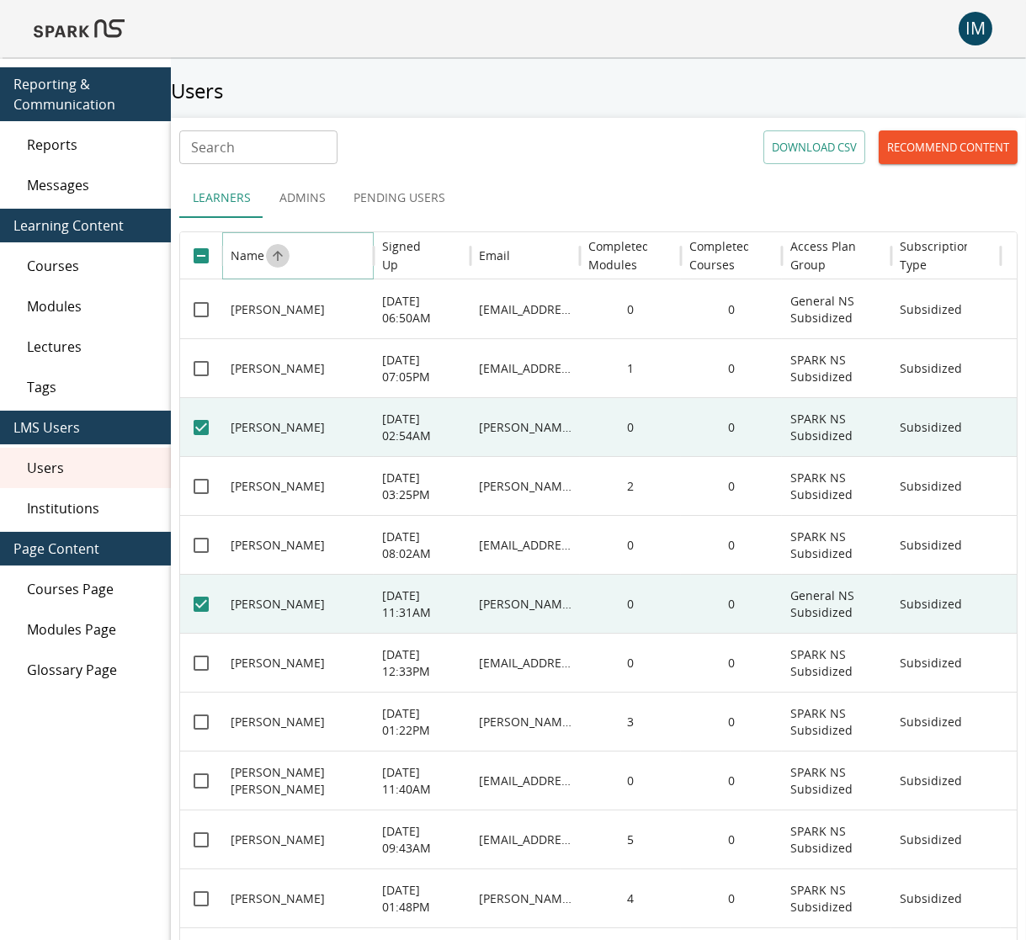
click at [270, 253] on icon "Sort" at bounding box center [277, 255] width 15 height 15
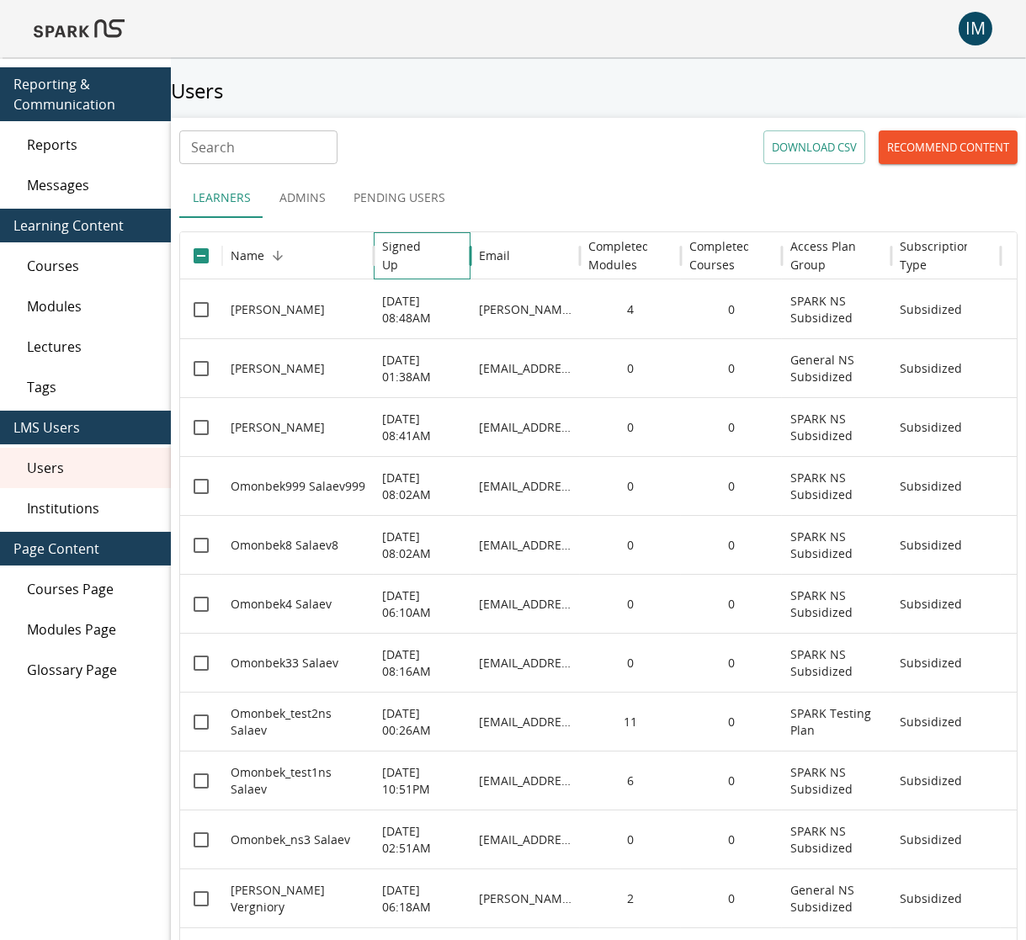
click at [432, 250] on h6 "Signed Up" at bounding box center [409, 255] width 55 height 37
click at [438, 252] on button "Sort" at bounding box center [450, 256] width 24 height 24
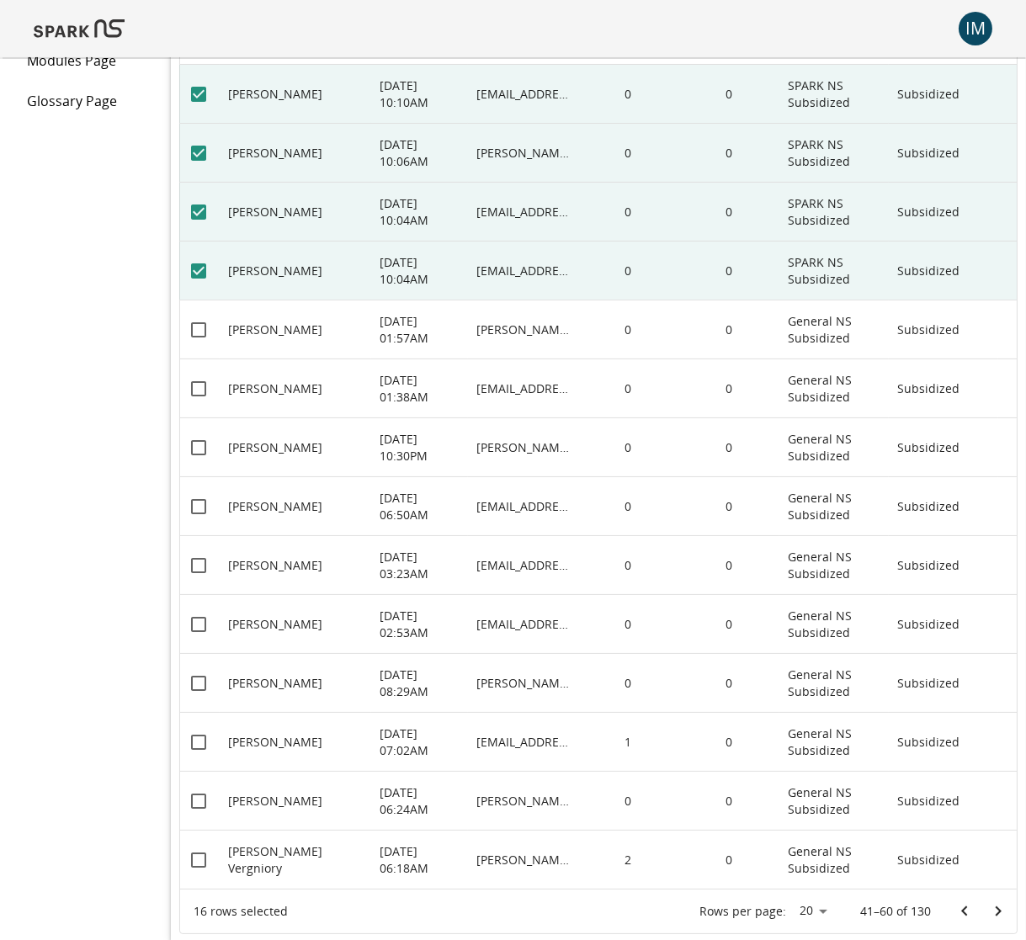
scroll to position [591, 0]
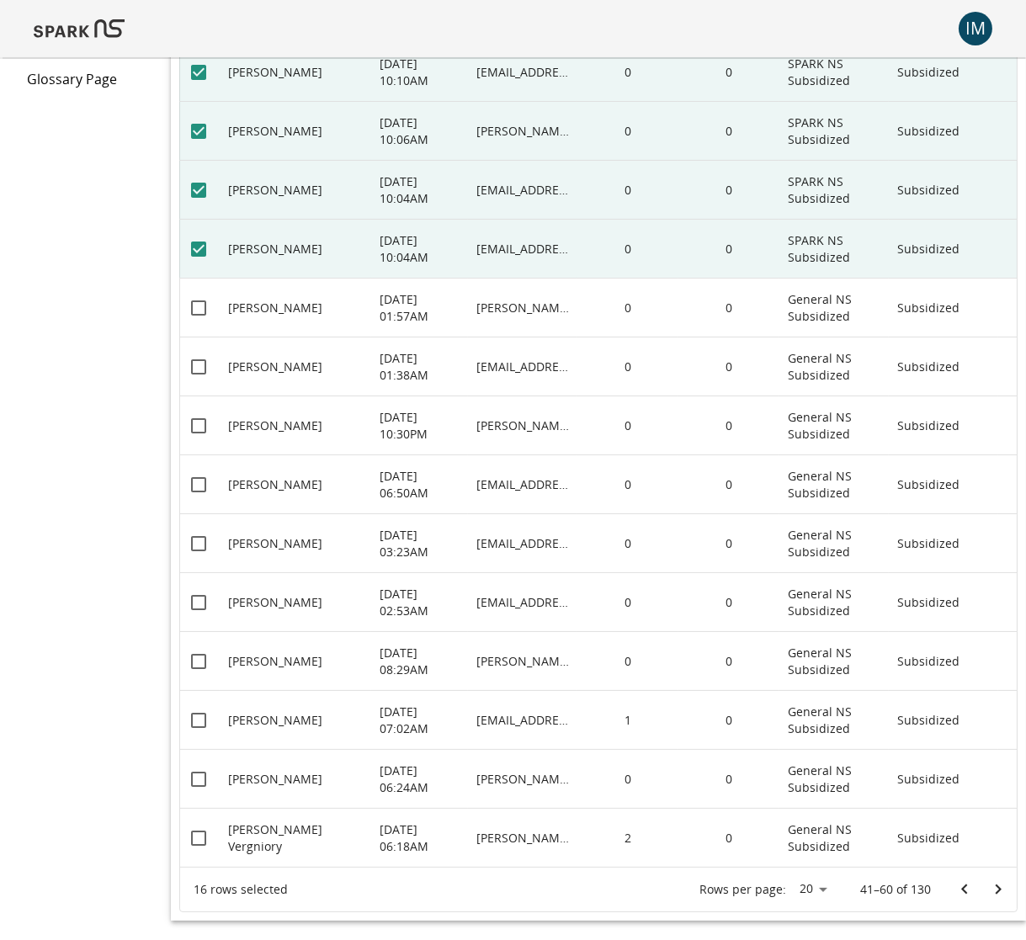
click at [963, 887] on icon "Go to previous page" at bounding box center [964, 889] width 6 height 10
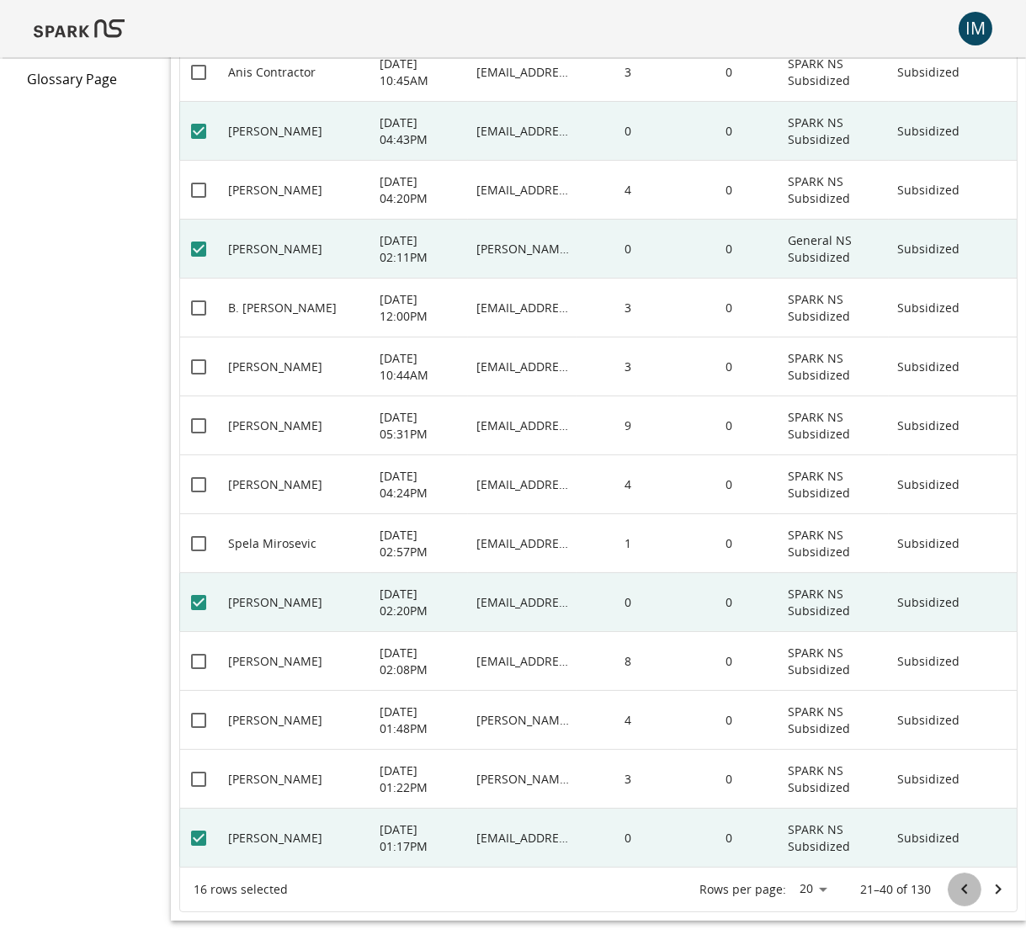
click at [963, 887] on icon "Go to previous page" at bounding box center [964, 889] width 6 height 10
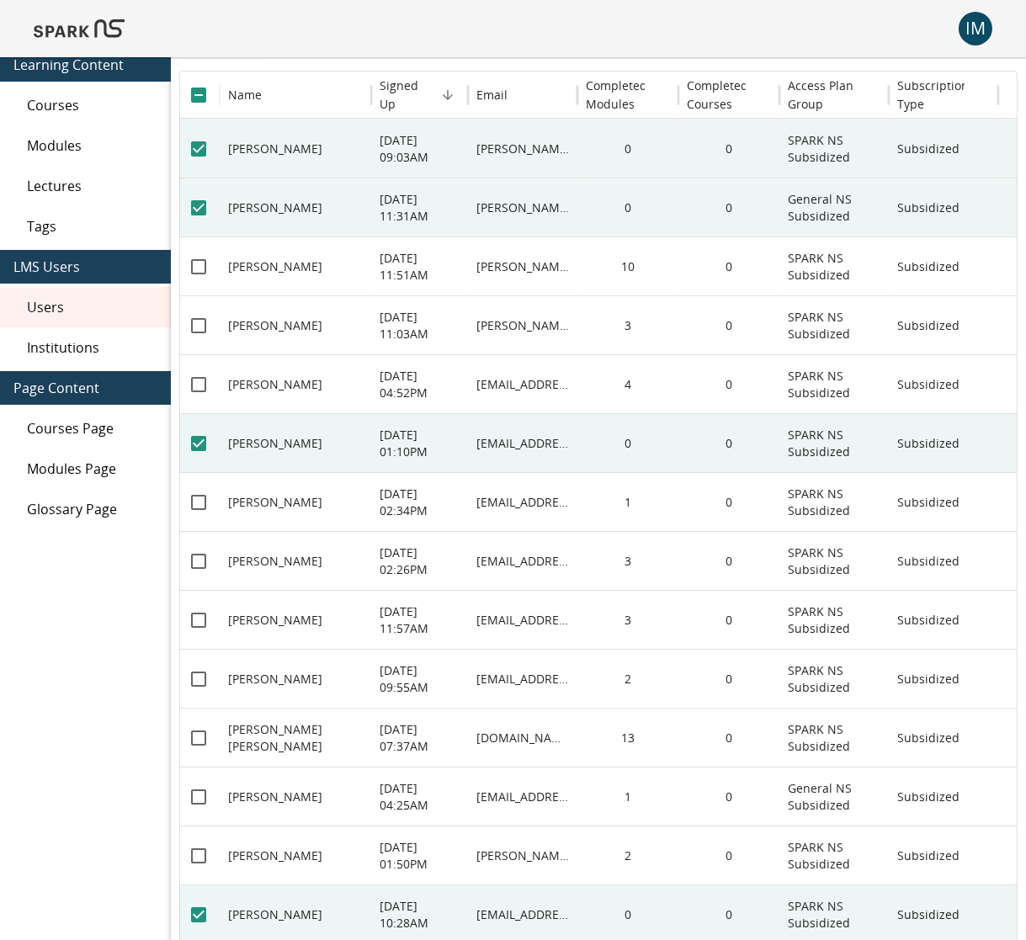
scroll to position [0, 0]
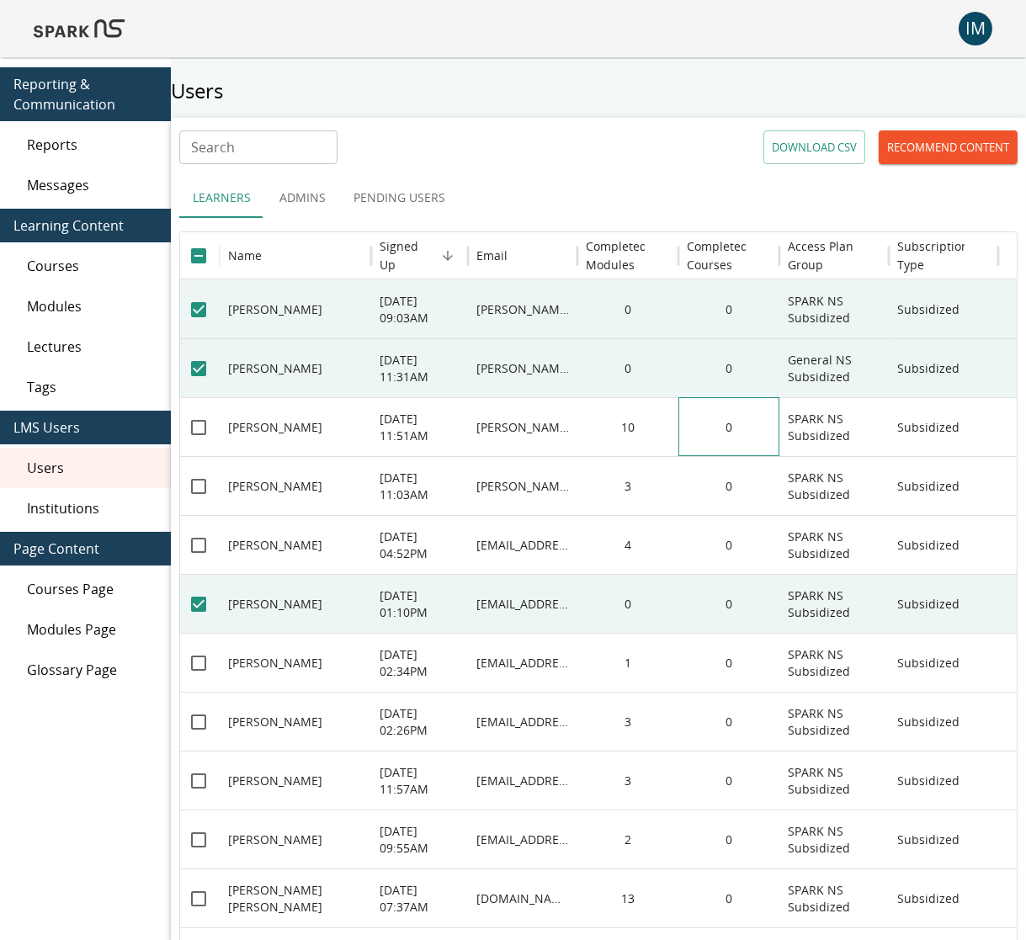
click at [703, 435] on div "0" at bounding box center [728, 426] width 101 height 59
click at [897, 427] on p "Subsidized" at bounding box center [928, 427] width 62 height 17
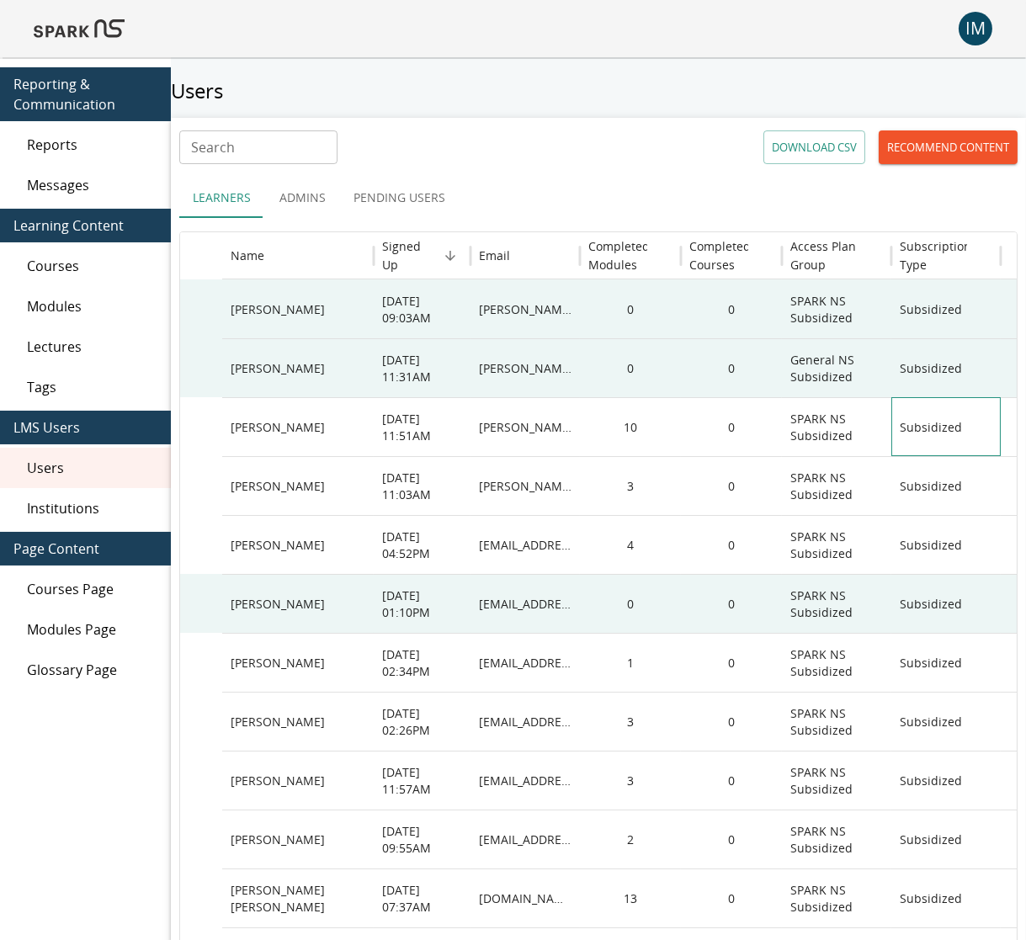
scroll to position [0, 13]
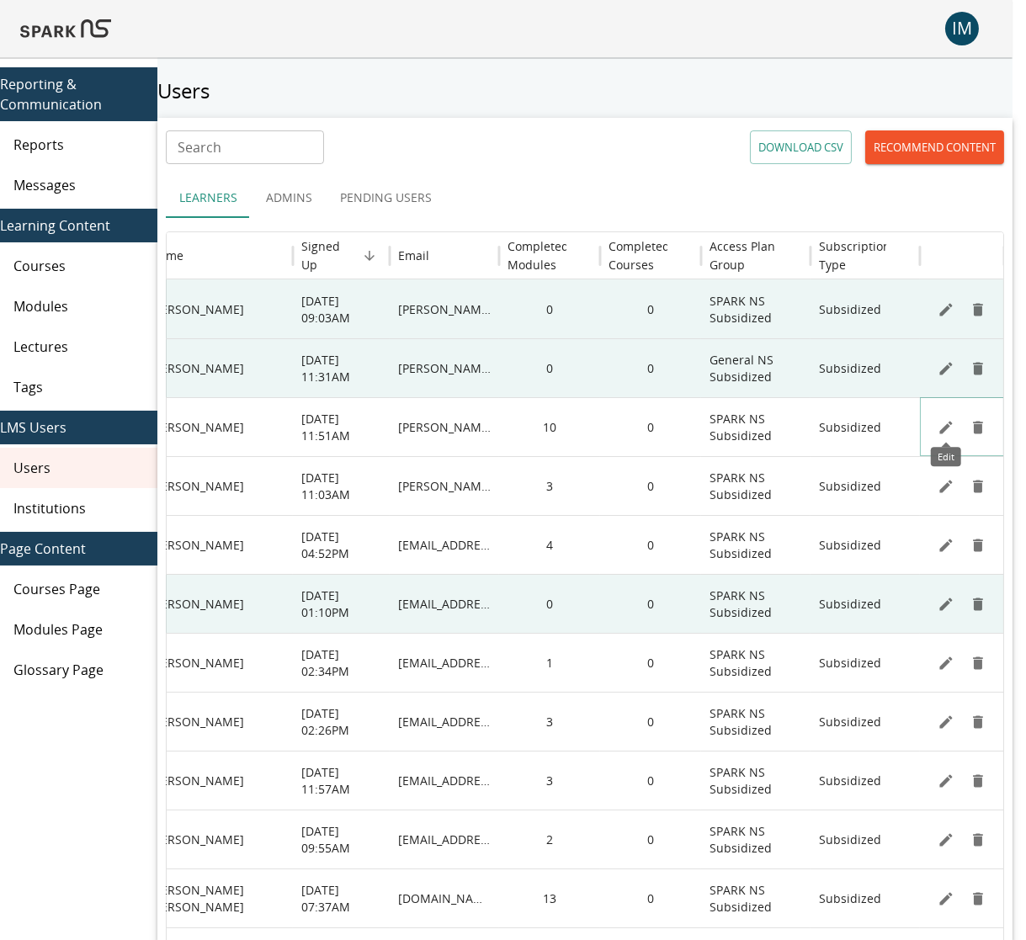
click at [946, 425] on icon "Edit" at bounding box center [946, 427] width 13 height 13
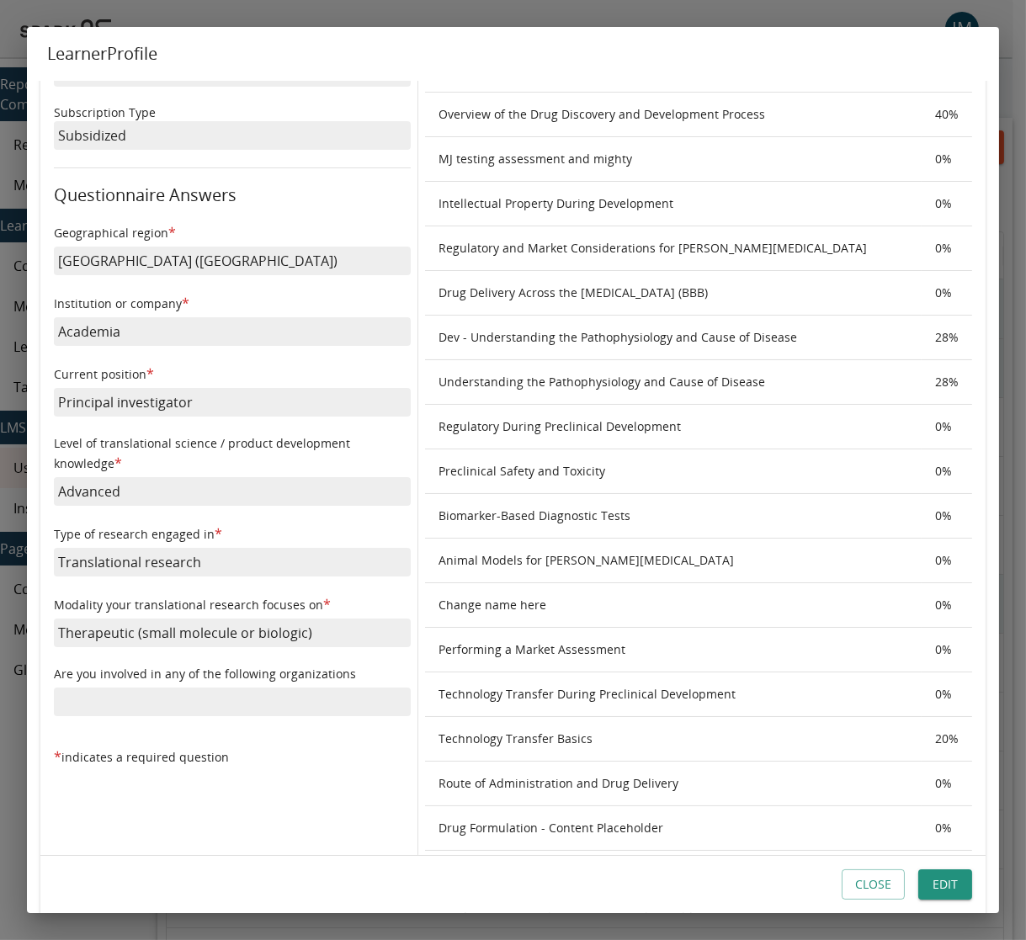
scroll to position [91, 0]
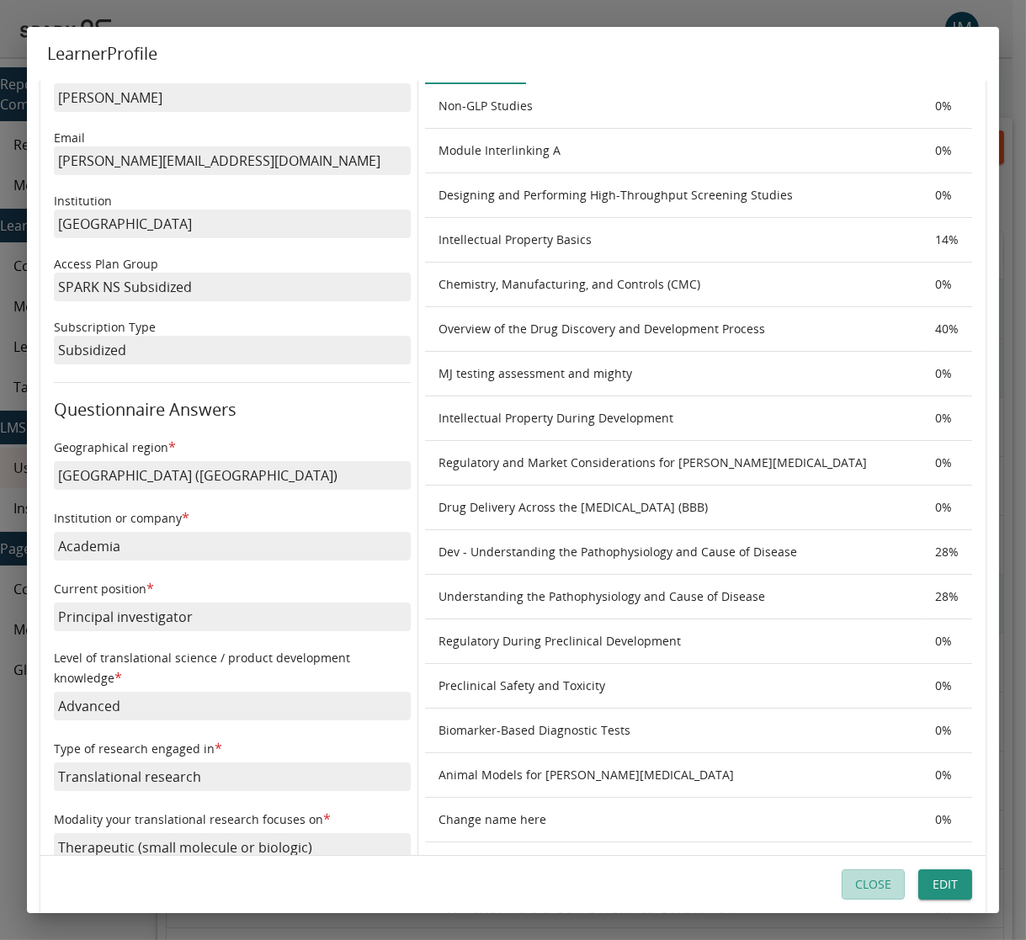
click at [882, 887] on button "Close" at bounding box center [872, 884] width 63 height 31
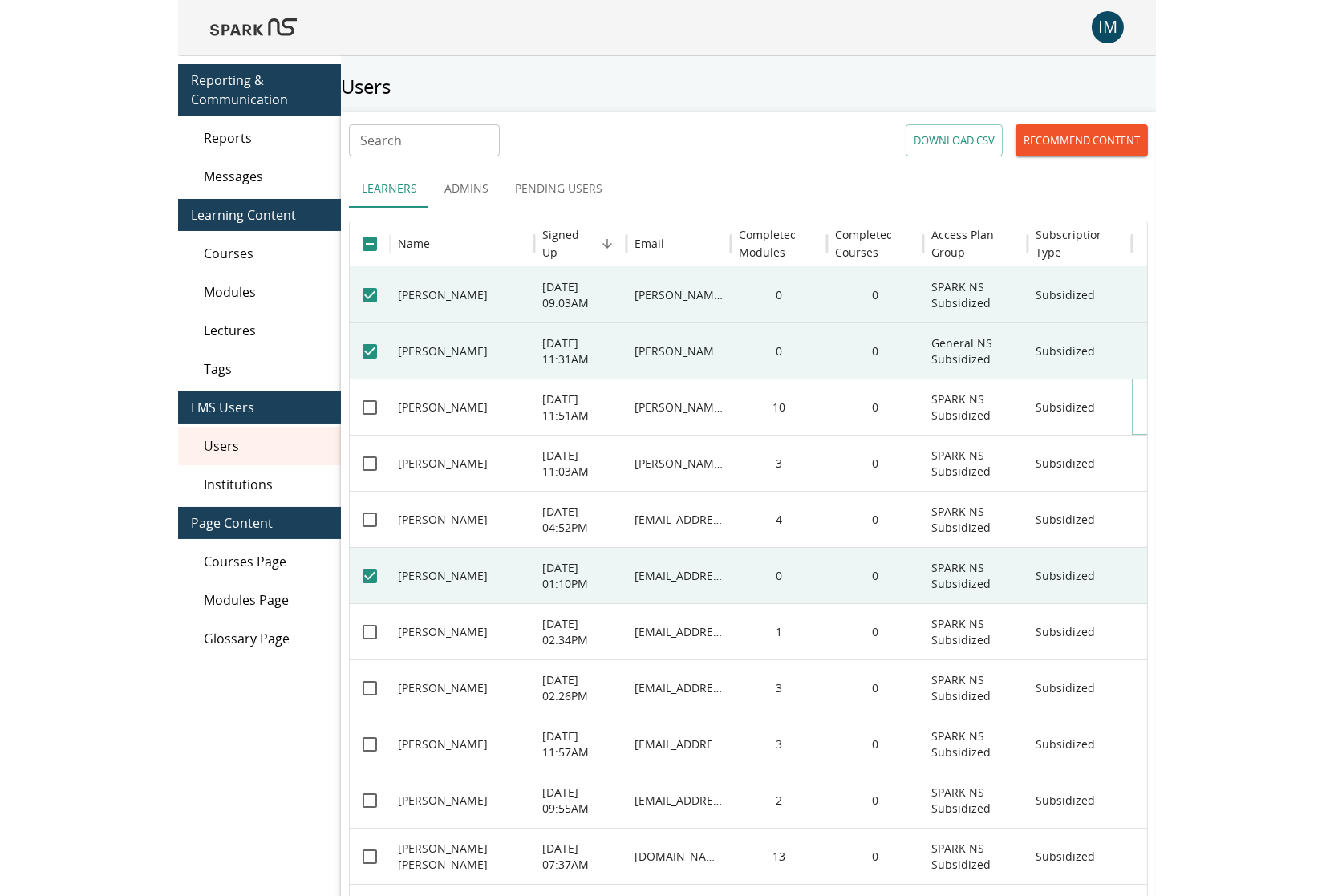
scroll to position [0, 0]
